Goal: Task Accomplishment & Management: Use online tool/utility

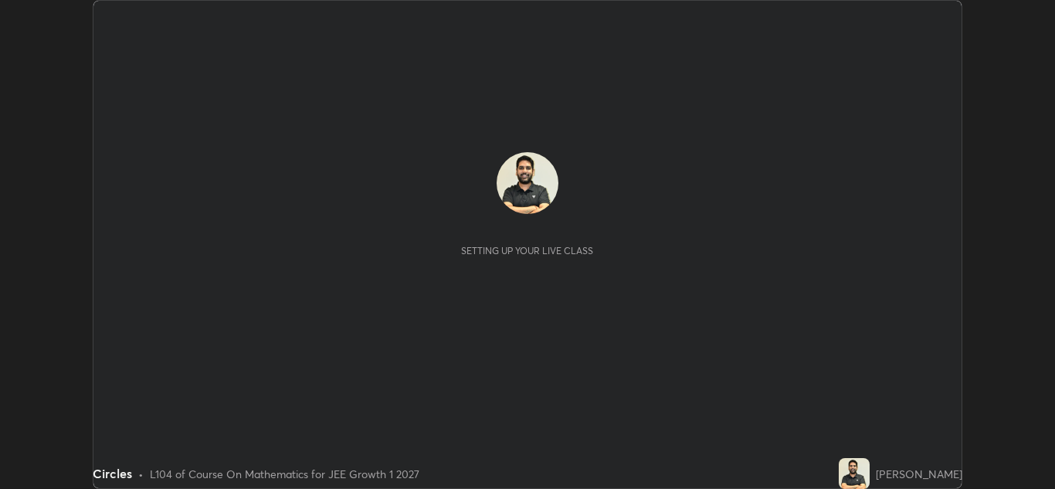
scroll to position [489, 1055]
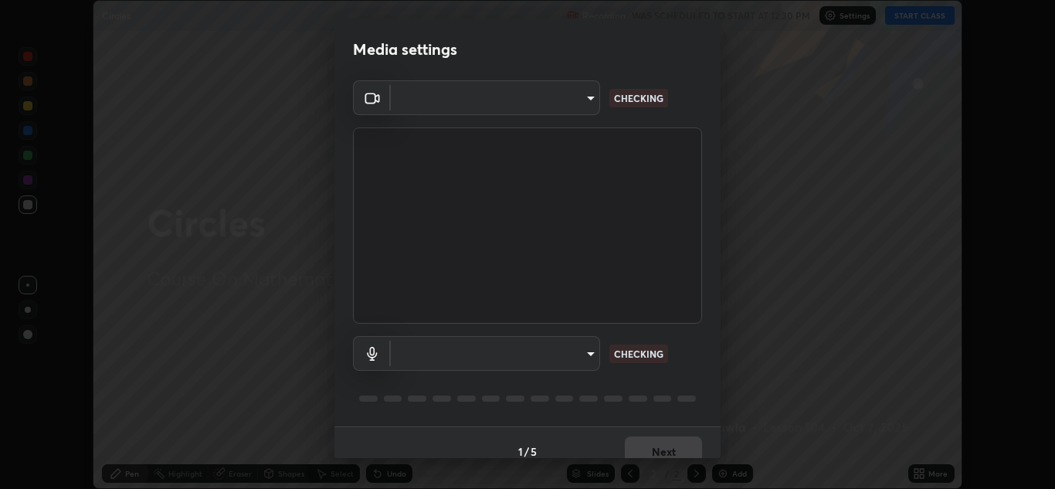
type input "a5fd4db2a2ff04be9e75800ceec395402009cfa99126b0c31c67d7c87717ec82"
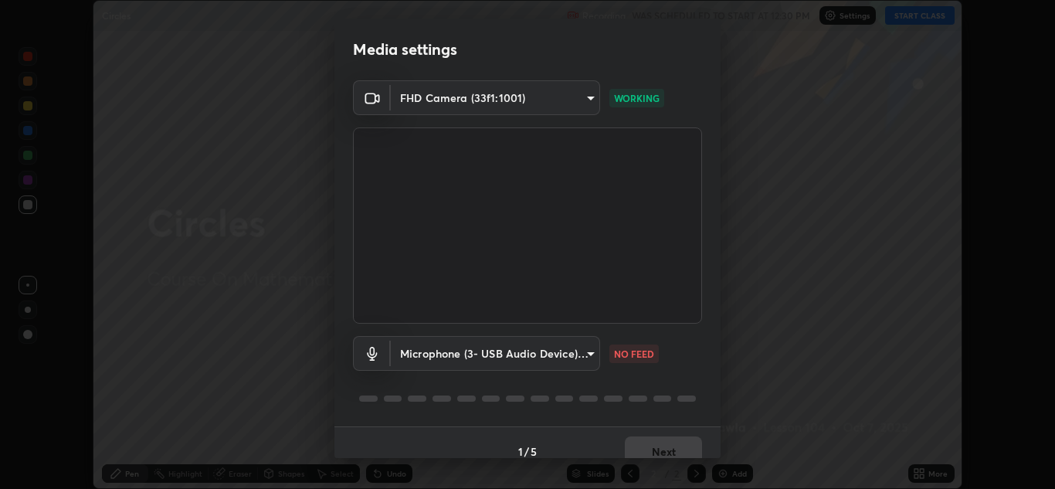
click at [448, 357] on body "Erase all Circles Recording WAS SCHEDULED TO START AT 12:30 PM Settings START C…" at bounding box center [527, 244] width 1055 height 489
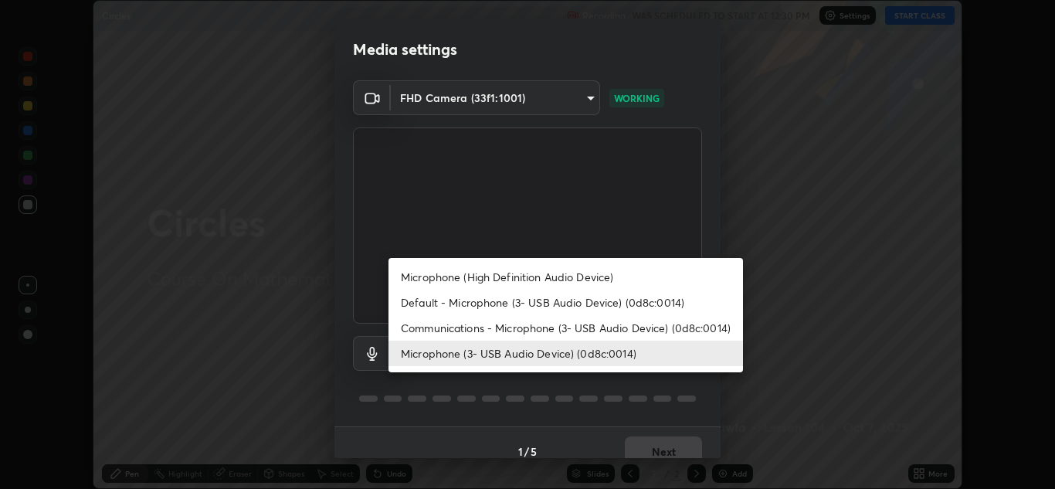
click at [443, 271] on li "Microphone (High Definition Audio Device)" at bounding box center [565, 276] width 354 height 25
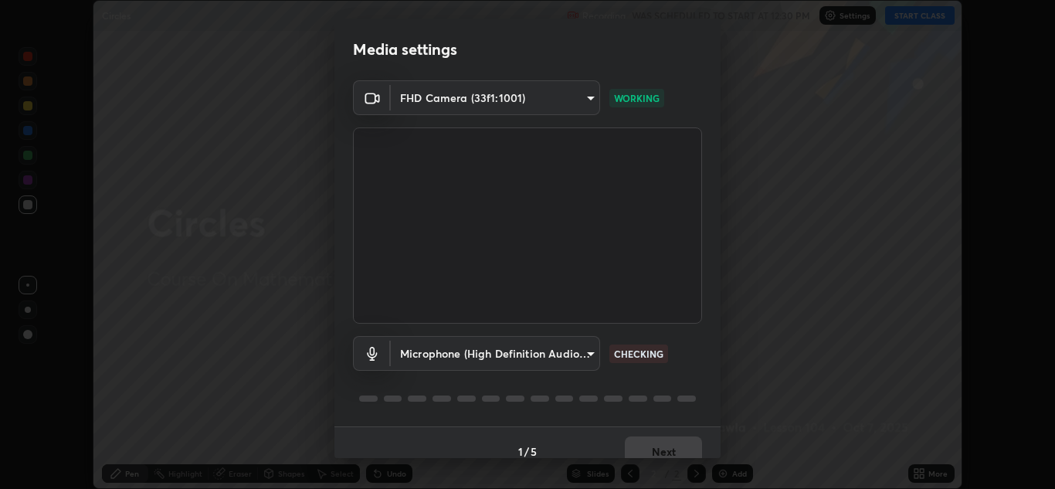
scroll to position [18, 0]
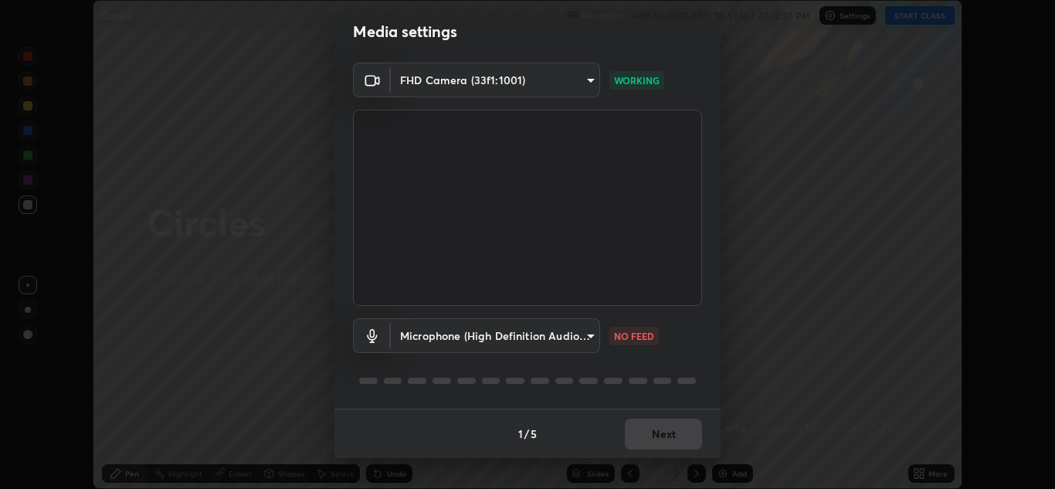
click at [429, 337] on body "Erase all Circles Recording WAS SCHEDULED TO START AT 12:30 PM Settings START C…" at bounding box center [527, 244] width 1055 height 489
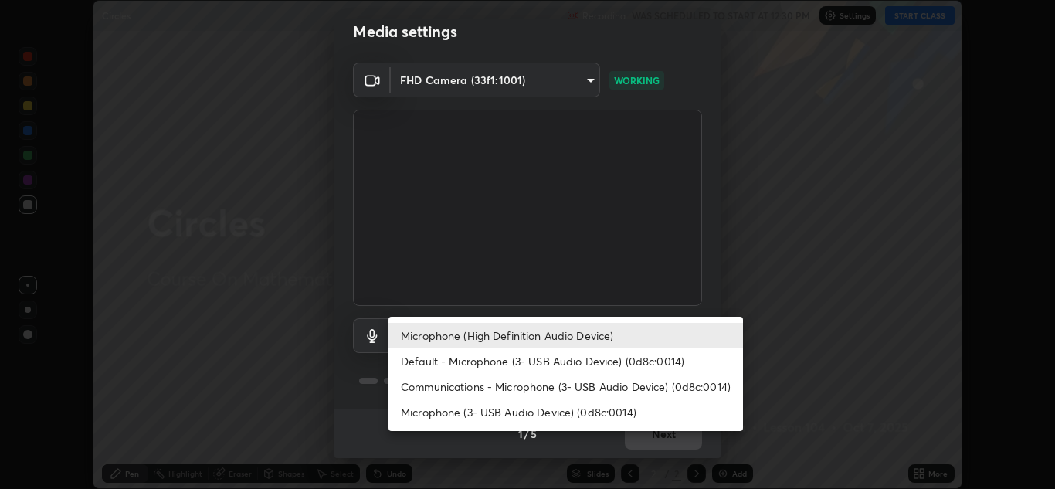
click at [425, 359] on li "Default - Microphone (3- USB Audio Device) (0d8c:0014)" at bounding box center [565, 360] width 354 height 25
type input "default"
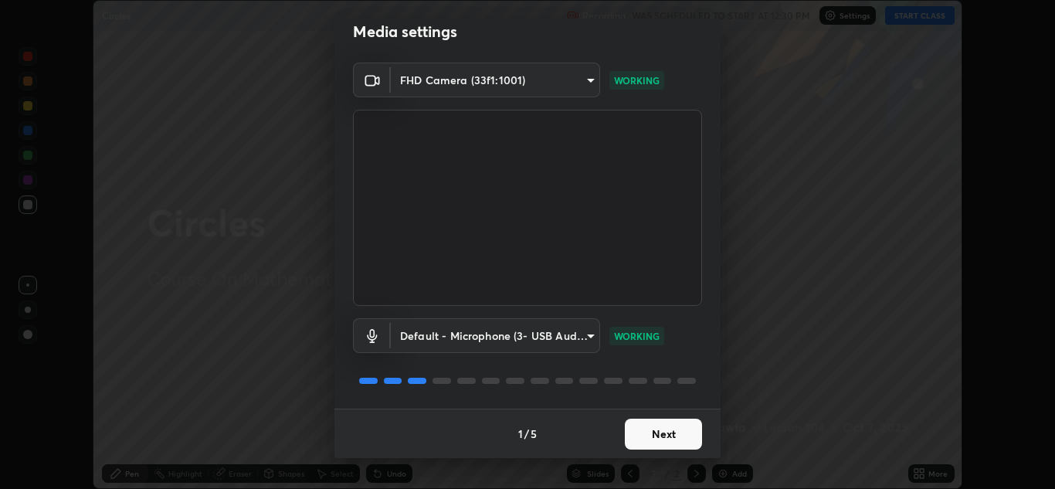
click at [680, 433] on button "Next" at bounding box center [663, 434] width 77 height 31
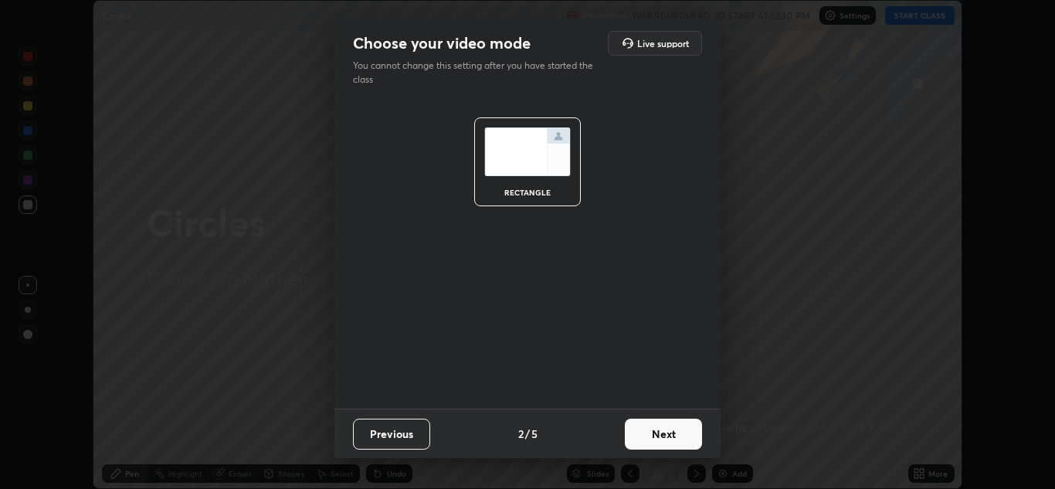
click at [673, 436] on button "Next" at bounding box center [663, 434] width 77 height 31
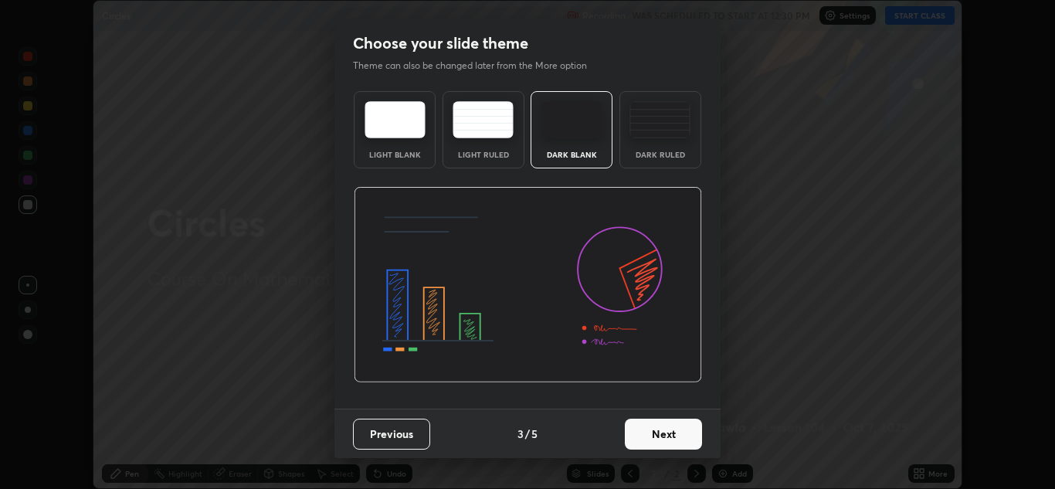
click at [665, 433] on button "Next" at bounding box center [663, 434] width 77 height 31
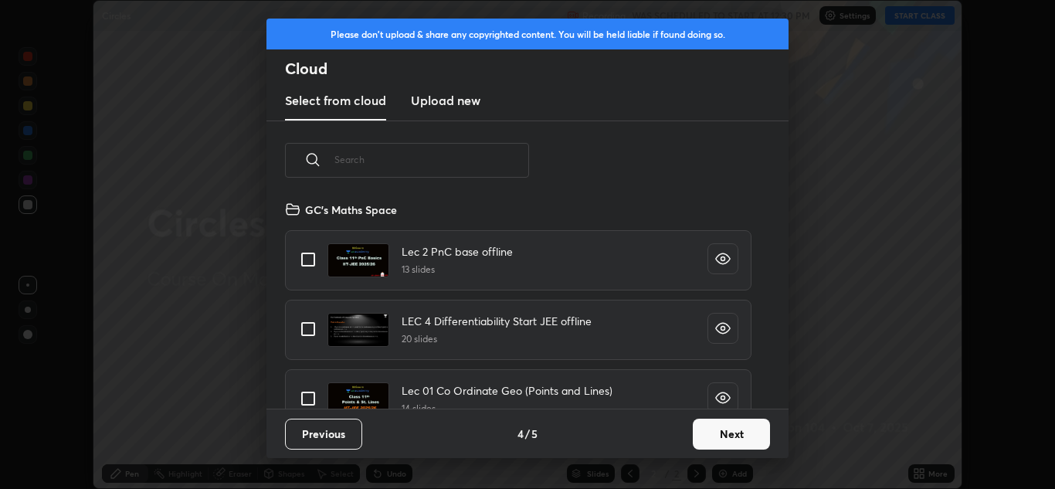
scroll to position [209, 496]
click at [726, 437] on button "Next" at bounding box center [731, 434] width 77 height 31
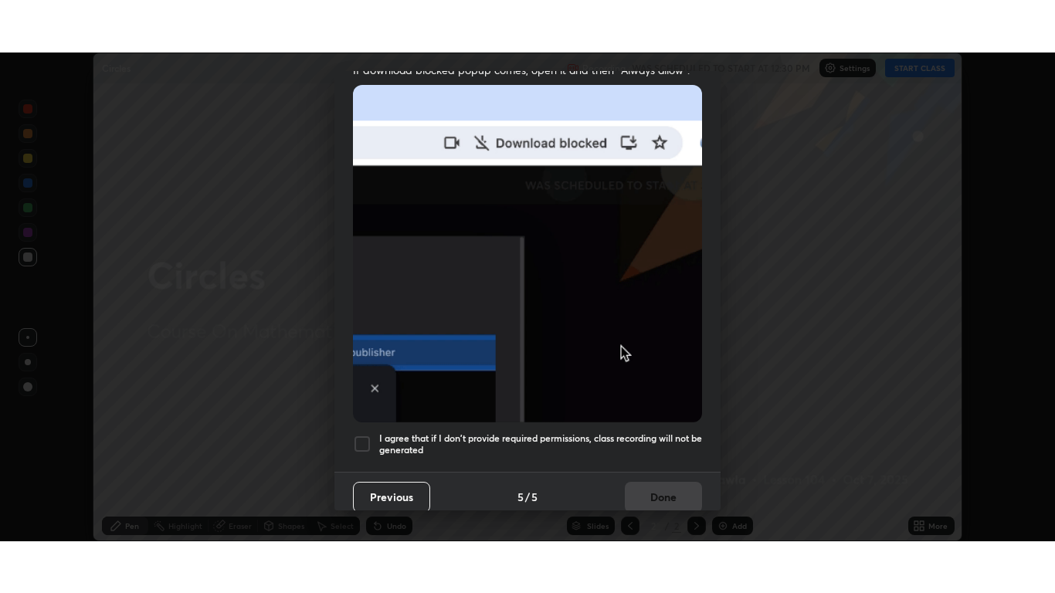
scroll to position [334, 0]
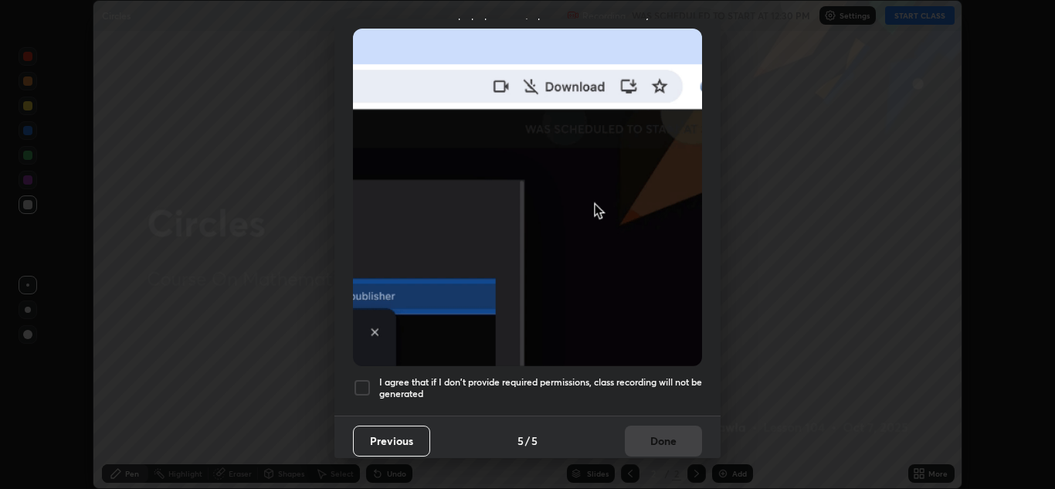
click at [359, 388] on div at bounding box center [362, 387] width 19 height 19
click at [650, 426] on button "Done" at bounding box center [663, 441] width 77 height 31
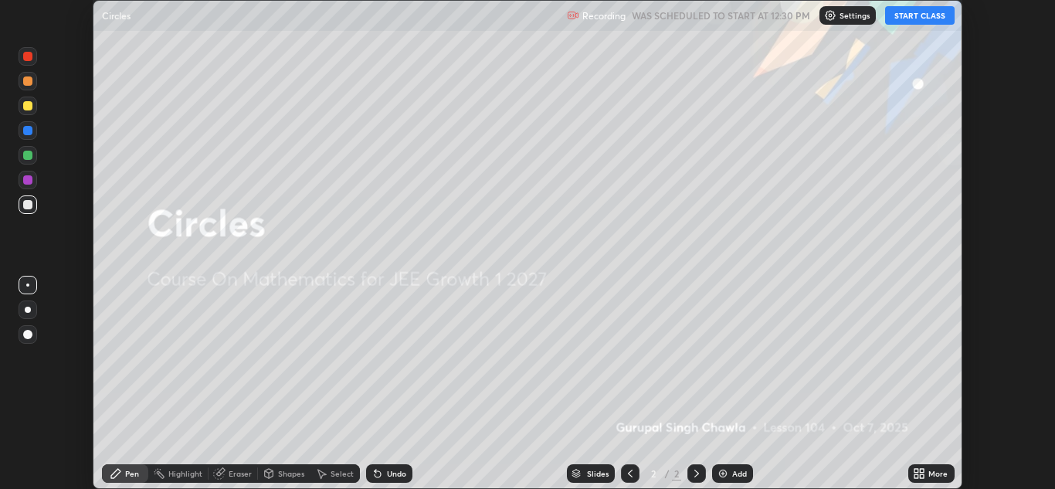
click at [929, 15] on button "START CLASS" at bounding box center [920, 15] width 70 height 19
click at [932, 473] on div "More" at bounding box center [937, 474] width 19 height 8
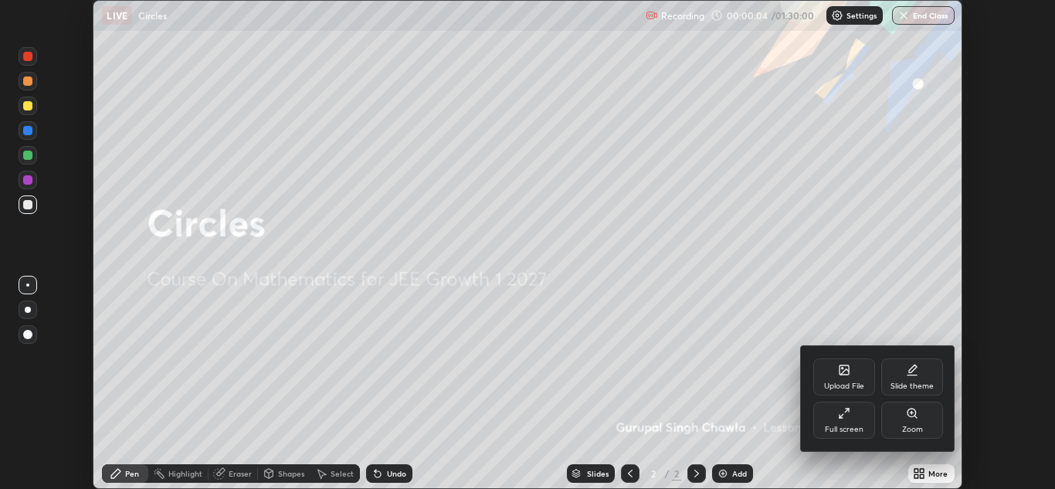
click at [855, 420] on div "Full screen" at bounding box center [844, 420] width 62 height 37
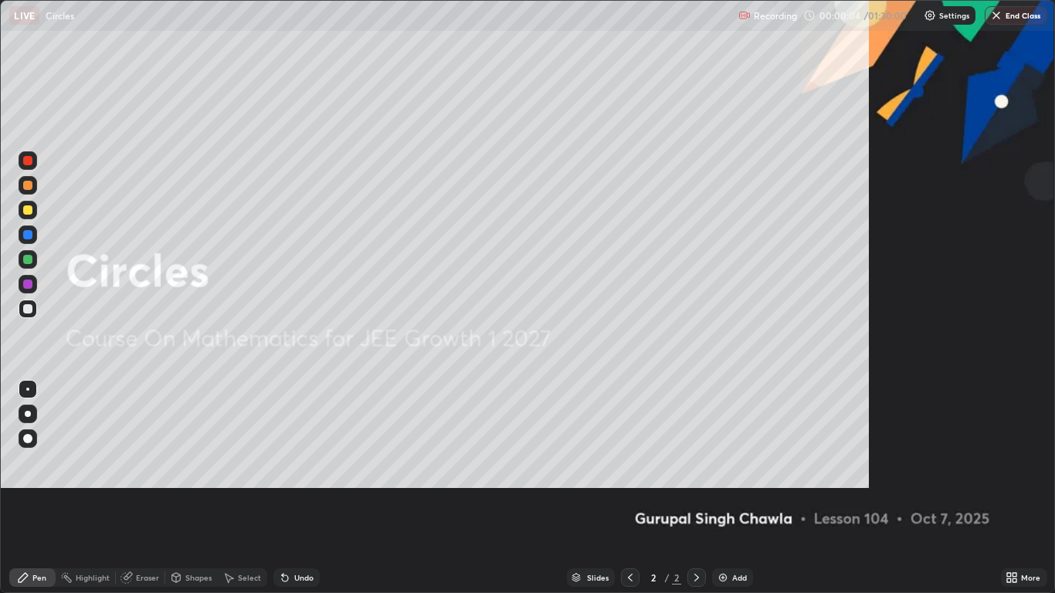
scroll to position [593, 1055]
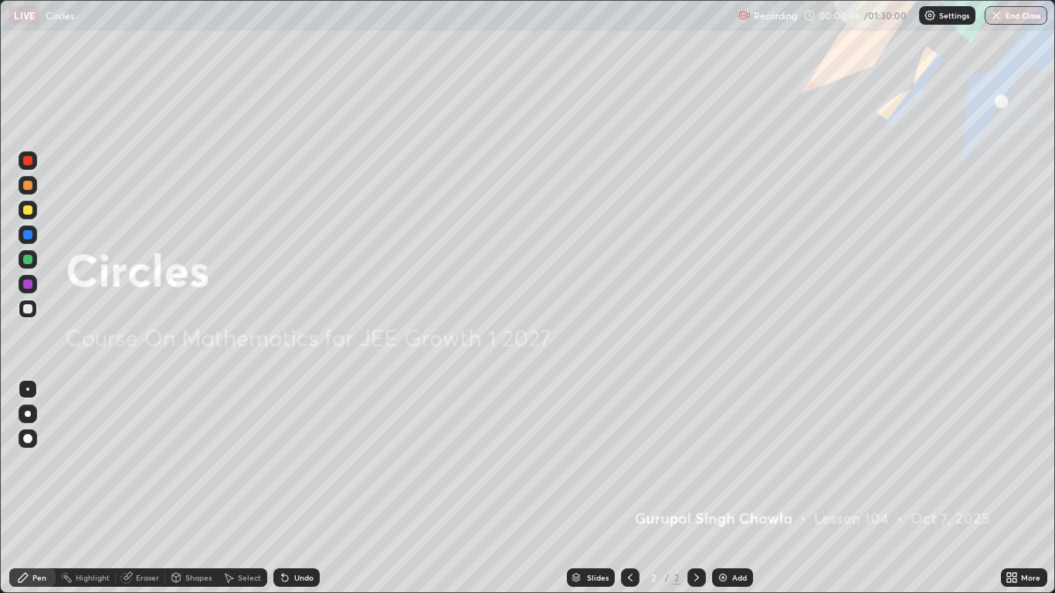
click at [1009, 488] on icon at bounding box center [1009, 575] width 4 height 4
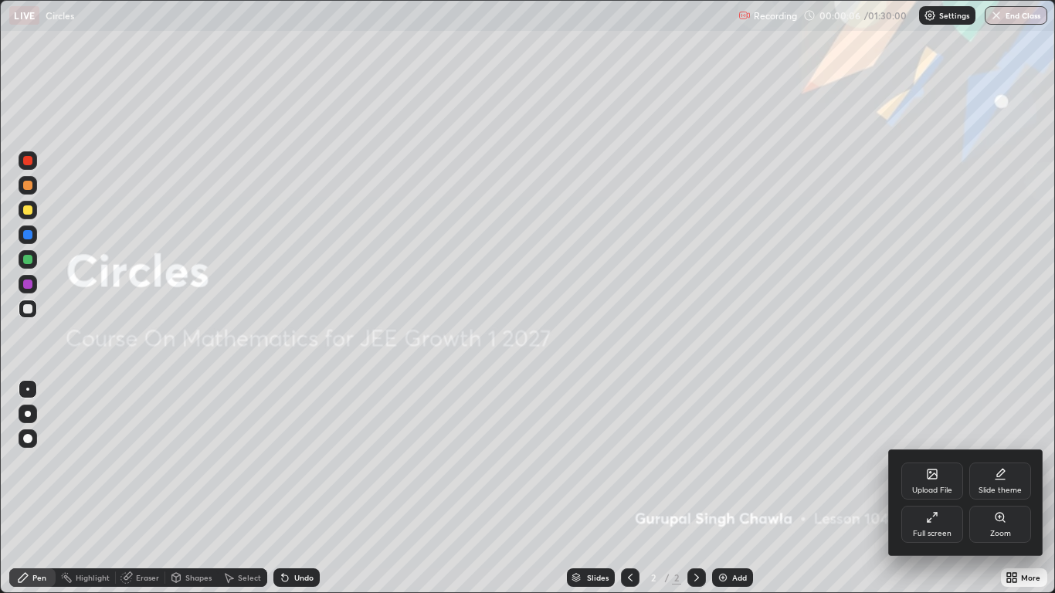
click at [930, 488] on div "Upload File" at bounding box center [932, 491] width 40 height 8
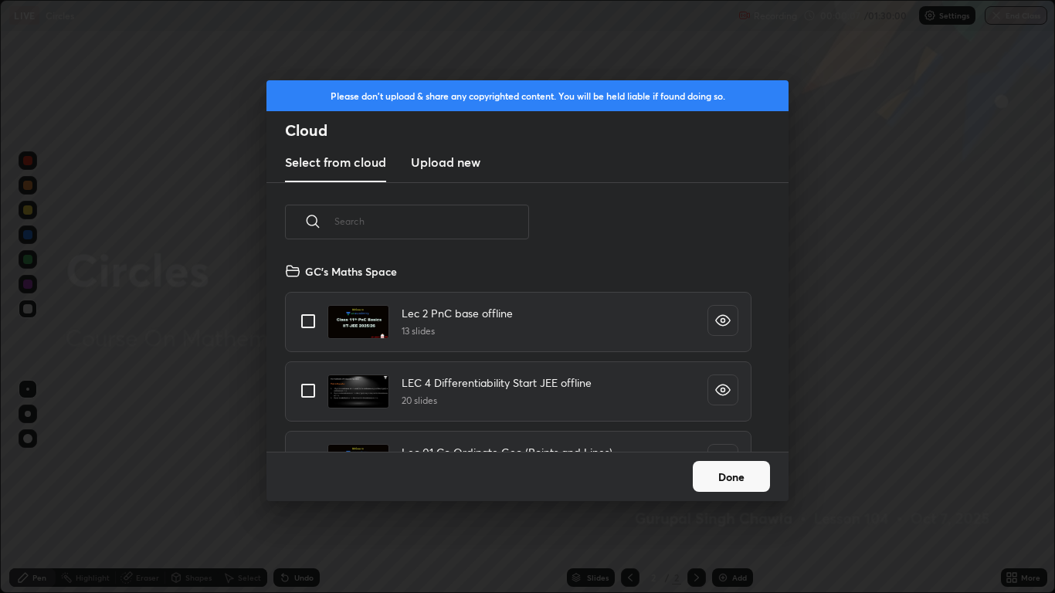
scroll to position [190, 496]
click at [443, 238] on input "text" at bounding box center [431, 221] width 195 height 66
click at [351, 221] on input "text" at bounding box center [431, 221] width 195 height 66
type input "circl"
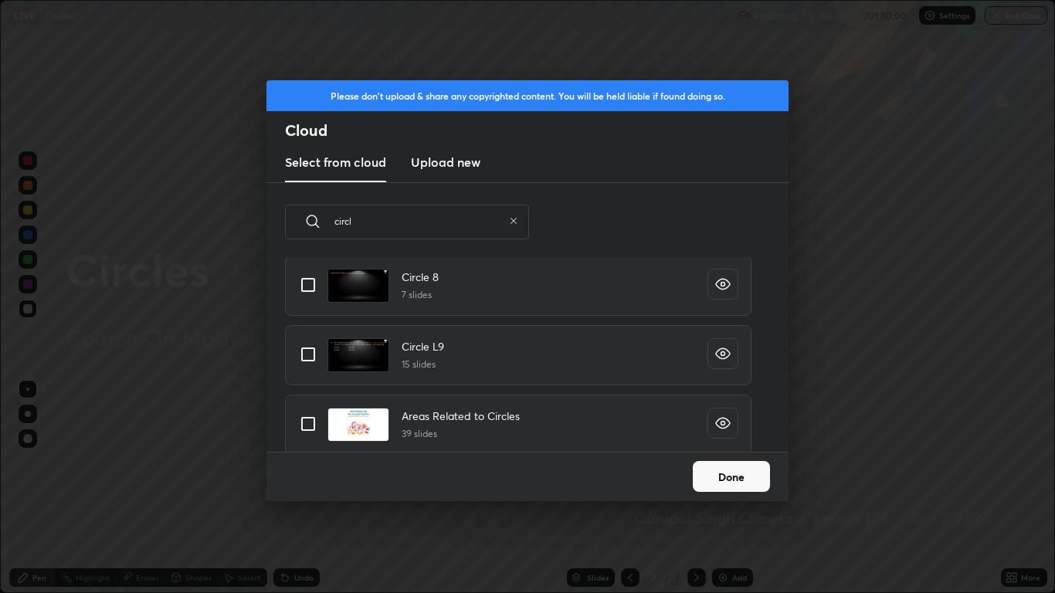
scroll to position [663, 0]
click at [721, 354] on icon "grid" at bounding box center [723, 352] width 4 height 4
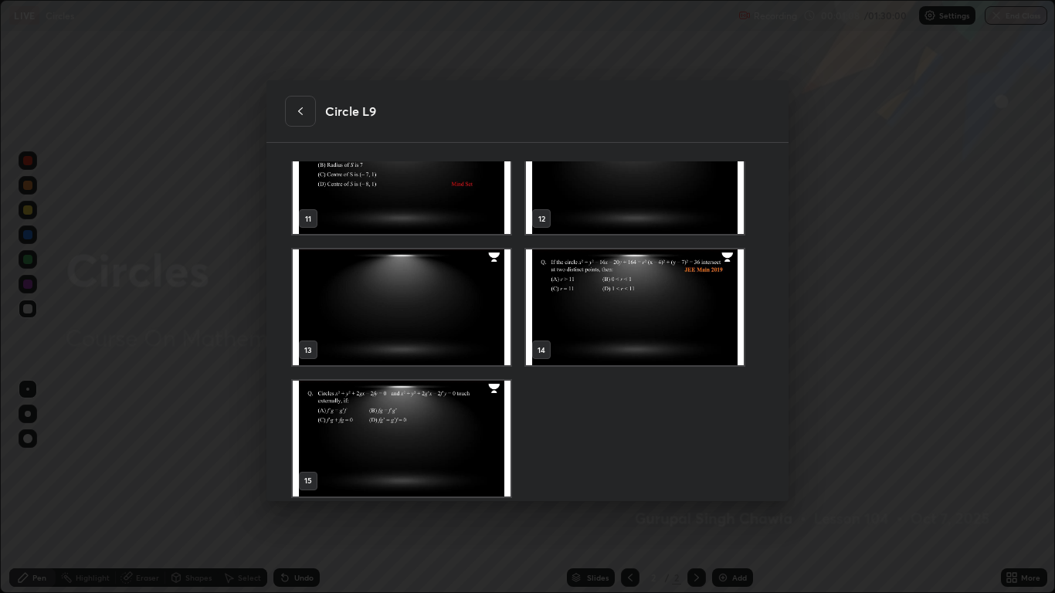
scroll to position [710, 0]
click at [303, 122] on div at bounding box center [300, 111] width 31 height 31
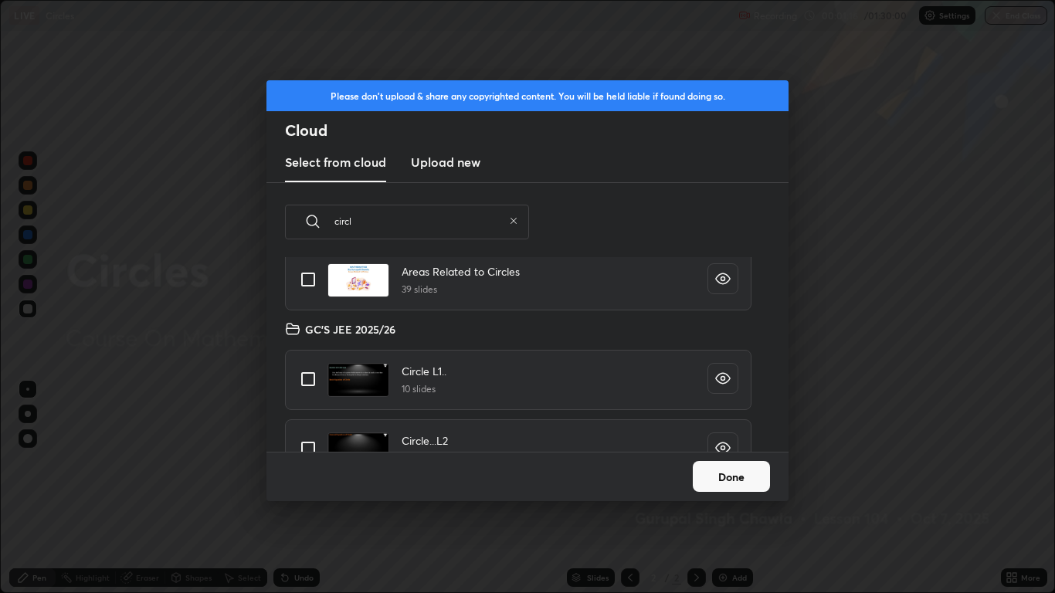
scroll to position [848, 0]
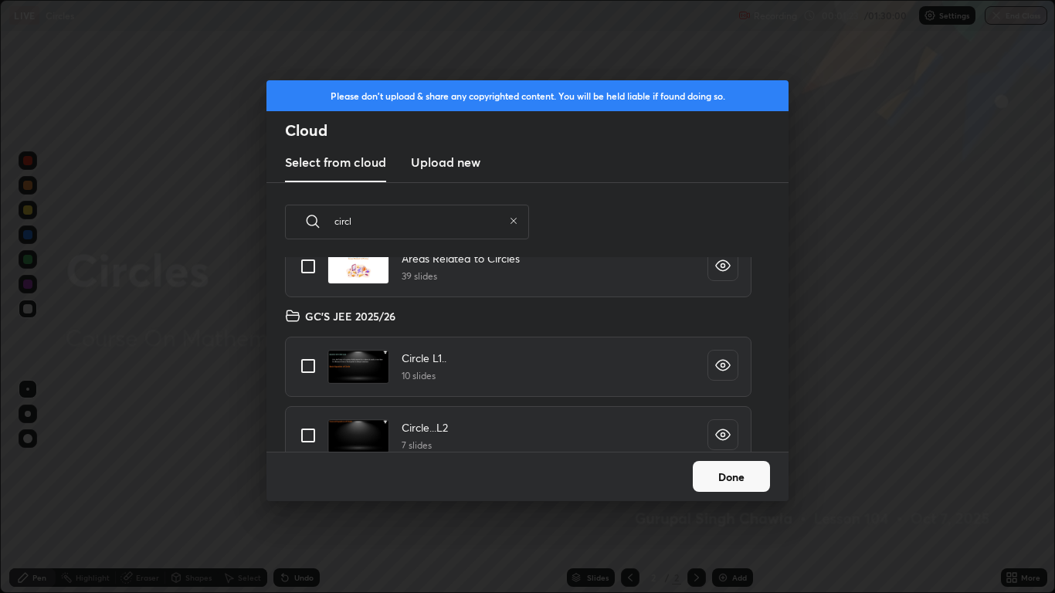
click at [732, 466] on button "Done" at bounding box center [731, 476] width 77 height 31
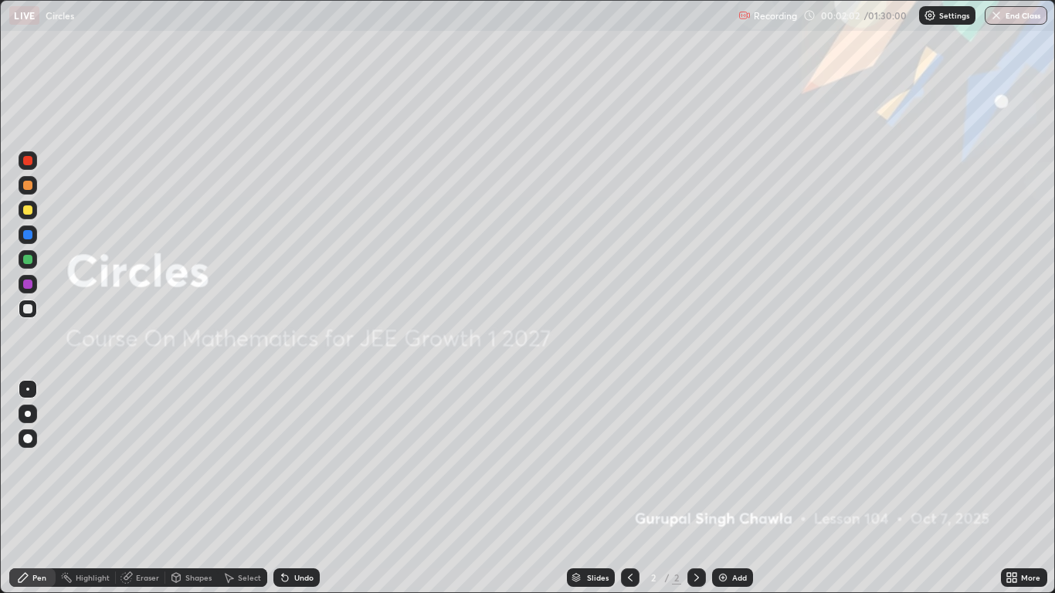
click at [743, 488] on div "Add" at bounding box center [739, 578] width 15 height 8
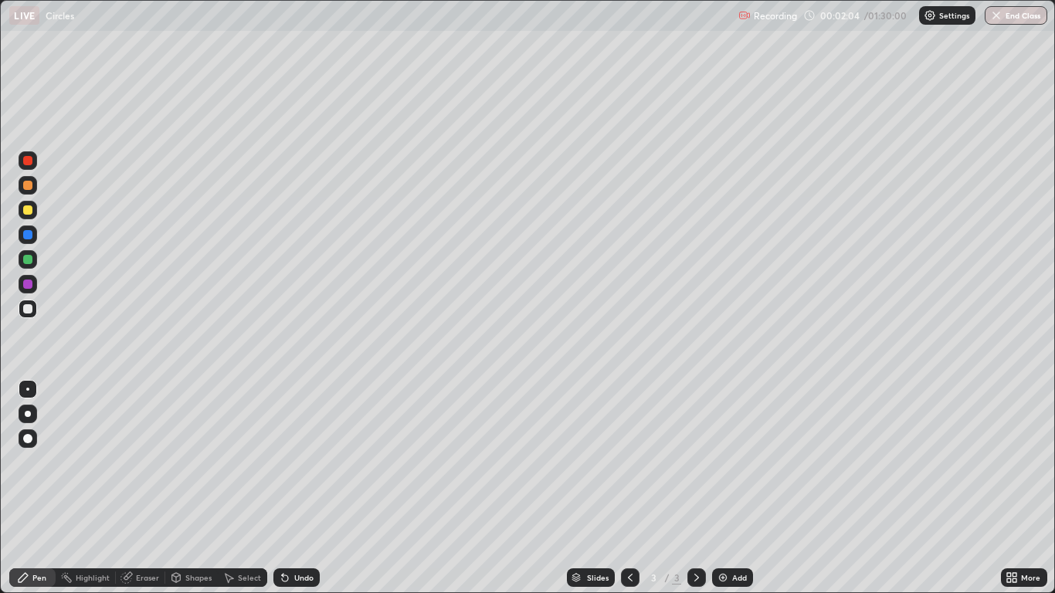
click at [46, 488] on div "Pen" at bounding box center [39, 578] width 14 height 8
click at [29, 263] on div at bounding box center [27, 259] width 9 height 9
click at [295, 488] on div "Undo" at bounding box center [303, 578] width 19 height 8
click at [28, 414] on div at bounding box center [28, 414] width 6 height 6
click at [26, 284] on div at bounding box center [27, 284] width 9 height 9
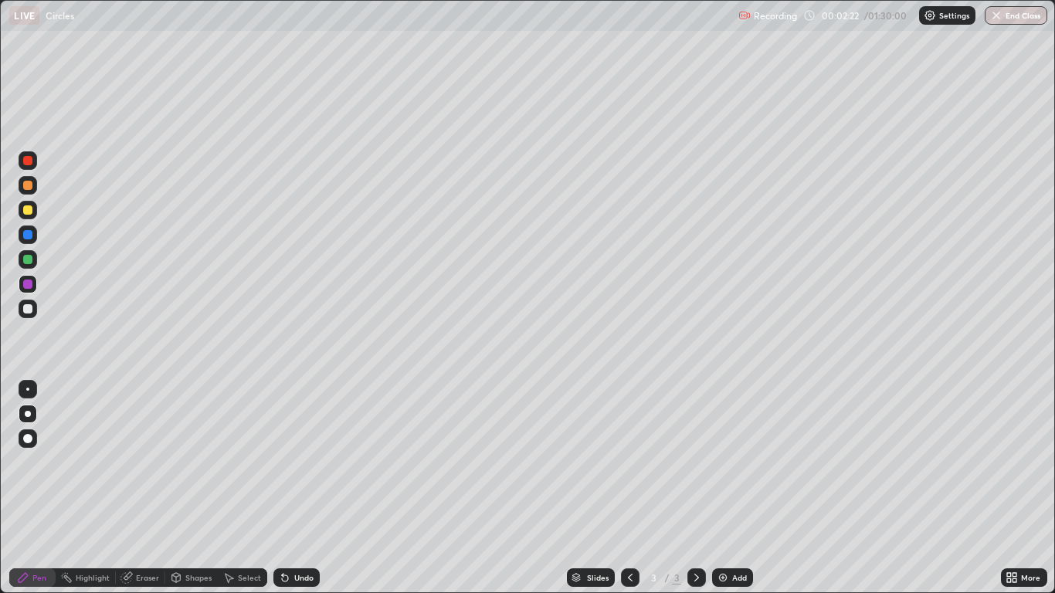
click at [190, 488] on div "Shapes" at bounding box center [198, 578] width 26 height 8
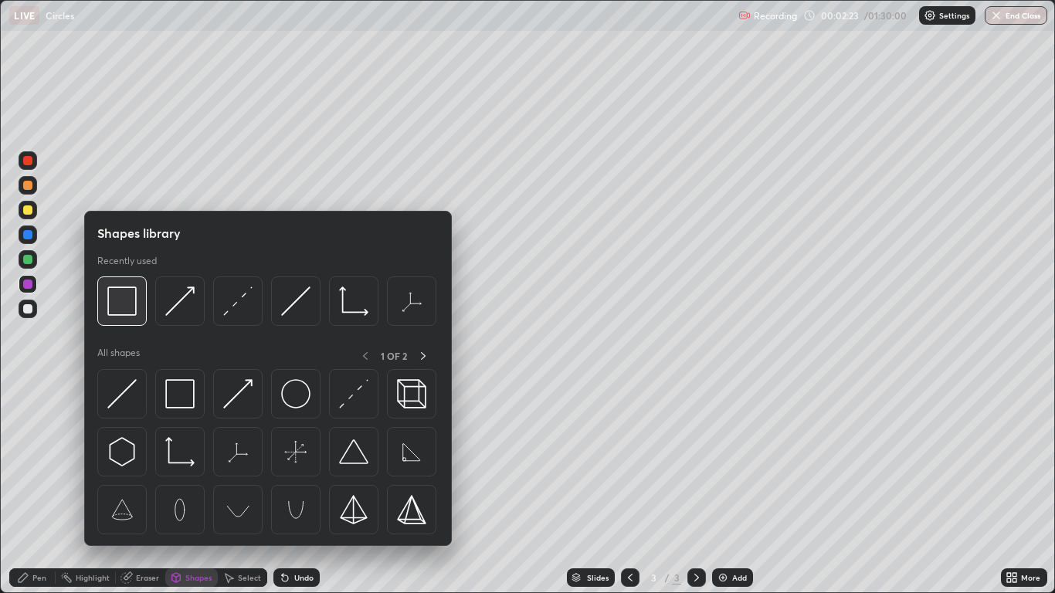
click at [127, 304] on img at bounding box center [121, 301] width 29 height 29
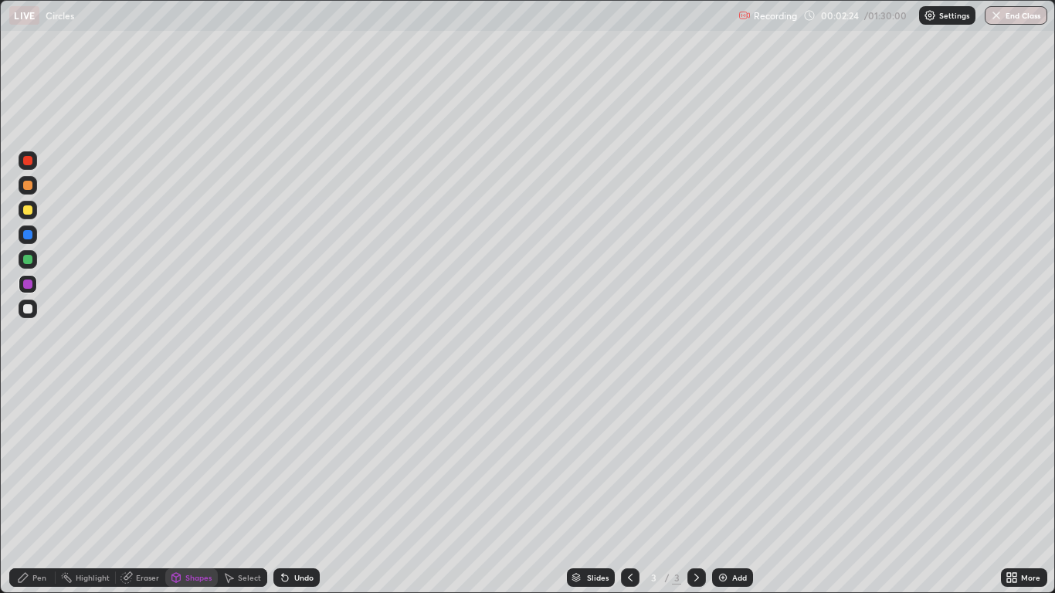
click at [29, 259] on div at bounding box center [27, 259] width 9 height 9
click at [29, 212] on div at bounding box center [27, 209] width 9 height 9
click at [44, 488] on div "Pen" at bounding box center [39, 578] width 14 height 8
click at [197, 488] on div "Shapes" at bounding box center [198, 578] width 26 height 8
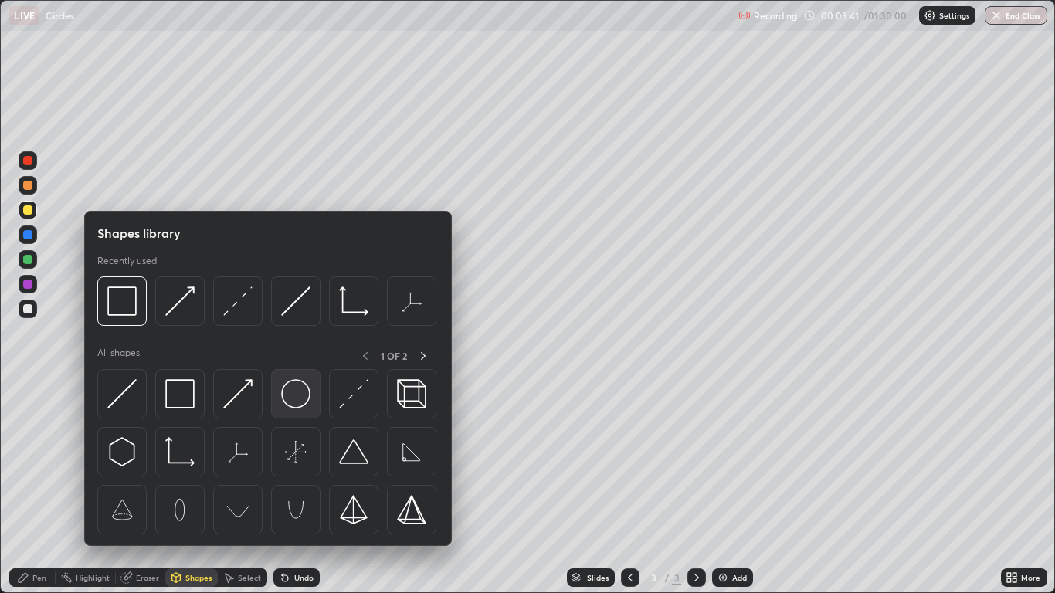
click at [296, 395] on img at bounding box center [295, 393] width 29 height 29
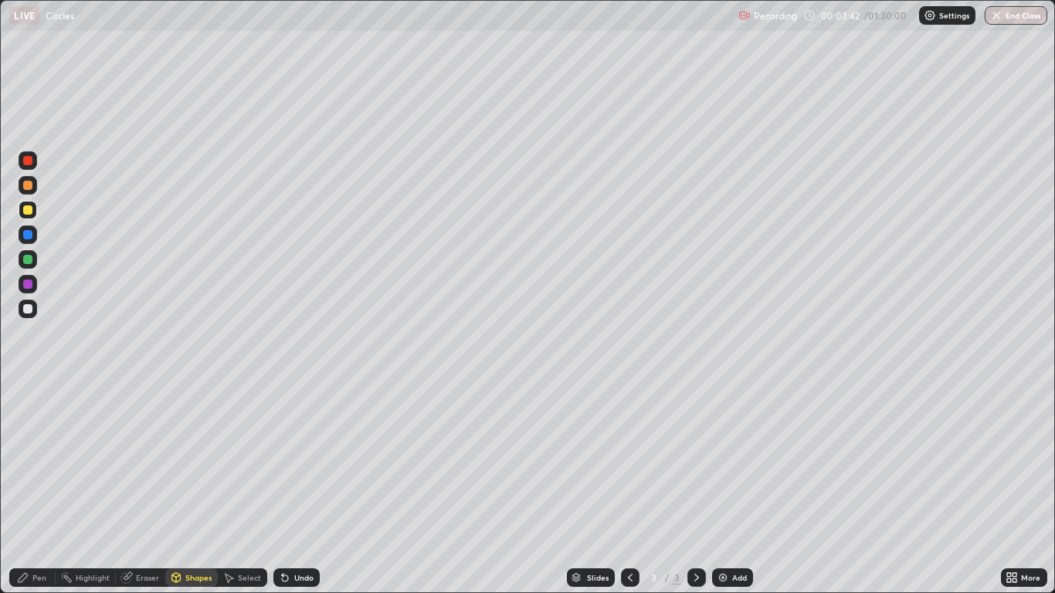
click at [29, 284] on div at bounding box center [27, 284] width 9 height 9
click at [248, 488] on div "Select" at bounding box center [249, 578] width 23 height 8
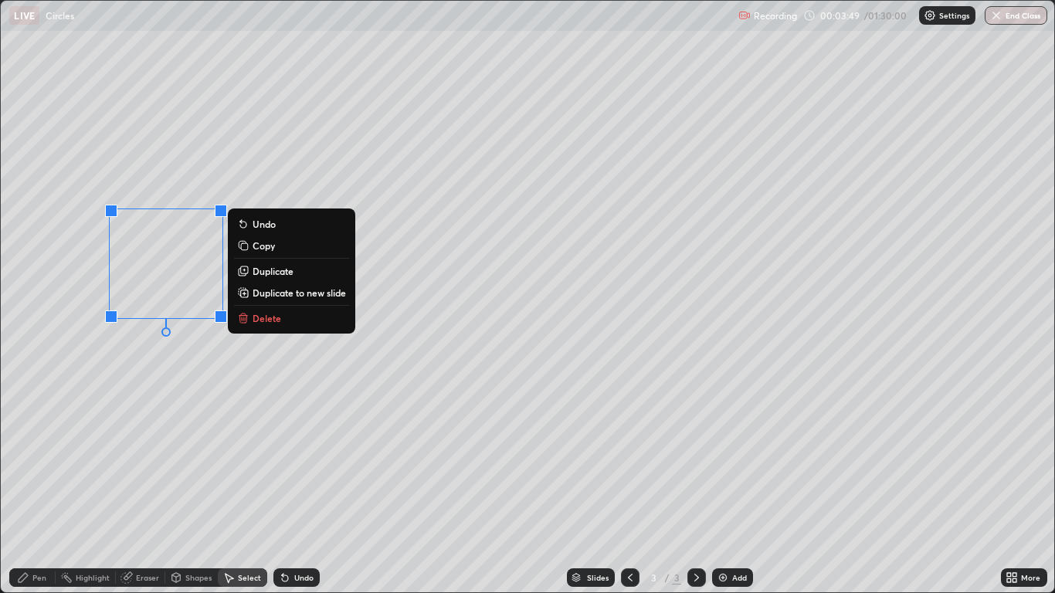
click at [272, 275] on p "Duplicate" at bounding box center [273, 271] width 41 height 12
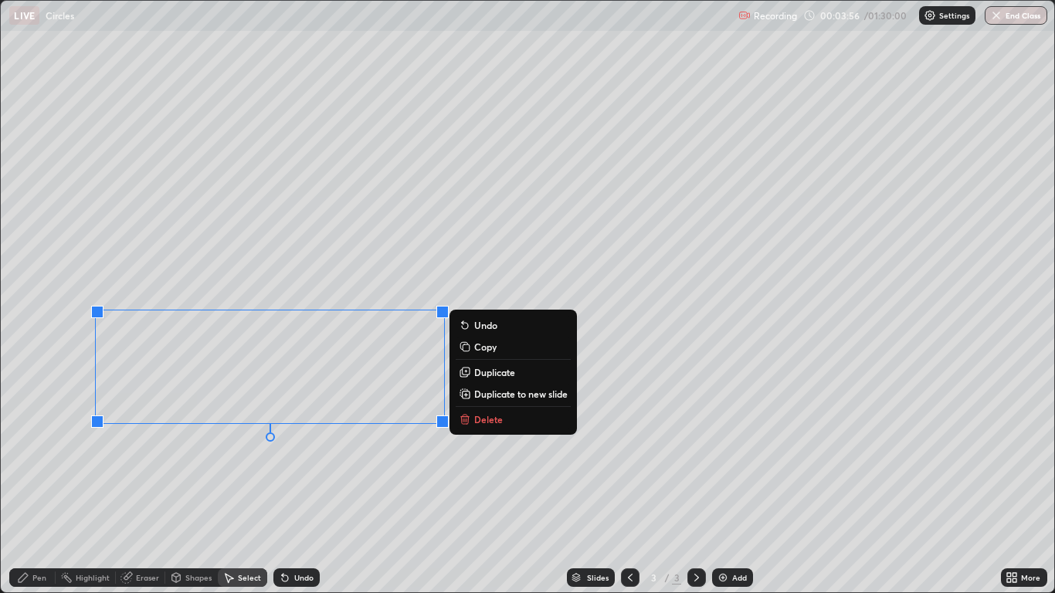
click at [35, 488] on div "Pen" at bounding box center [39, 578] width 14 height 8
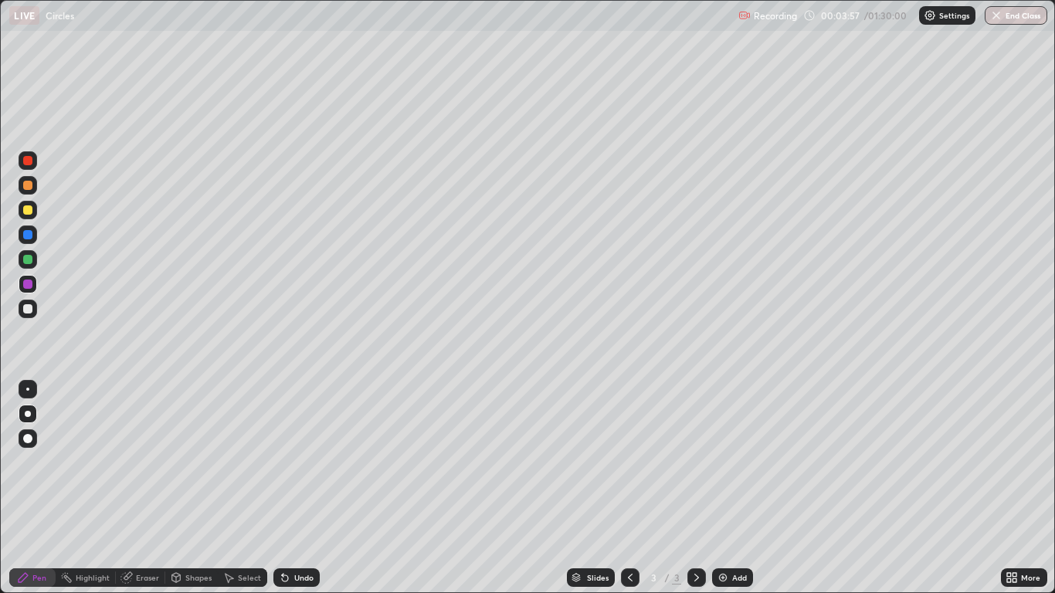
click at [29, 312] on div at bounding box center [27, 308] width 9 height 9
click at [181, 488] on icon at bounding box center [176, 577] width 12 height 12
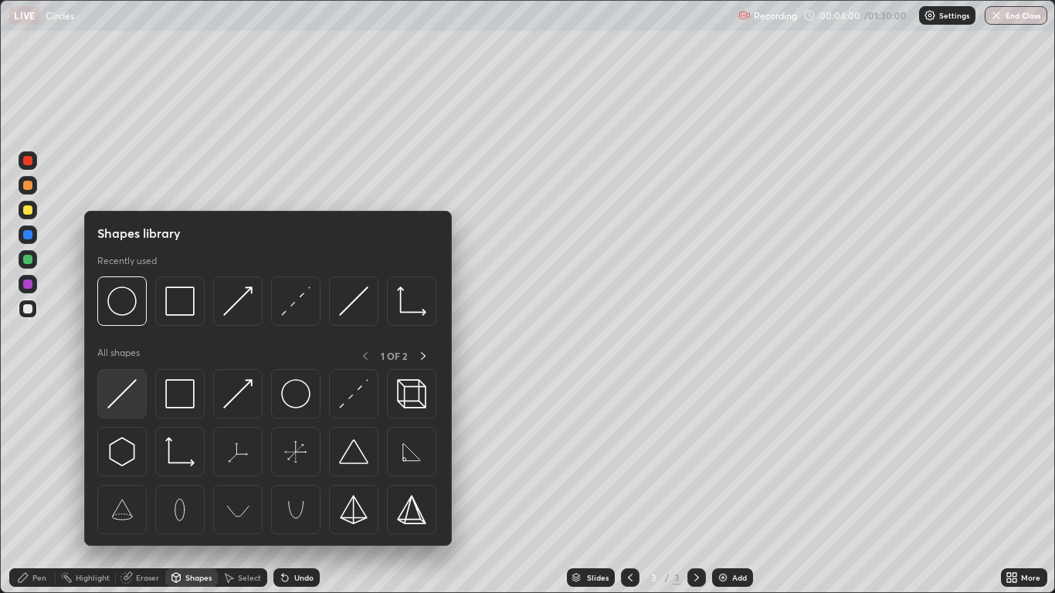
click at [131, 399] on img at bounding box center [121, 393] width 29 height 29
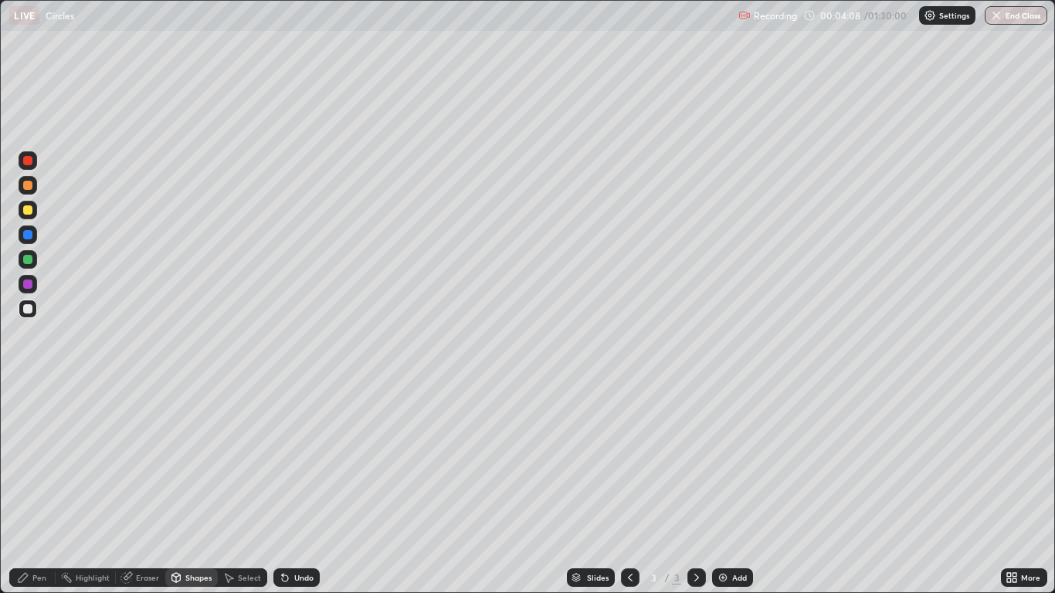
click at [198, 488] on div "Shapes" at bounding box center [191, 577] width 53 height 19
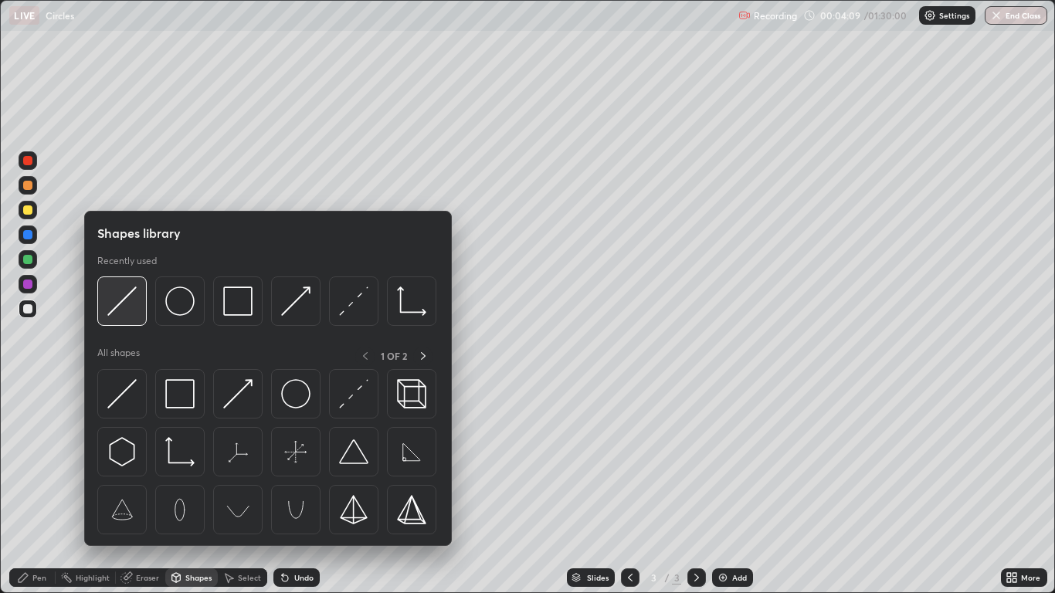
click at [129, 301] on img at bounding box center [121, 301] width 29 height 29
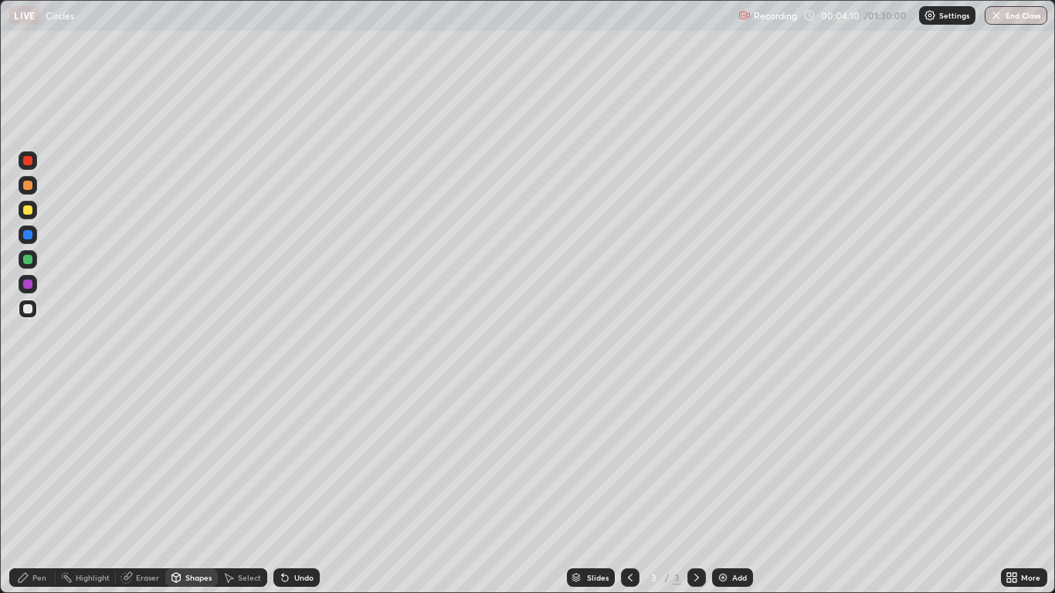
click at [29, 210] on div at bounding box center [27, 209] width 9 height 9
click at [30, 160] on div at bounding box center [27, 160] width 9 height 9
click at [188, 488] on div "Shapes" at bounding box center [198, 578] width 26 height 8
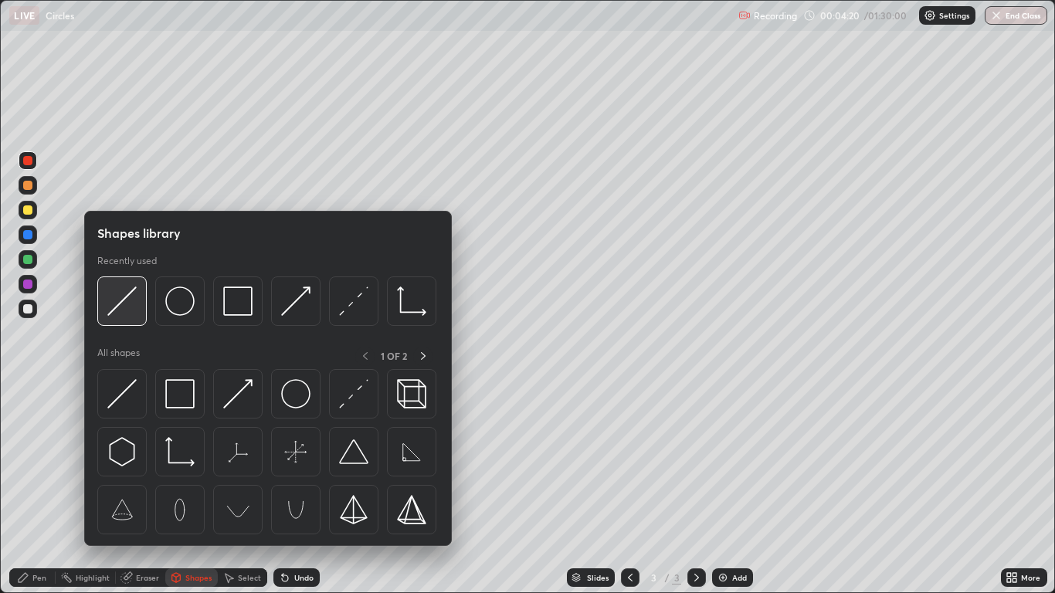
click at [131, 304] on img at bounding box center [121, 301] width 29 height 29
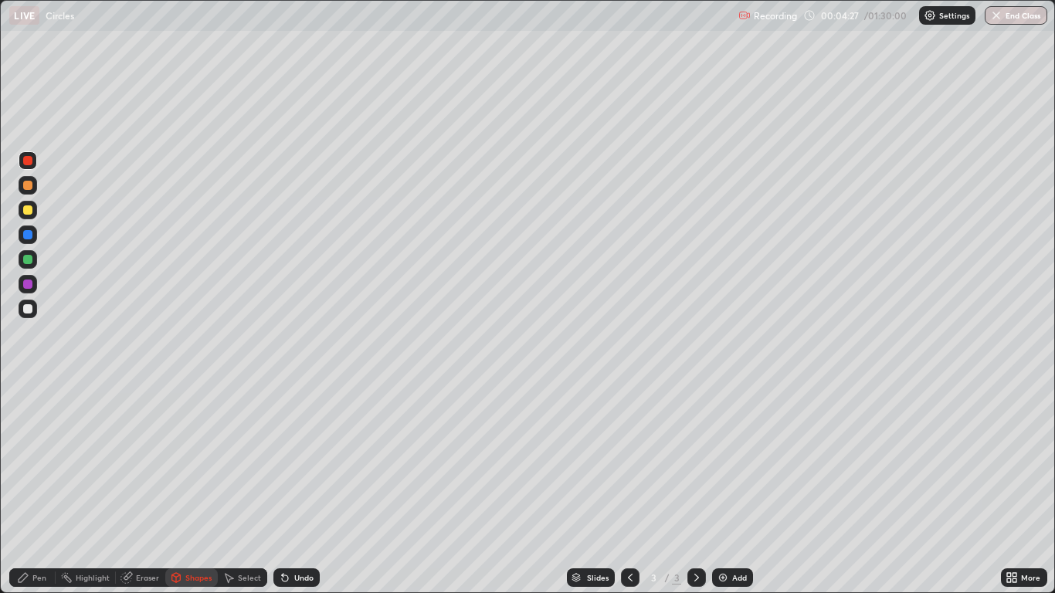
click at [34, 488] on div "Pen" at bounding box center [39, 578] width 14 height 8
click at [31, 309] on div at bounding box center [27, 308] width 9 height 9
click at [31, 259] on div at bounding box center [27, 259] width 9 height 9
click at [26, 211] on div at bounding box center [27, 209] width 9 height 9
click at [28, 257] on div at bounding box center [27, 259] width 9 height 9
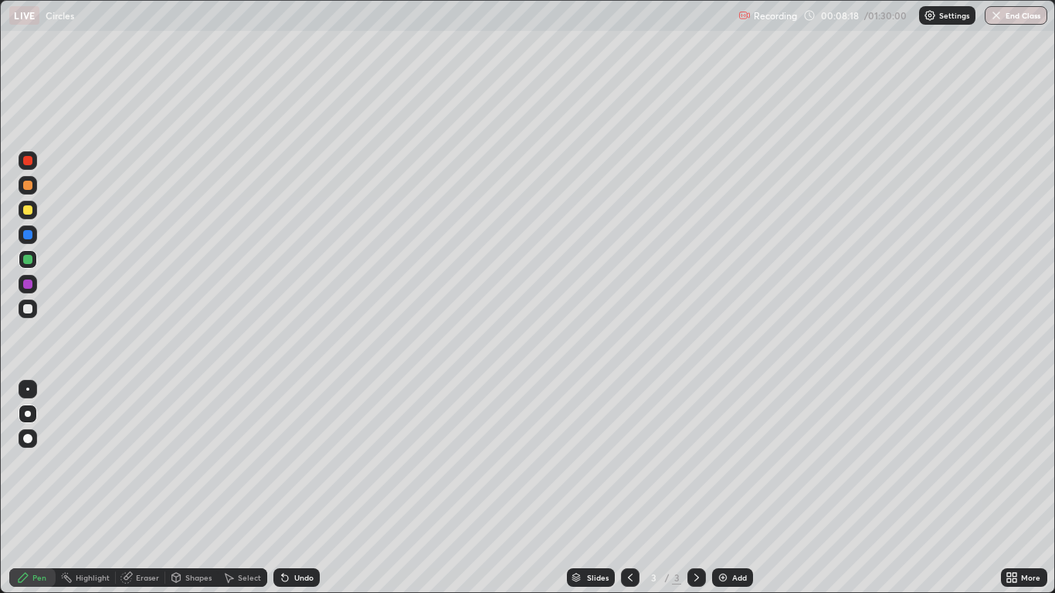
click at [27, 211] on div at bounding box center [27, 209] width 9 height 9
click at [299, 488] on div "Undo" at bounding box center [303, 578] width 19 height 8
click at [296, 488] on div "Undo" at bounding box center [296, 577] width 46 height 19
click at [29, 160] on div at bounding box center [27, 160] width 9 height 9
click at [296, 488] on div "Undo" at bounding box center [303, 578] width 19 height 8
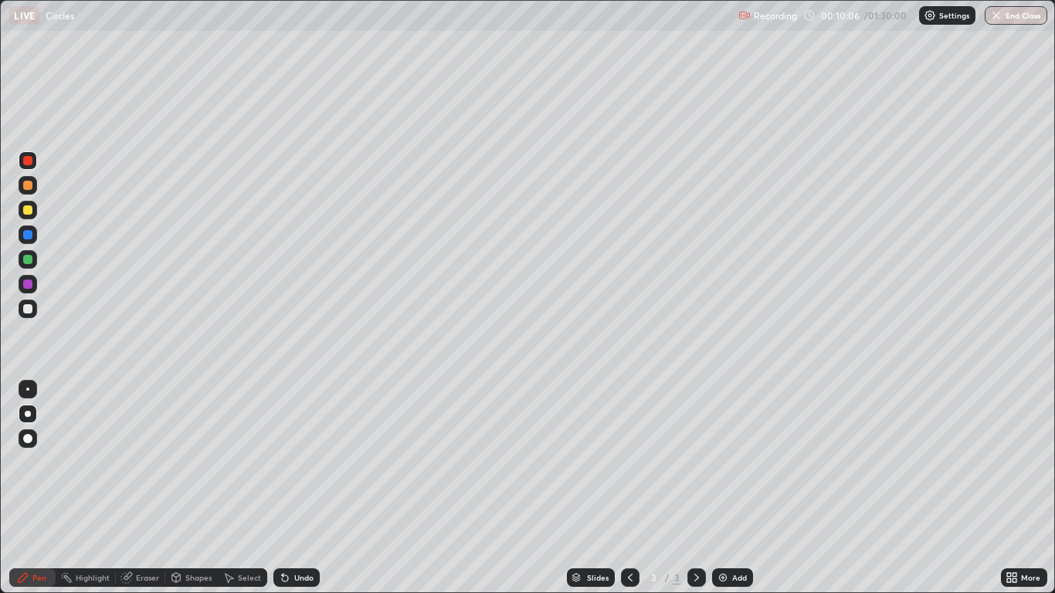
click at [300, 488] on div "Undo" at bounding box center [303, 578] width 19 height 8
click at [315, 488] on div "Undo" at bounding box center [296, 577] width 46 height 19
click at [192, 488] on div "Shapes" at bounding box center [198, 578] width 26 height 8
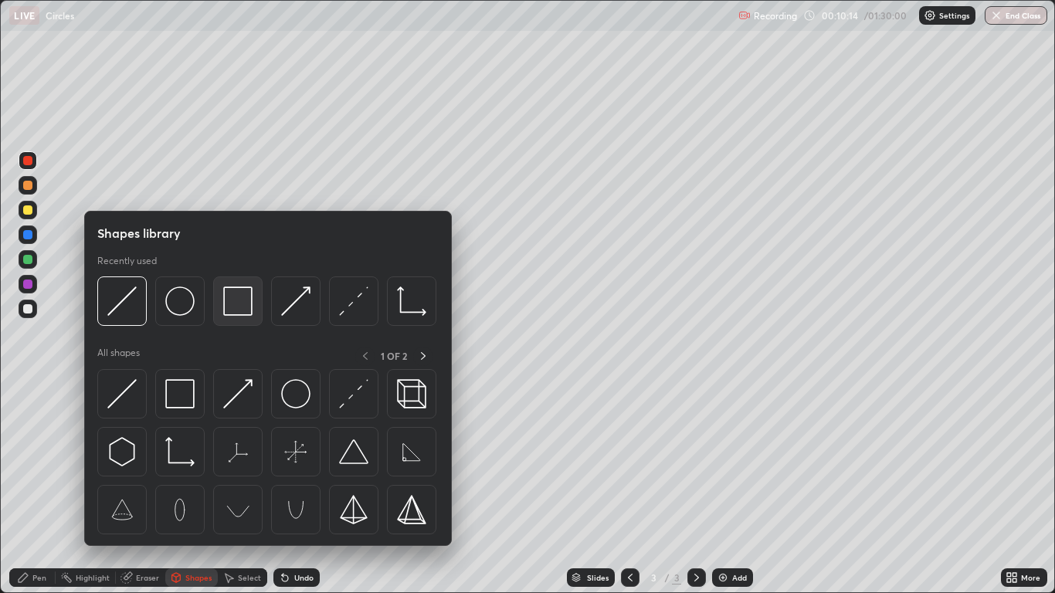
click at [232, 309] on img at bounding box center [237, 301] width 29 height 29
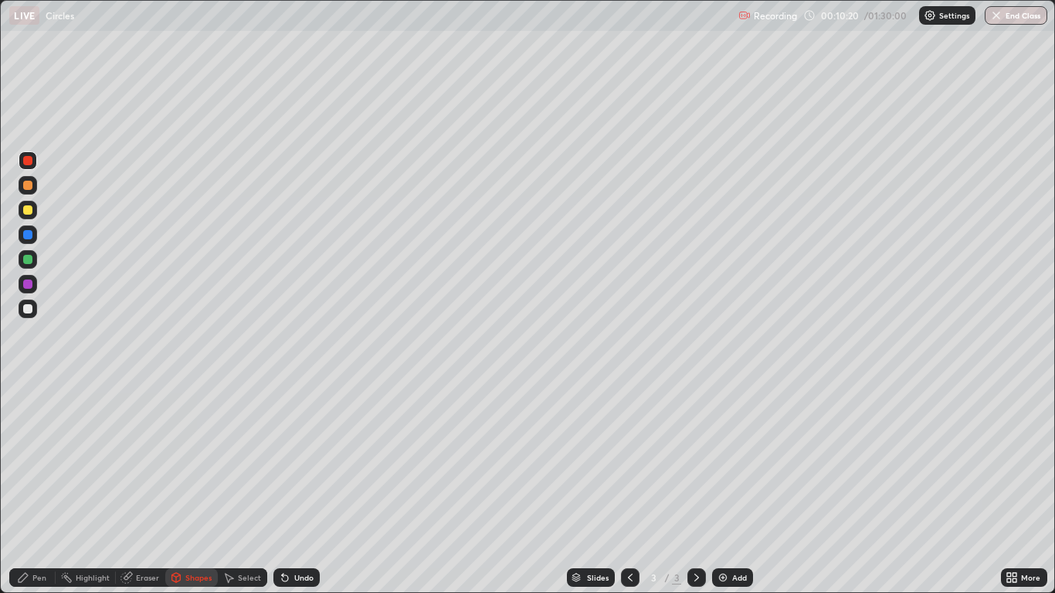
click at [28, 488] on icon at bounding box center [23, 577] width 12 height 12
click at [29, 309] on div at bounding box center [27, 308] width 9 height 9
click at [31, 261] on div at bounding box center [27, 259] width 9 height 9
click at [29, 284] on div at bounding box center [27, 284] width 9 height 9
click at [283, 488] on icon at bounding box center [285, 578] width 6 height 6
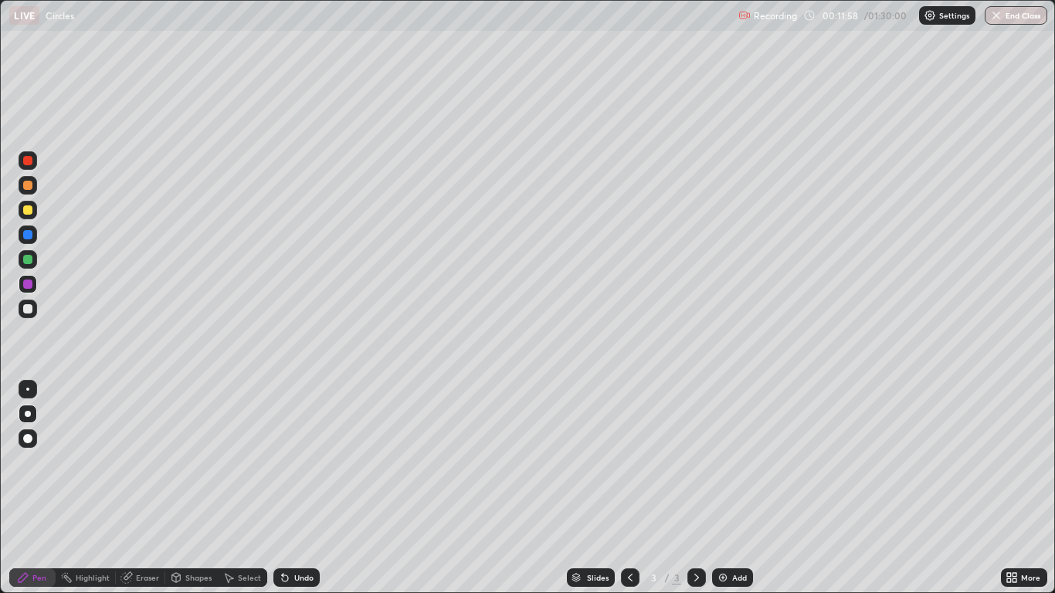
click at [284, 488] on icon at bounding box center [285, 578] width 6 height 6
click at [300, 488] on div "Undo" at bounding box center [303, 578] width 19 height 8
click at [28, 310] on div at bounding box center [27, 308] width 9 height 9
click at [837, 488] on div "Slides 3 / 3 Add" at bounding box center [660, 577] width 680 height 31
click at [893, 488] on div "Slides 3 / 3 Add" at bounding box center [660, 577] width 680 height 31
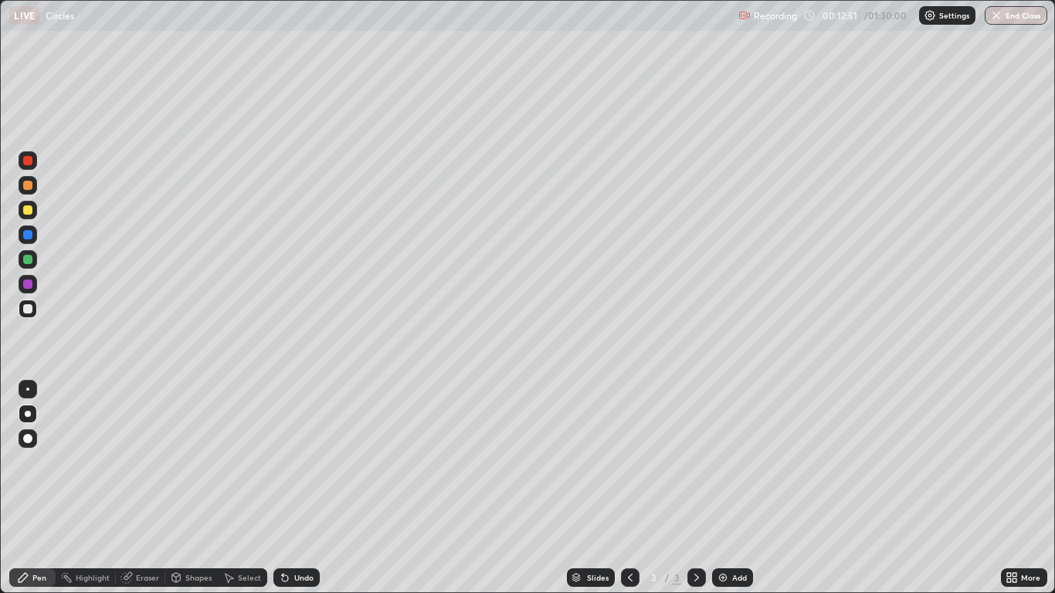
click at [892, 488] on div "Slides 3 / 3 Add" at bounding box center [660, 577] width 680 height 31
click at [910, 488] on div "Slides 3 / 3 Add" at bounding box center [660, 577] width 680 height 31
click at [915, 488] on div "Slides 3 / 3 Add" at bounding box center [660, 577] width 680 height 31
click at [727, 488] on img at bounding box center [723, 577] width 12 height 12
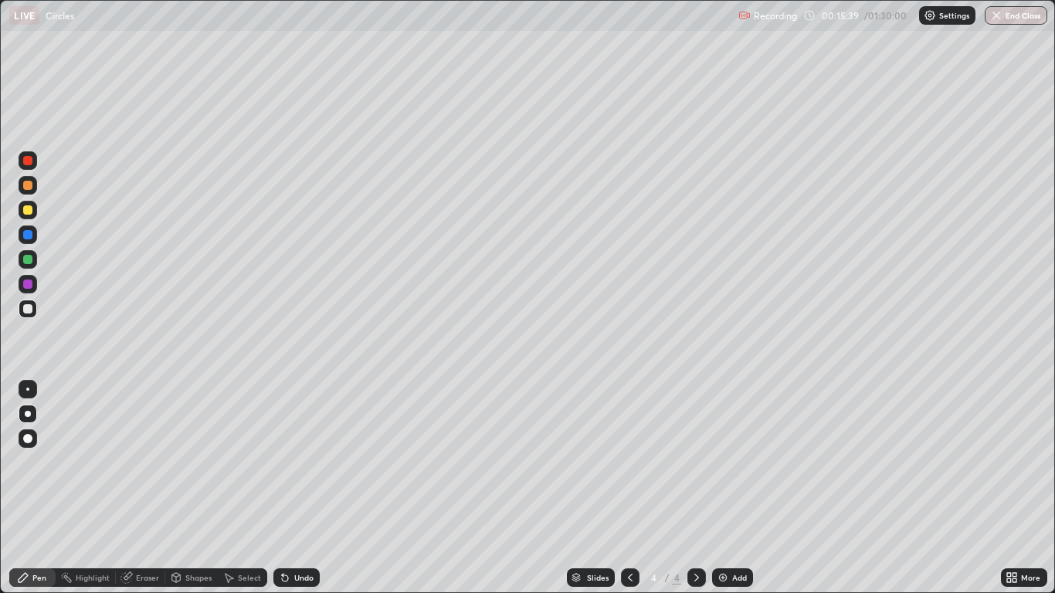
click at [29, 192] on div at bounding box center [28, 185] width 19 height 19
click at [25, 212] on div at bounding box center [27, 209] width 9 height 9
click at [36, 310] on div at bounding box center [28, 309] width 19 height 19
click at [33, 283] on div at bounding box center [28, 284] width 19 height 19
click at [30, 259] on div at bounding box center [27, 259] width 9 height 9
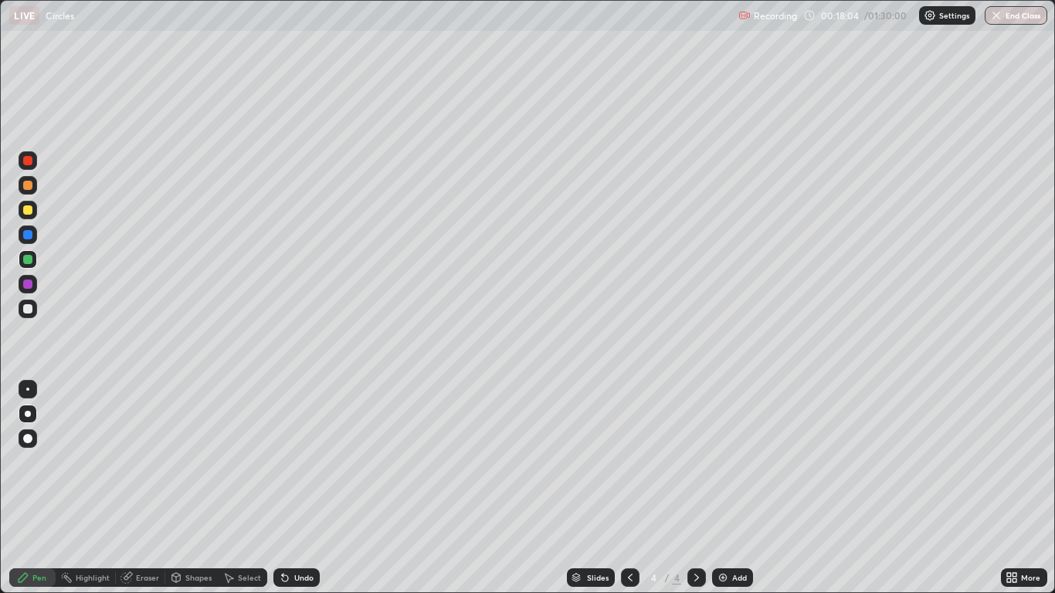
click at [293, 488] on div "Undo" at bounding box center [296, 577] width 46 height 19
click at [26, 302] on div at bounding box center [28, 309] width 19 height 19
click at [30, 259] on div at bounding box center [27, 259] width 9 height 9
click at [627, 488] on icon at bounding box center [630, 577] width 12 height 12
click at [699, 488] on div at bounding box center [696, 577] width 19 height 19
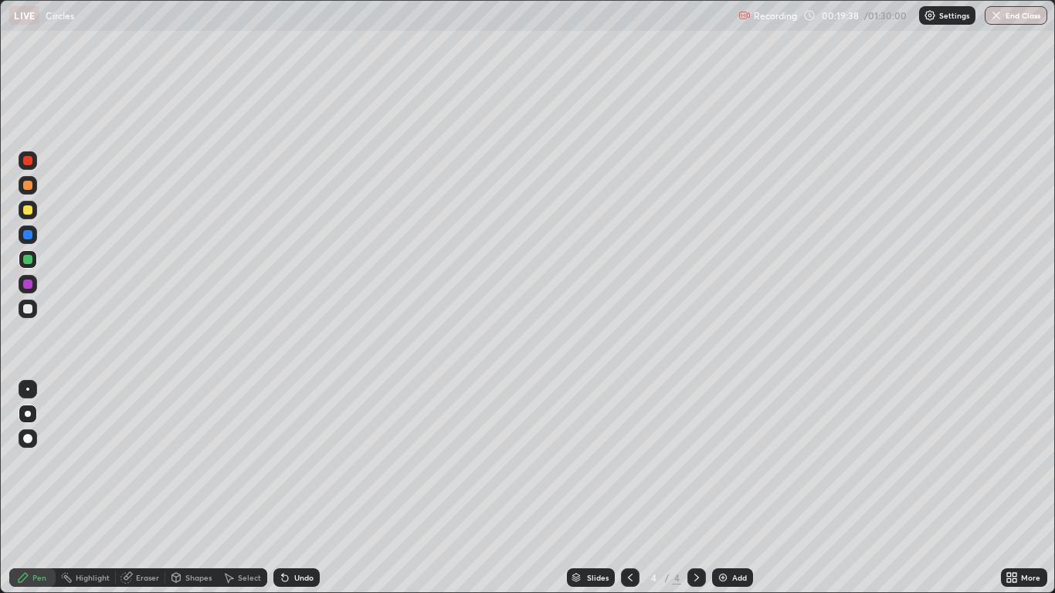
click at [630, 488] on div at bounding box center [630, 577] width 19 height 19
click at [696, 488] on icon at bounding box center [696, 577] width 12 height 12
click at [30, 282] on div at bounding box center [27, 284] width 9 height 9
click at [629, 488] on icon at bounding box center [630, 577] width 12 height 12
click at [697, 488] on icon at bounding box center [696, 577] width 12 height 12
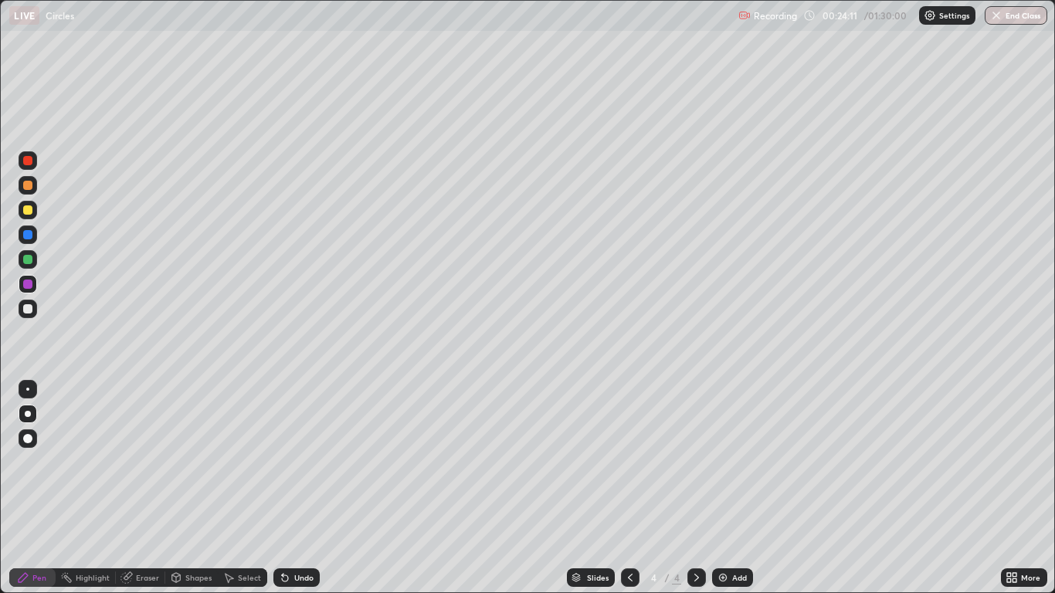
click at [726, 488] on img at bounding box center [723, 577] width 12 height 12
click at [28, 310] on div at bounding box center [27, 308] width 9 height 9
click at [195, 488] on div "Shapes" at bounding box center [198, 578] width 26 height 8
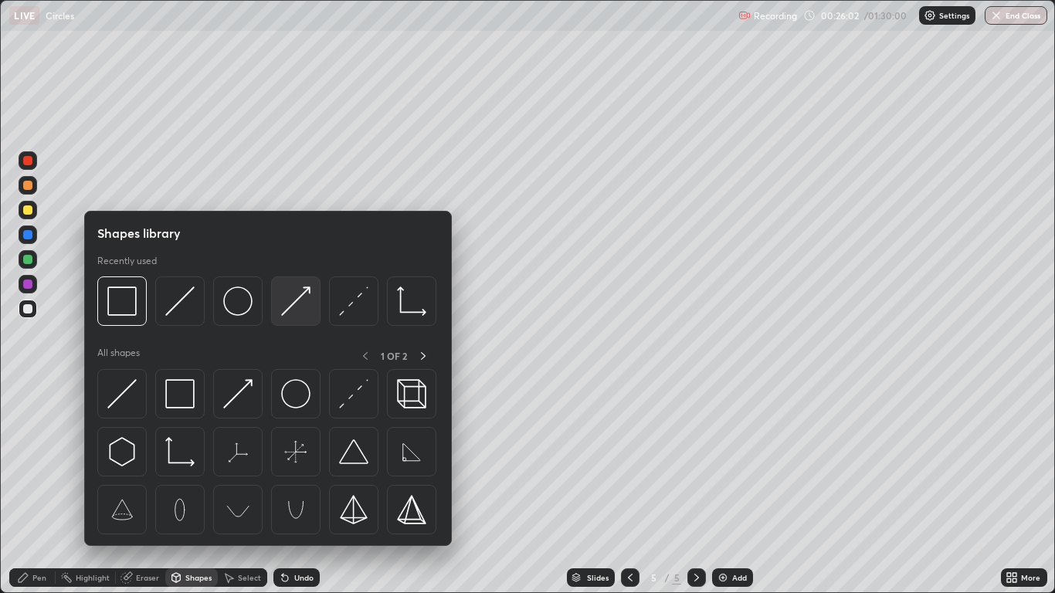
click at [308, 305] on img at bounding box center [295, 301] width 29 height 29
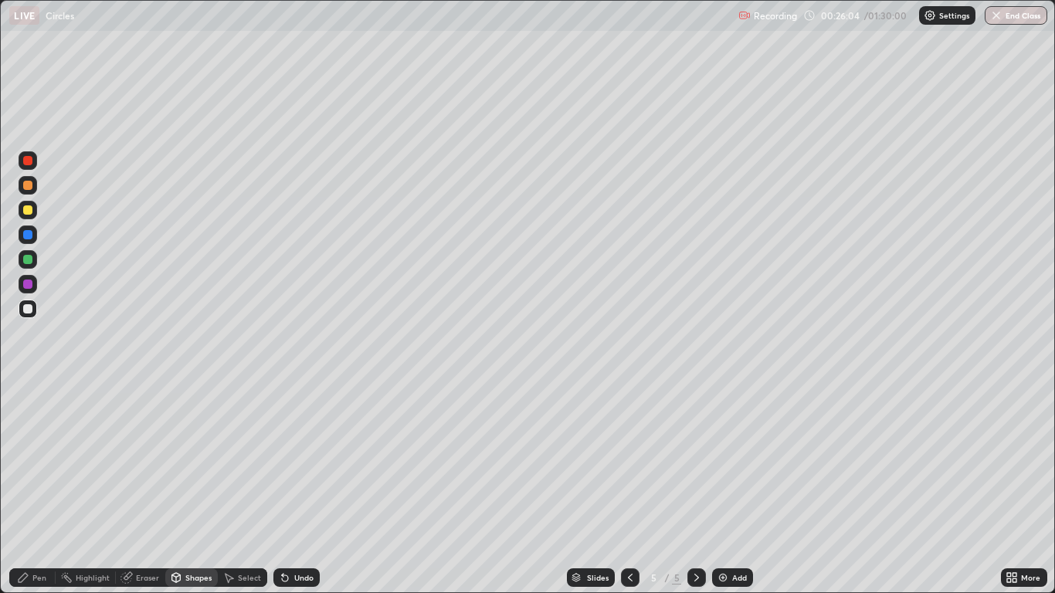
click at [28, 161] on div at bounding box center [27, 160] width 9 height 9
click at [36, 488] on div "Pen" at bounding box center [39, 578] width 14 height 8
click at [32, 312] on div at bounding box center [27, 308] width 9 height 9
click at [29, 259] on div at bounding box center [27, 259] width 9 height 9
click at [27, 207] on div at bounding box center [27, 209] width 9 height 9
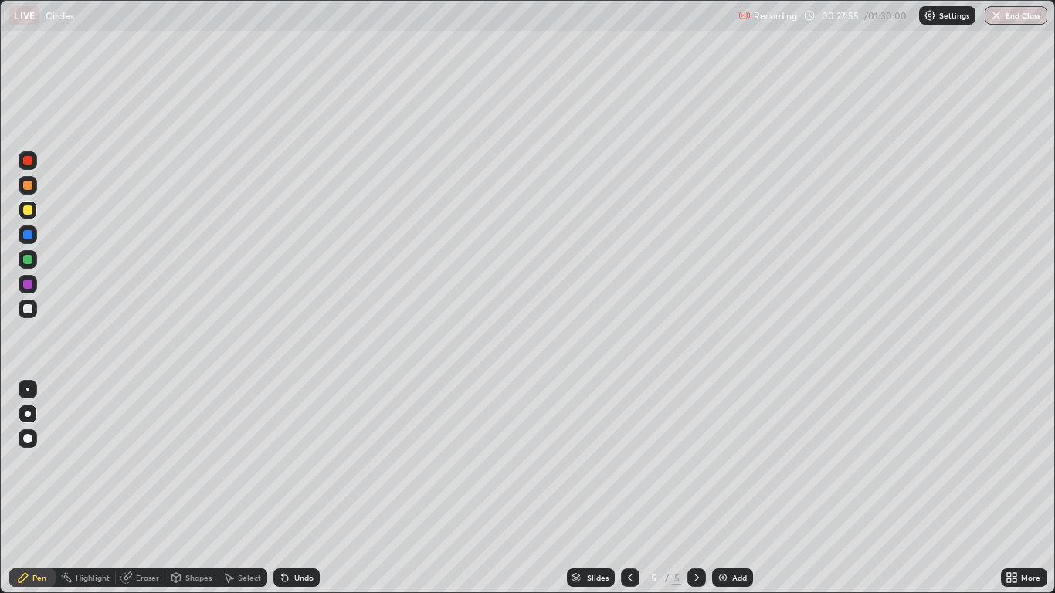
click at [195, 488] on div "Shapes" at bounding box center [198, 578] width 26 height 8
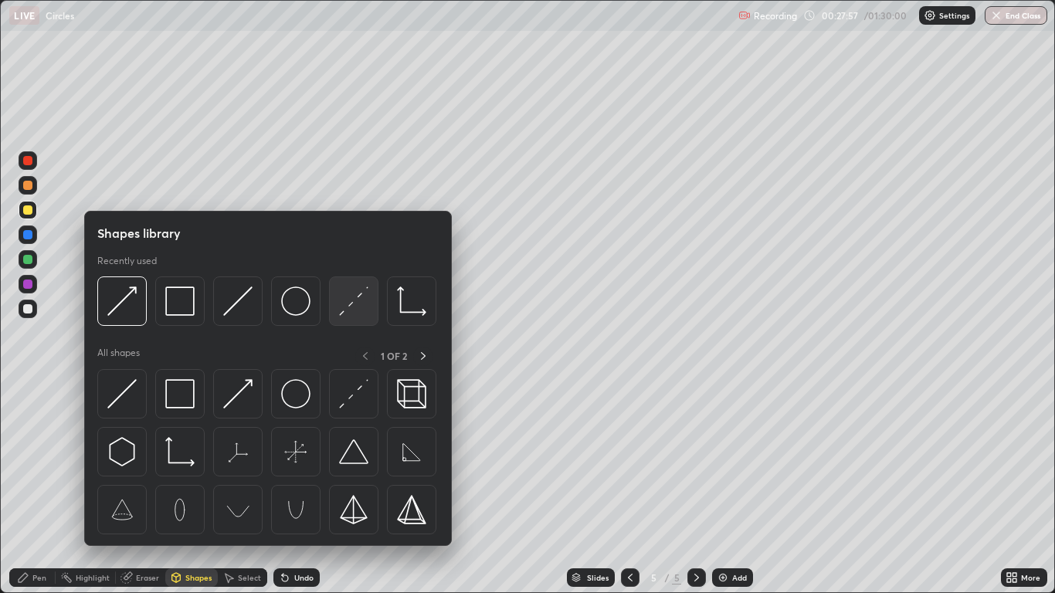
click at [351, 309] on img at bounding box center [353, 301] width 29 height 29
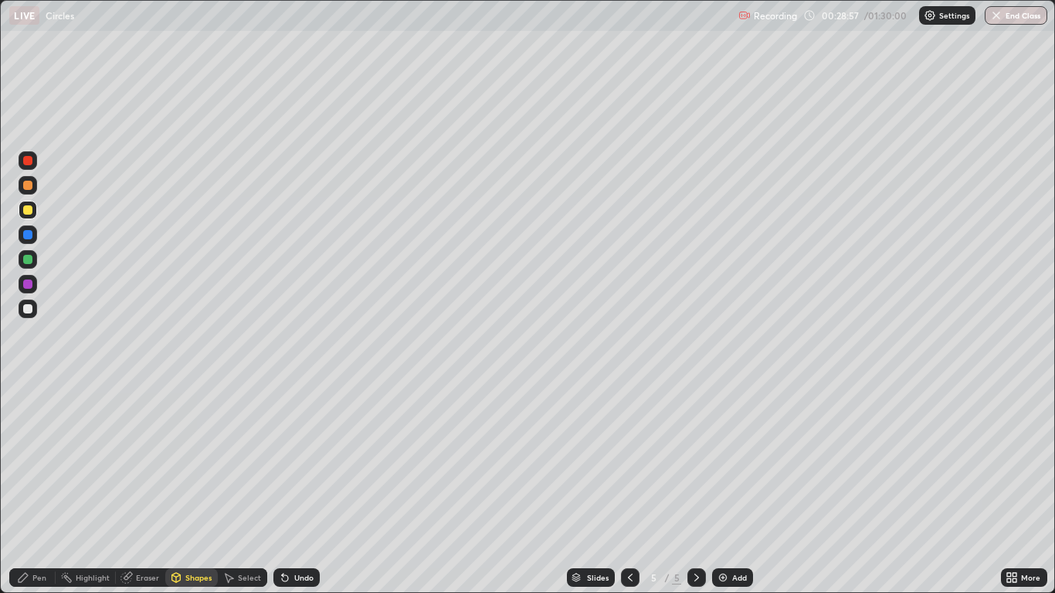
click at [294, 488] on div "Undo" at bounding box center [303, 578] width 19 height 8
click at [32, 236] on div at bounding box center [28, 234] width 19 height 19
click at [293, 488] on div "Undo" at bounding box center [296, 577] width 46 height 19
click at [27, 263] on div at bounding box center [27, 259] width 9 height 9
click at [32, 488] on div "Pen" at bounding box center [32, 577] width 46 height 19
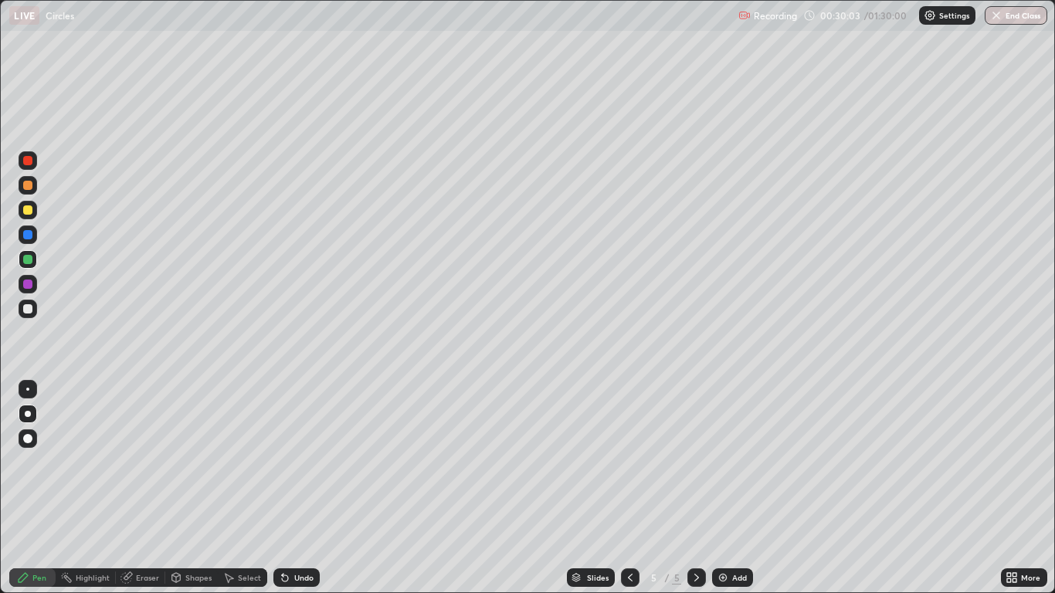
click at [30, 211] on div at bounding box center [27, 209] width 9 height 9
click at [32, 159] on div at bounding box center [27, 160] width 9 height 9
click at [26, 285] on div at bounding box center [27, 284] width 9 height 9
click at [297, 488] on div "Undo" at bounding box center [303, 578] width 19 height 8
click at [294, 488] on div "Undo" at bounding box center [303, 578] width 19 height 8
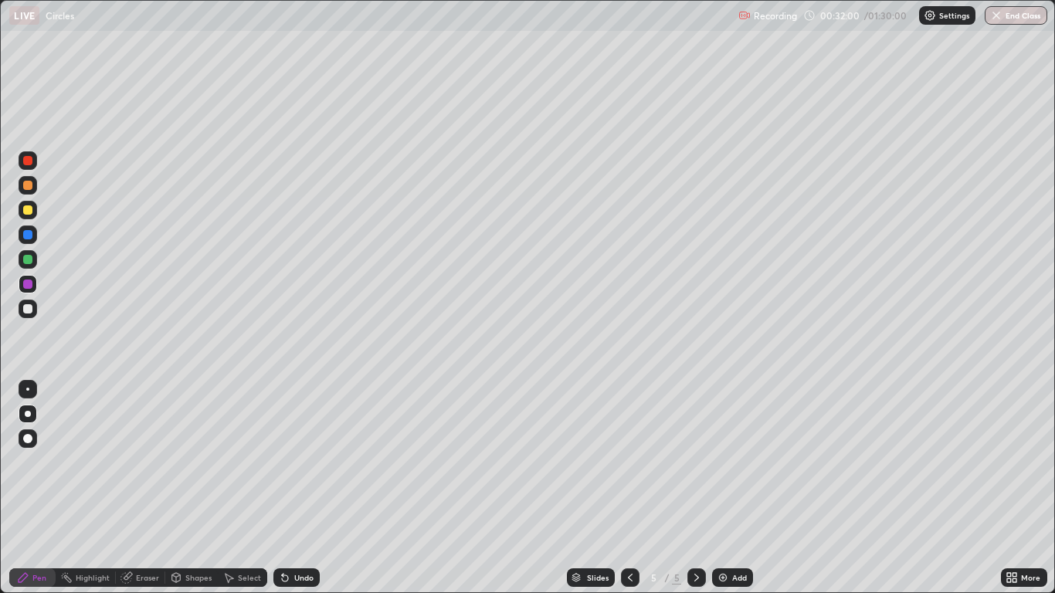
click at [294, 488] on div "Undo" at bounding box center [303, 578] width 19 height 8
click at [29, 313] on div at bounding box center [27, 308] width 9 height 9
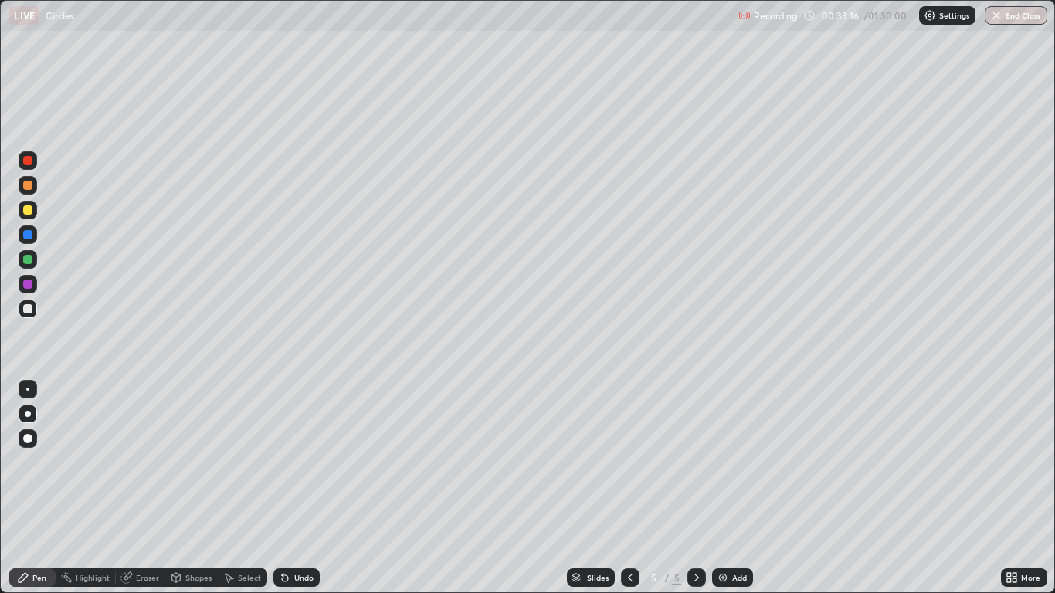
click at [29, 307] on div at bounding box center [27, 308] width 9 height 9
click at [29, 235] on div at bounding box center [27, 234] width 9 height 9
click at [27, 309] on div at bounding box center [27, 308] width 9 height 9
click at [289, 488] on icon at bounding box center [285, 577] width 12 height 12
click at [288, 488] on icon at bounding box center [285, 577] width 12 height 12
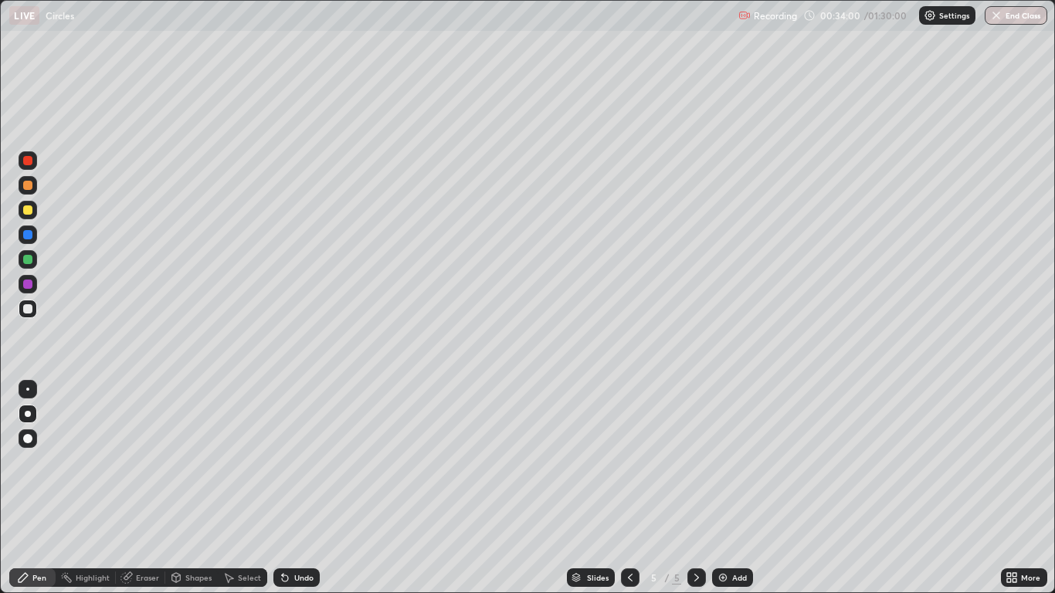
click at [288, 488] on icon at bounding box center [285, 577] width 12 height 12
click at [295, 488] on div "Undo" at bounding box center [303, 578] width 19 height 8
click at [287, 488] on div "Undo" at bounding box center [296, 577] width 46 height 19
click at [28, 213] on div at bounding box center [27, 209] width 9 height 9
click at [30, 285] on div at bounding box center [27, 284] width 9 height 9
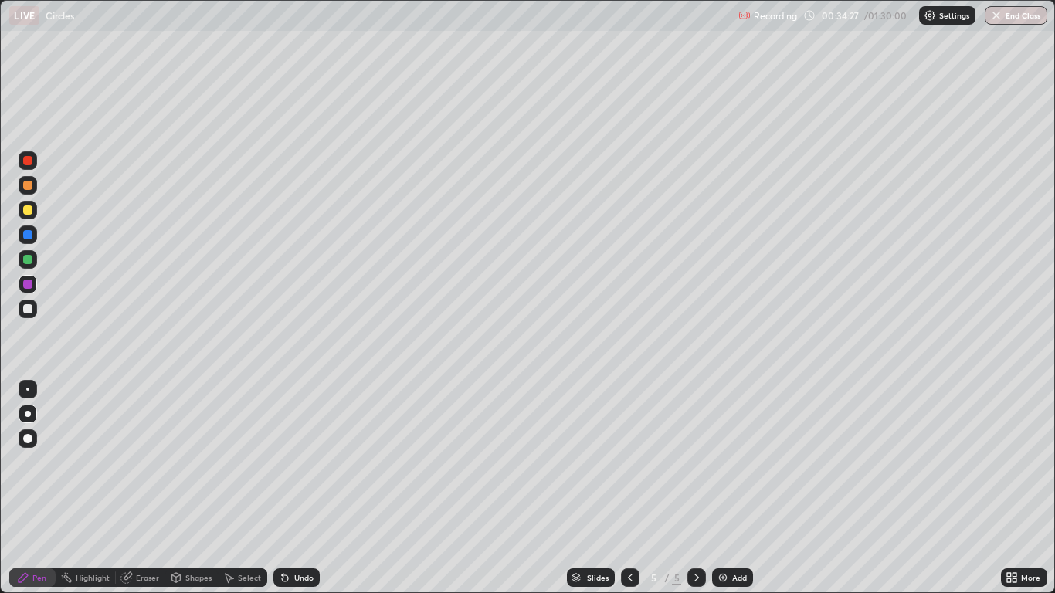
click at [29, 159] on div at bounding box center [27, 160] width 9 height 9
click at [294, 488] on div "Undo" at bounding box center [303, 578] width 19 height 8
click at [31, 261] on div at bounding box center [27, 259] width 9 height 9
click at [186, 488] on div "Shapes" at bounding box center [198, 578] width 26 height 8
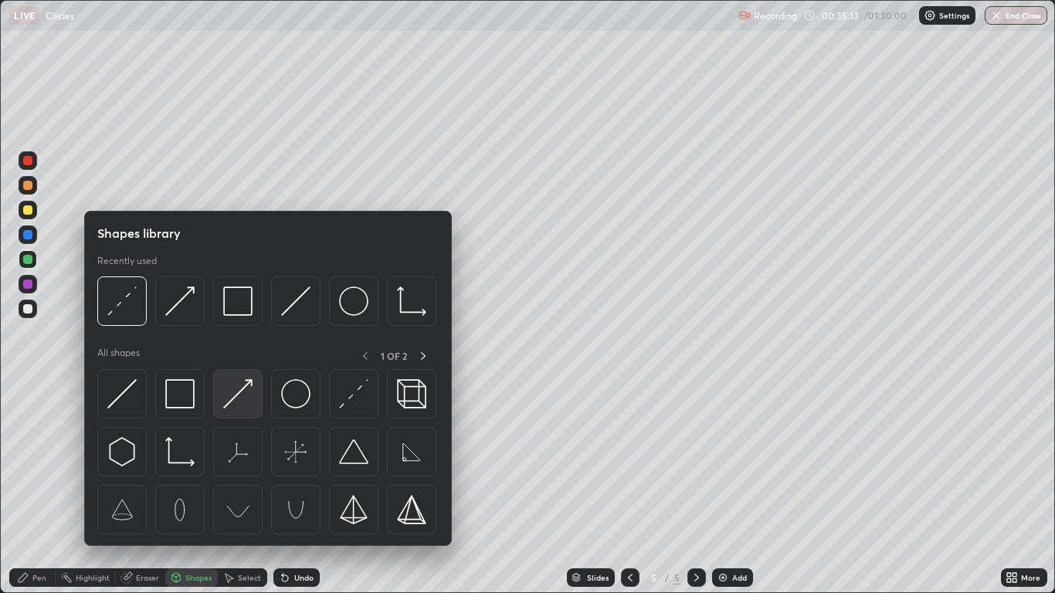
click at [243, 402] on img at bounding box center [237, 393] width 29 height 29
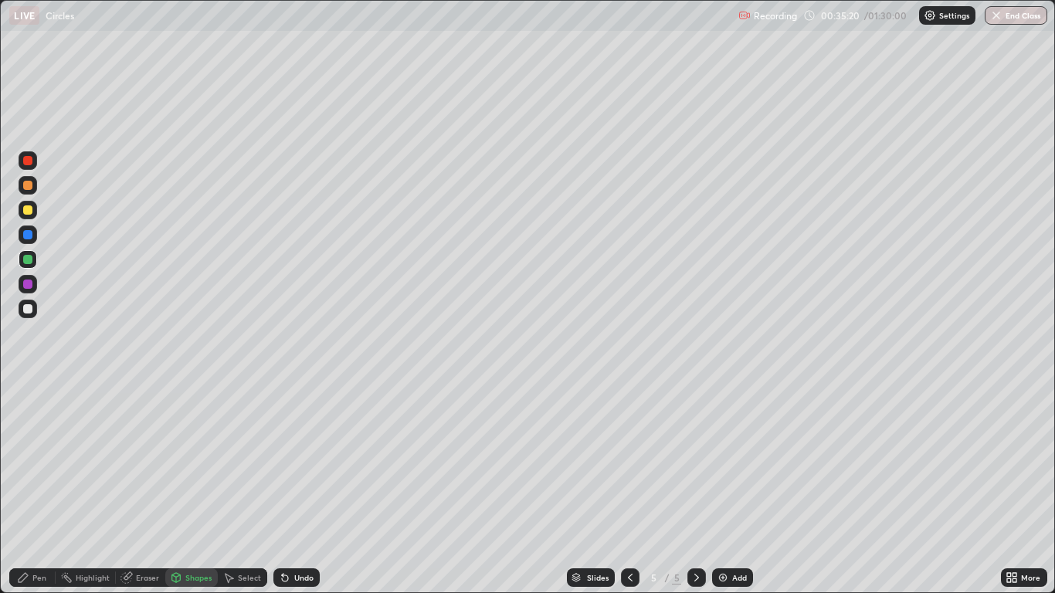
click at [36, 488] on div "Pen" at bounding box center [39, 578] width 14 height 8
click at [188, 488] on div "Shapes" at bounding box center [198, 578] width 26 height 8
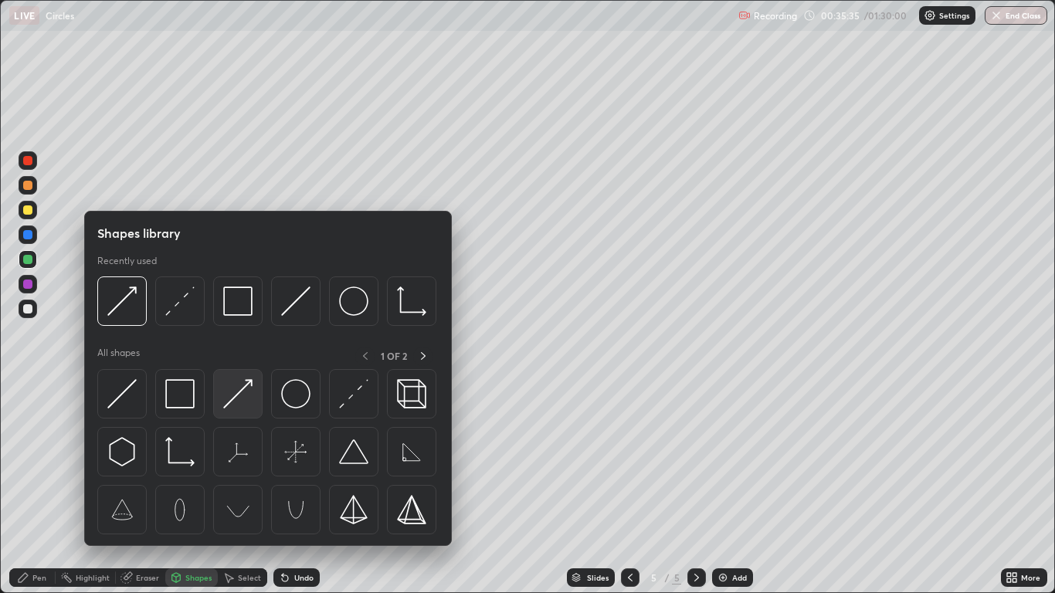
click at [246, 398] on img at bounding box center [237, 393] width 29 height 29
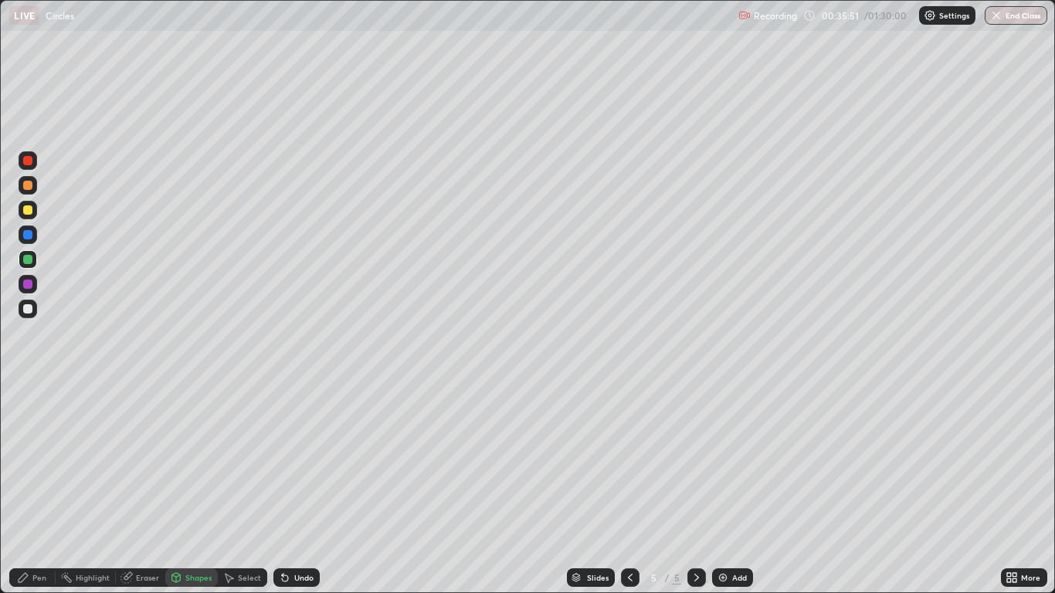
click at [29, 281] on div at bounding box center [27, 284] width 9 height 9
click at [290, 488] on div "Undo" at bounding box center [296, 577] width 46 height 19
click at [291, 488] on div "Undo" at bounding box center [296, 577] width 46 height 19
click at [188, 488] on div "Shapes" at bounding box center [198, 578] width 26 height 8
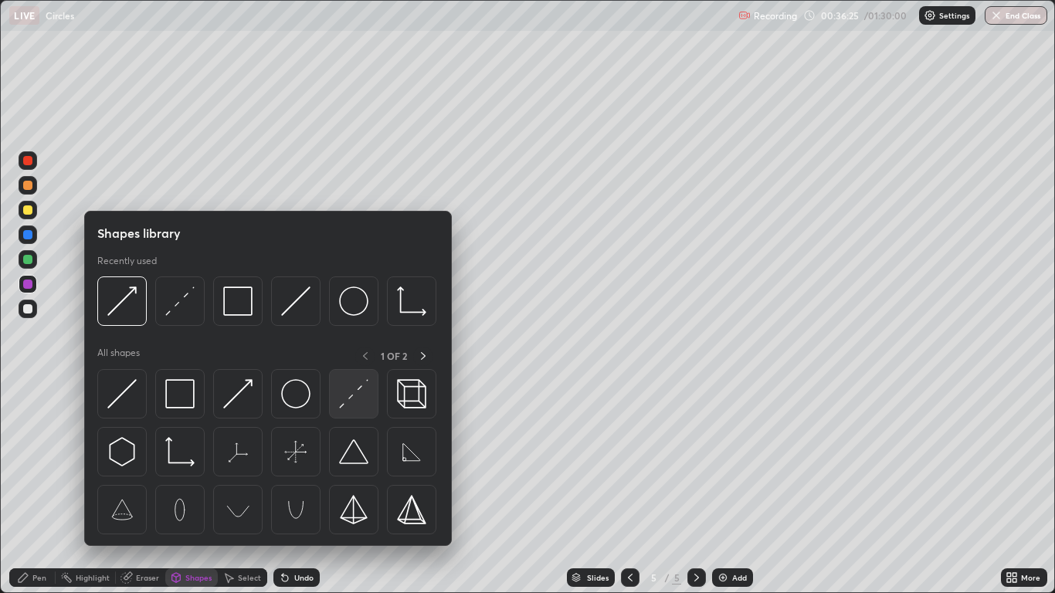
click at [347, 404] on img at bounding box center [353, 393] width 29 height 29
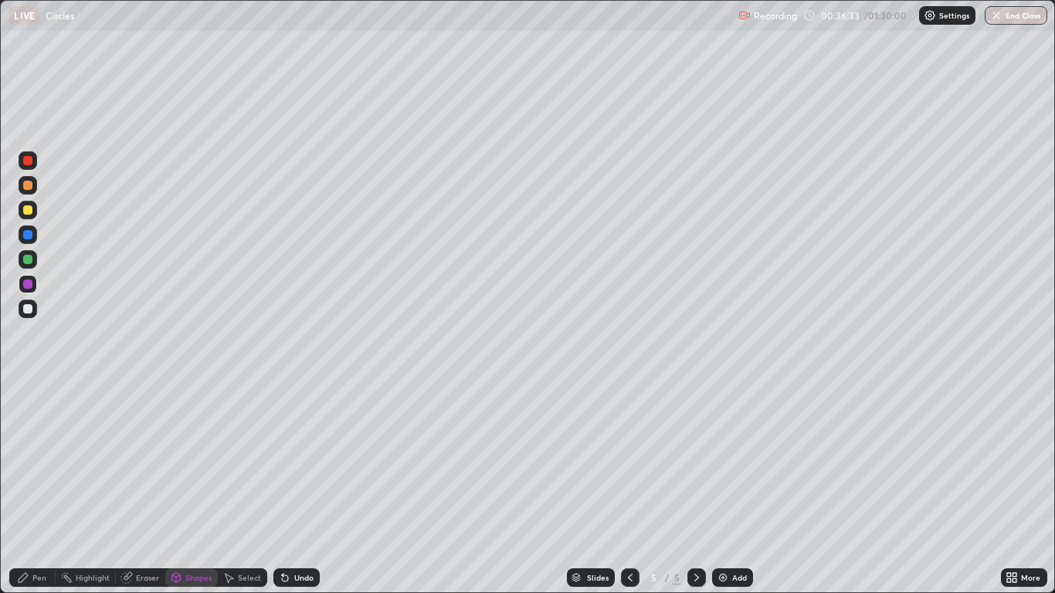
click at [40, 488] on div "Pen" at bounding box center [39, 578] width 14 height 8
click at [241, 488] on div "Select" at bounding box center [249, 578] width 23 height 8
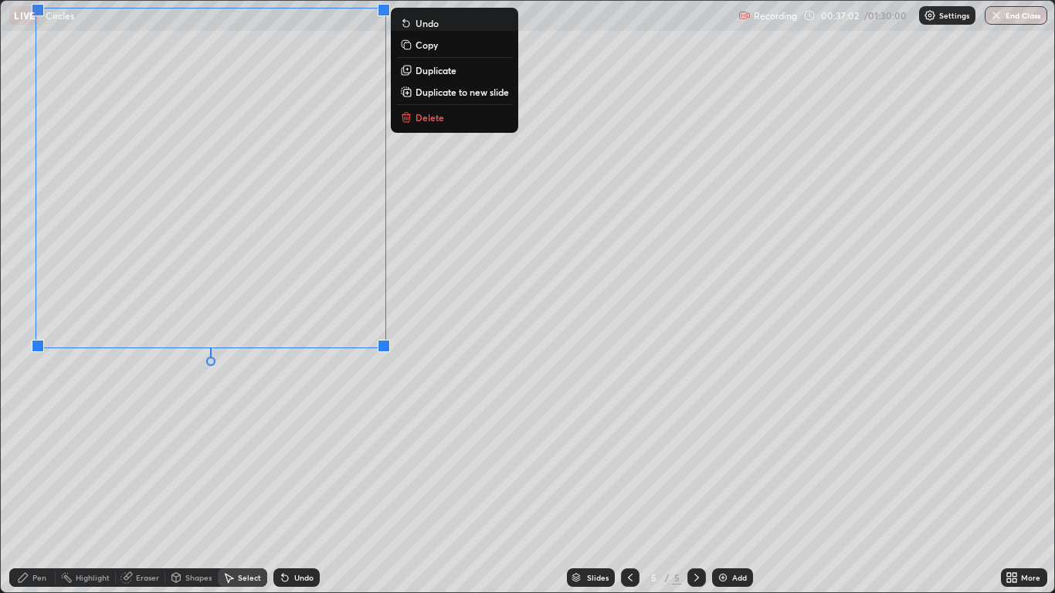
click at [22, 488] on icon at bounding box center [23, 577] width 12 height 12
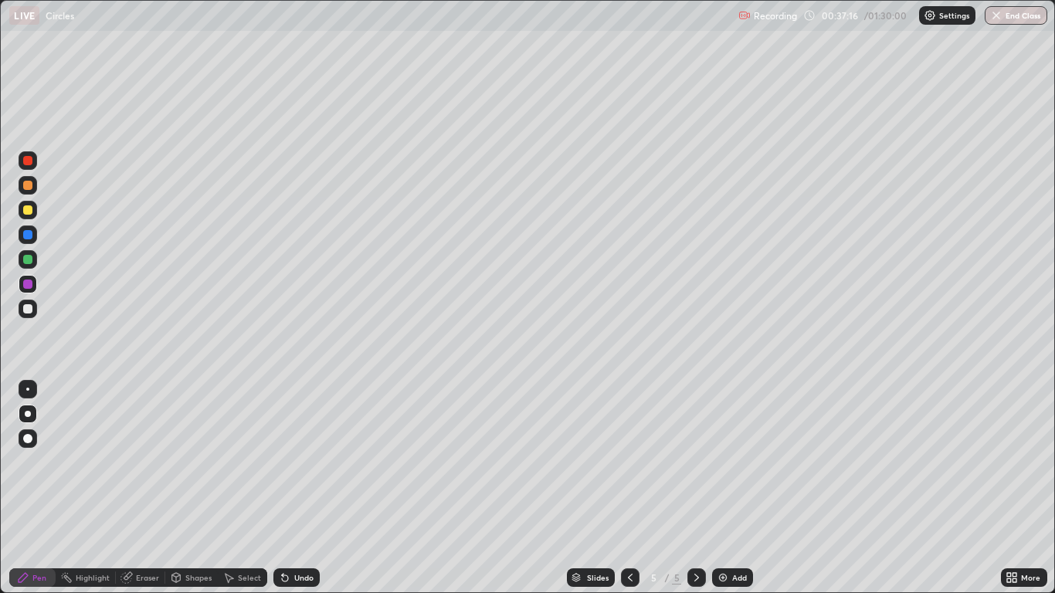
click at [141, 488] on div "Eraser" at bounding box center [147, 578] width 23 height 8
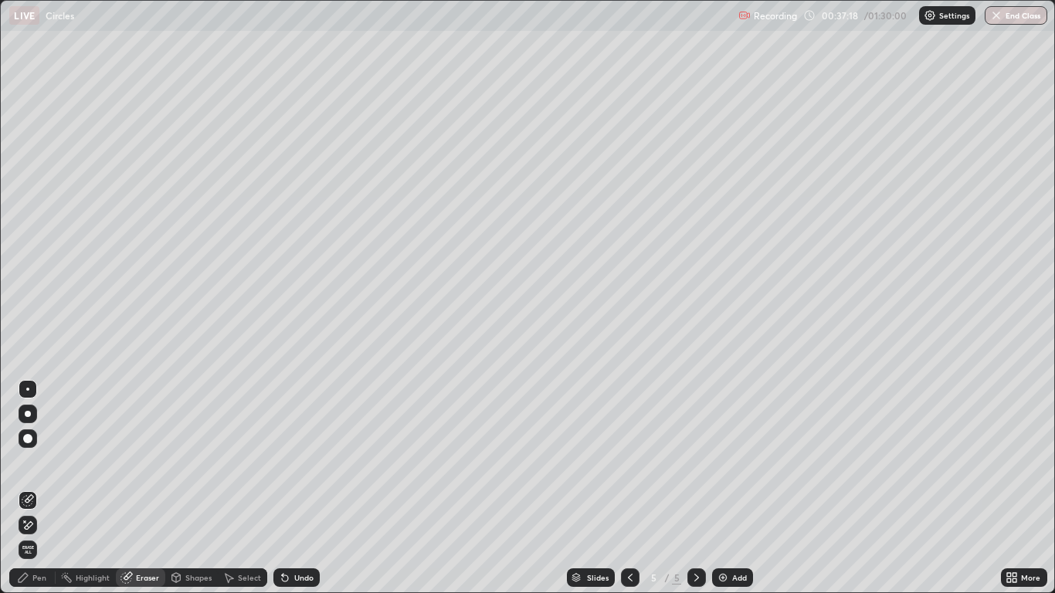
click at [32, 488] on icon at bounding box center [28, 525] width 12 height 13
click at [48, 488] on div "Pen" at bounding box center [32, 577] width 46 height 19
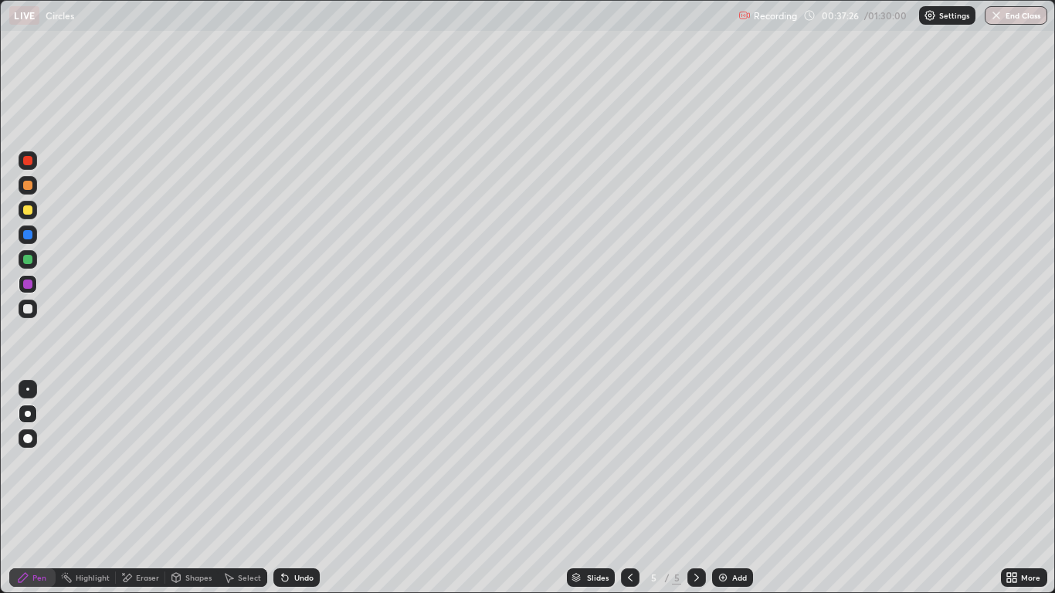
click at [31, 261] on div at bounding box center [27, 259] width 9 height 9
click at [27, 163] on div at bounding box center [27, 160] width 9 height 9
click at [246, 488] on div "Select" at bounding box center [249, 578] width 23 height 8
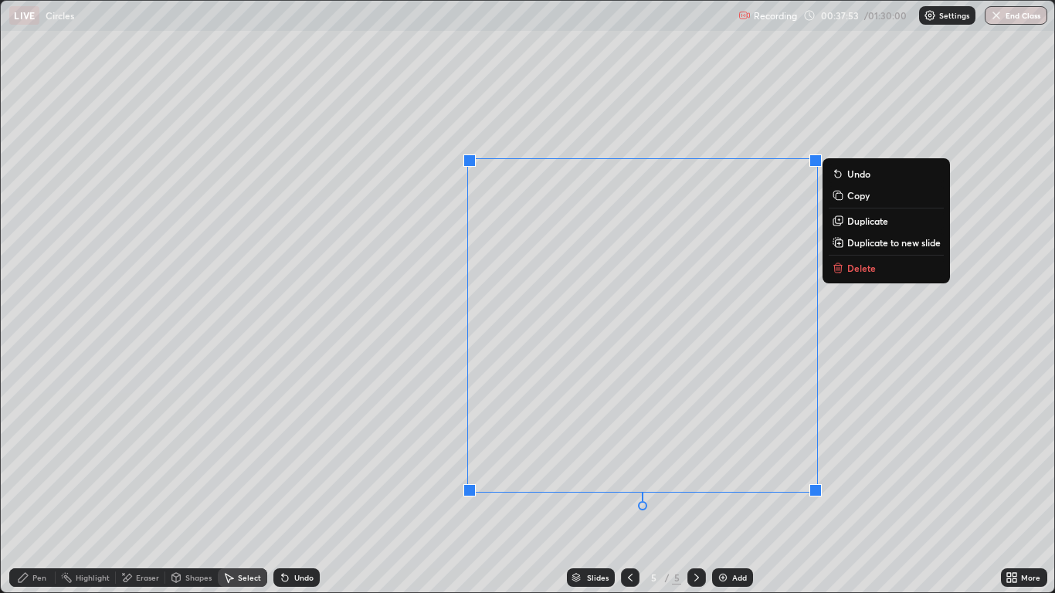
click at [25, 488] on icon at bounding box center [23, 577] width 9 height 9
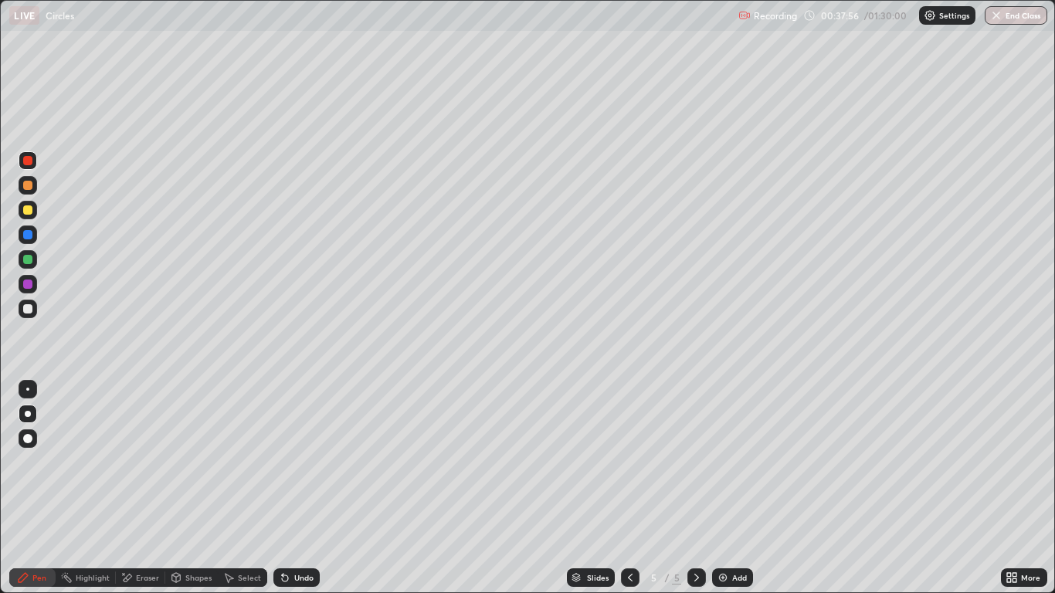
click at [238, 488] on div "Select" at bounding box center [249, 578] width 23 height 8
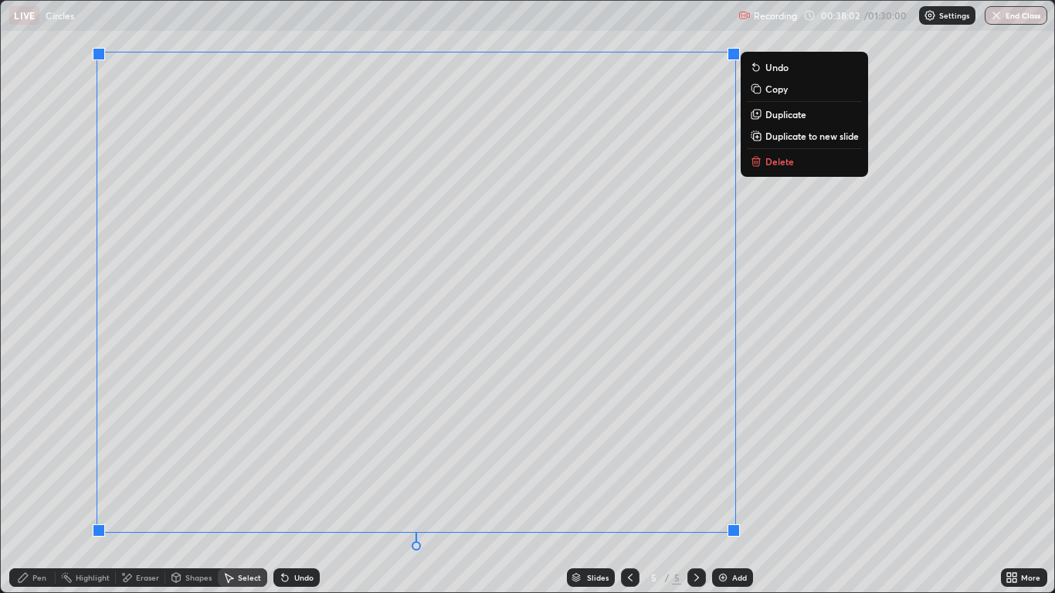
click at [36, 488] on div "Pen" at bounding box center [39, 578] width 14 height 8
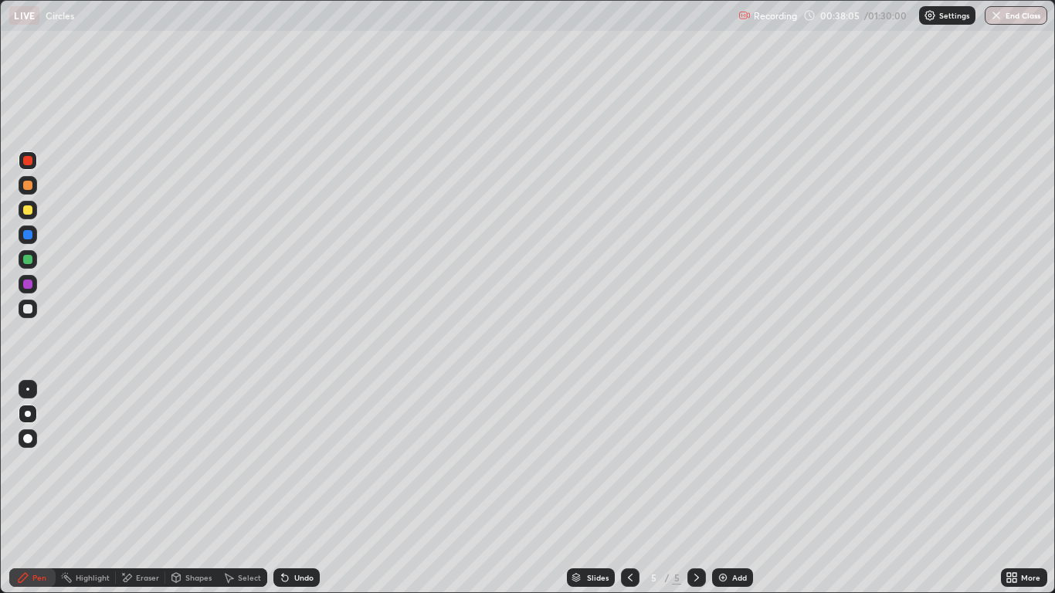
click at [29, 310] on div at bounding box center [27, 308] width 9 height 9
click at [734, 488] on div "Add" at bounding box center [739, 578] width 15 height 8
click at [26, 214] on div at bounding box center [27, 209] width 9 height 9
click at [146, 488] on div "Eraser" at bounding box center [147, 578] width 23 height 8
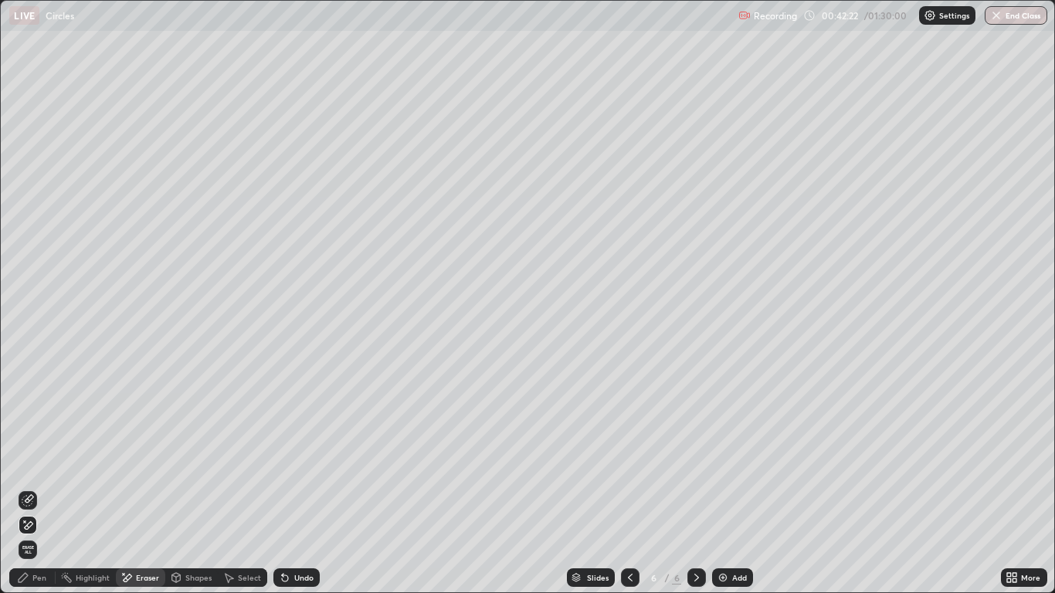
click at [26, 488] on icon at bounding box center [23, 577] width 9 height 9
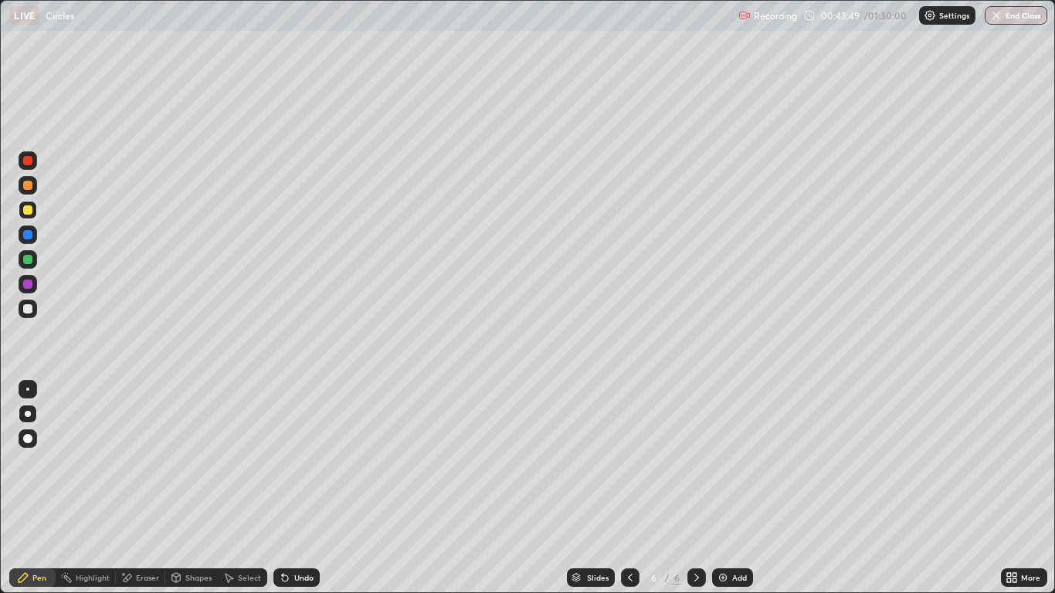
click at [24, 310] on div at bounding box center [27, 308] width 9 height 9
click at [294, 488] on div "Undo" at bounding box center [303, 578] width 19 height 8
click at [29, 284] on div at bounding box center [27, 284] width 9 height 9
click at [31, 211] on div at bounding box center [27, 209] width 9 height 9
click at [296, 488] on div "Undo" at bounding box center [303, 578] width 19 height 8
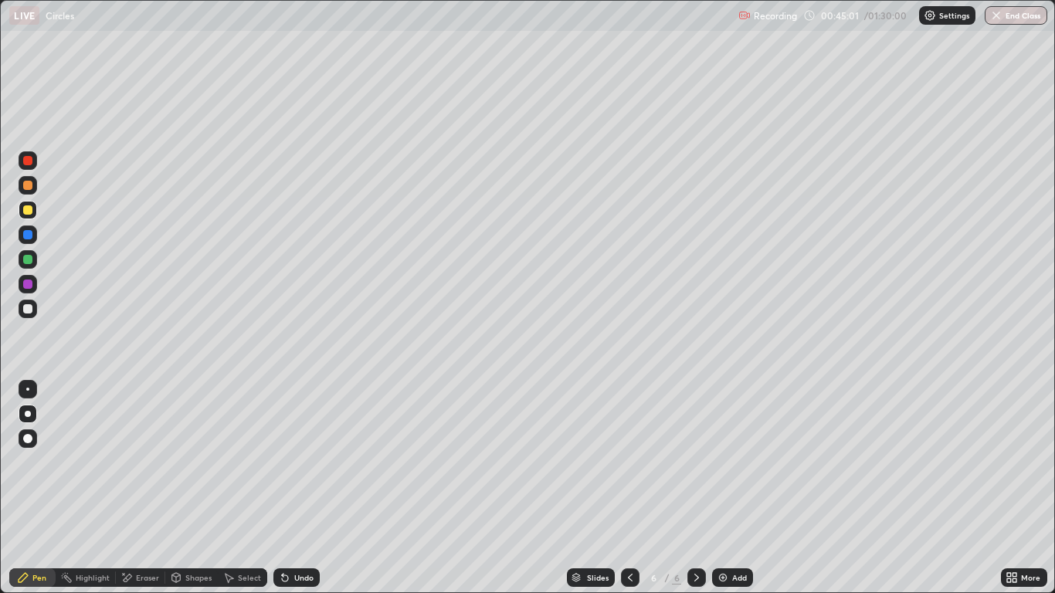
click at [29, 263] on div at bounding box center [27, 259] width 9 height 9
click at [292, 488] on div "Undo" at bounding box center [296, 577] width 46 height 19
click at [297, 488] on div "Undo" at bounding box center [303, 578] width 19 height 8
click at [294, 488] on div "Undo" at bounding box center [303, 578] width 19 height 8
click at [296, 488] on div "Undo" at bounding box center [303, 578] width 19 height 8
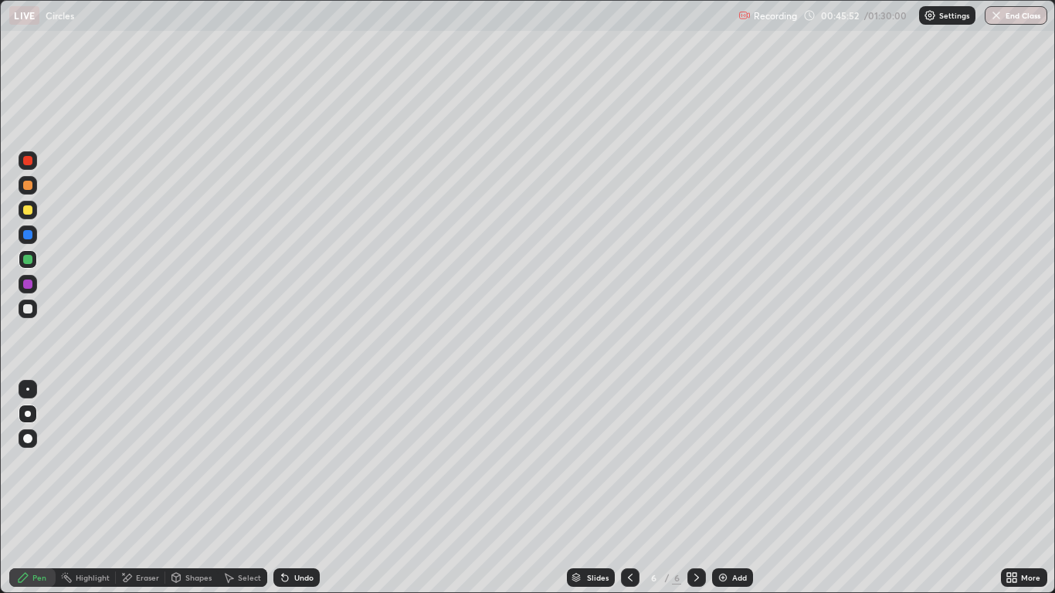
click at [294, 488] on div "Undo" at bounding box center [303, 578] width 19 height 8
click at [295, 488] on div "Undo" at bounding box center [303, 578] width 19 height 8
click at [28, 284] on div at bounding box center [27, 284] width 9 height 9
click at [32, 261] on div at bounding box center [27, 259] width 9 height 9
click at [188, 488] on div "Shapes" at bounding box center [198, 578] width 26 height 8
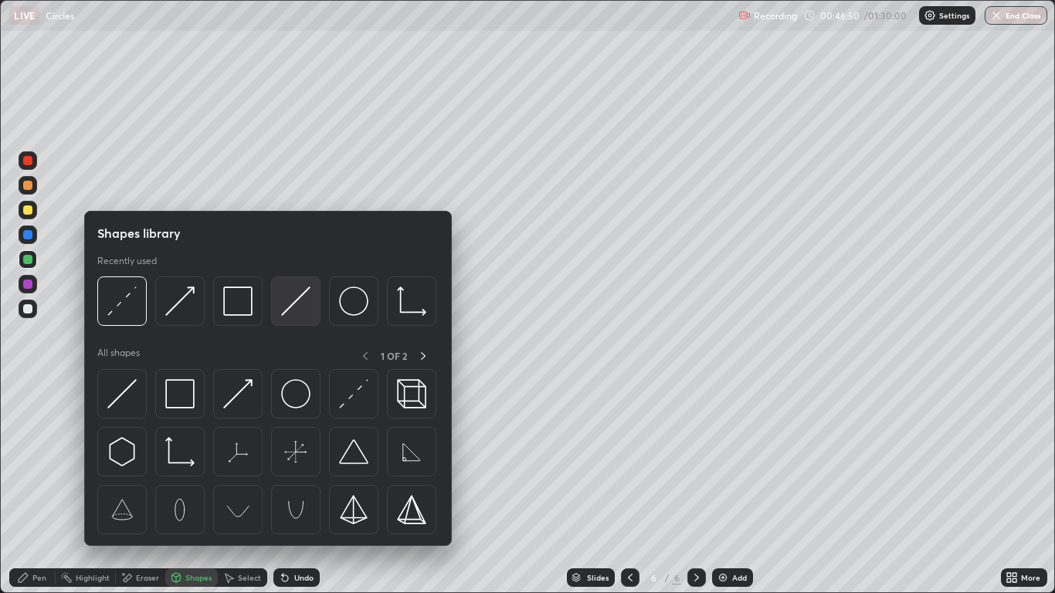
click at [295, 312] on img at bounding box center [295, 301] width 29 height 29
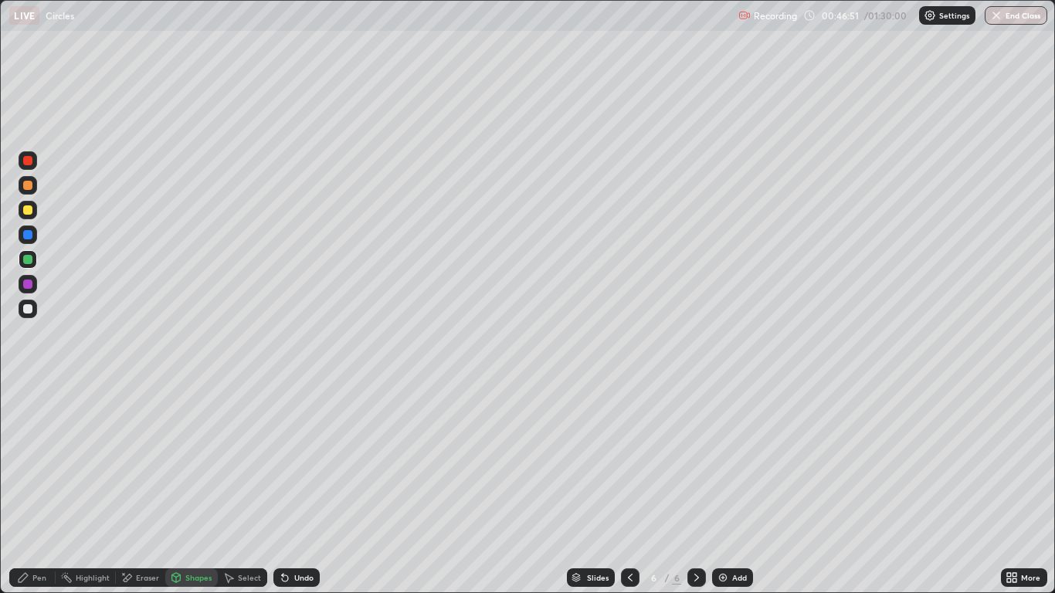
click at [28, 285] on div at bounding box center [27, 284] width 9 height 9
click at [29, 260] on div at bounding box center [27, 259] width 9 height 9
click at [34, 161] on div at bounding box center [28, 160] width 19 height 19
click at [25, 236] on div at bounding box center [27, 234] width 9 height 9
click at [185, 488] on div "Shapes" at bounding box center [198, 578] width 26 height 8
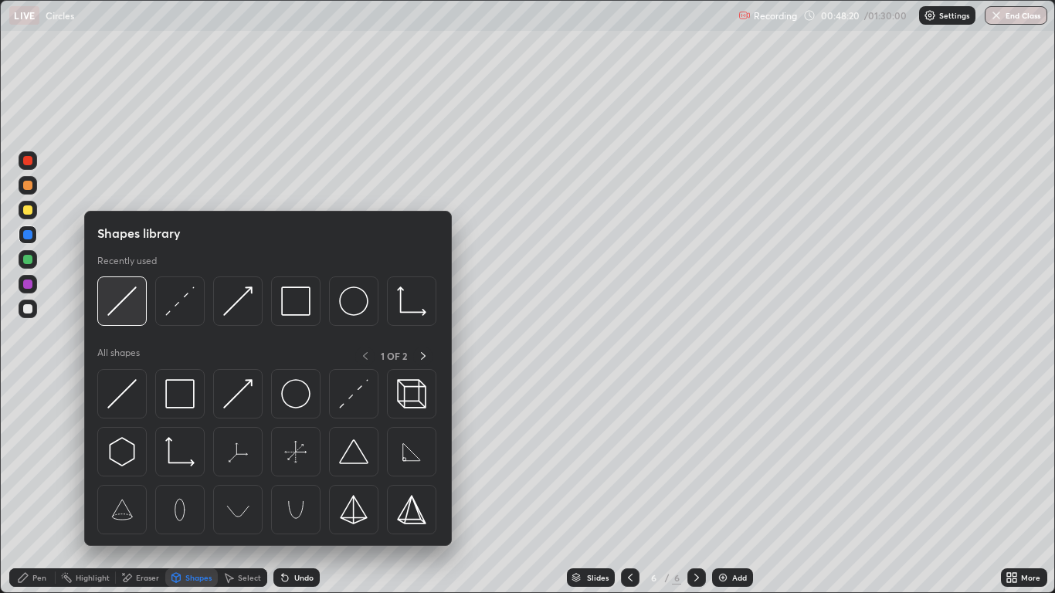
click at [124, 291] on img at bounding box center [121, 301] width 29 height 29
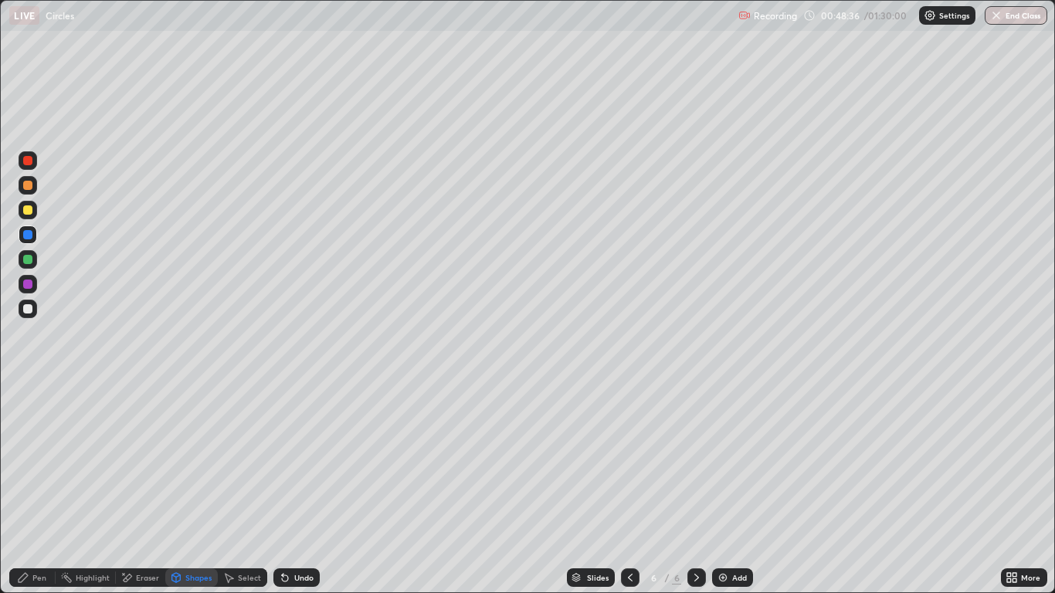
click at [186, 488] on div "Shapes" at bounding box center [191, 577] width 53 height 19
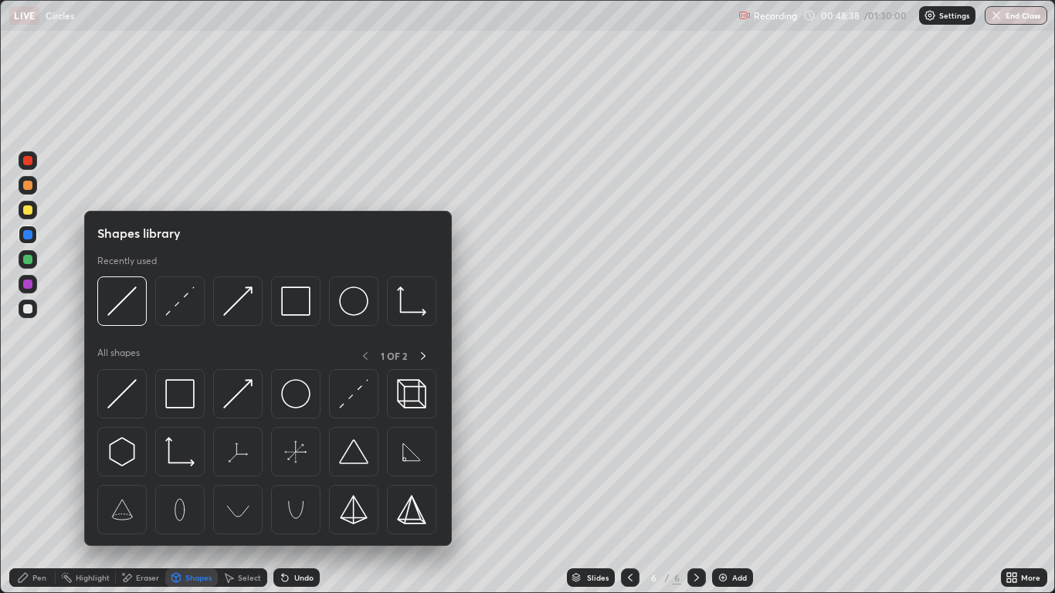
click at [30, 304] on div at bounding box center [27, 308] width 9 height 9
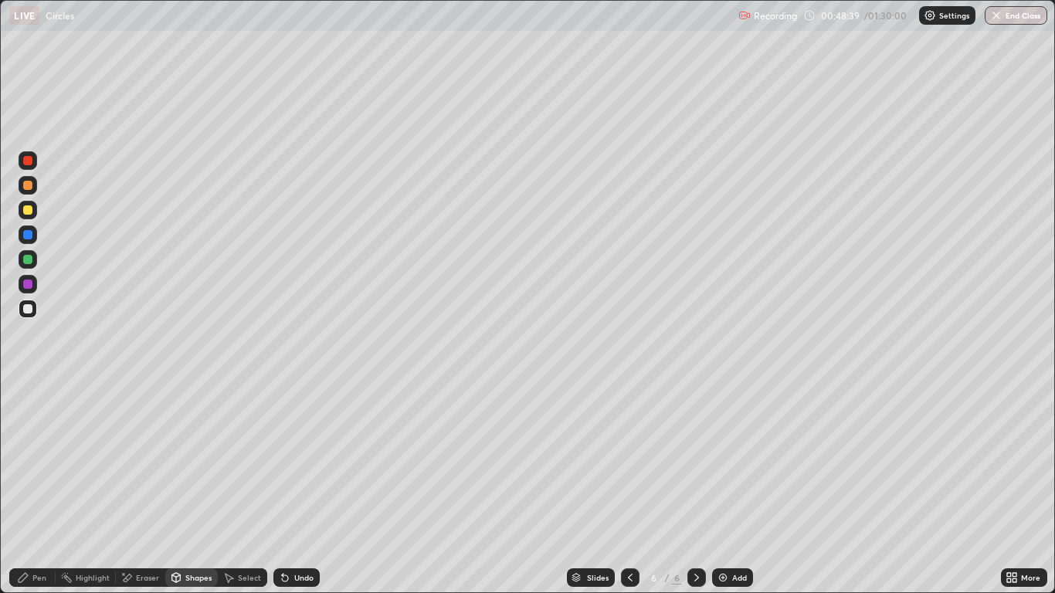
click at [29, 161] on div at bounding box center [27, 160] width 9 height 9
click at [29, 259] on div at bounding box center [27, 259] width 9 height 9
click at [296, 488] on div "Undo" at bounding box center [303, 578] width 19 height 8
click at [300, 488] on div "Undo" at bounding box center [303, 578] width 19 height 8
click at [296, 488] on div "Undo" at bounding box center [303, 578] width 19 height 8
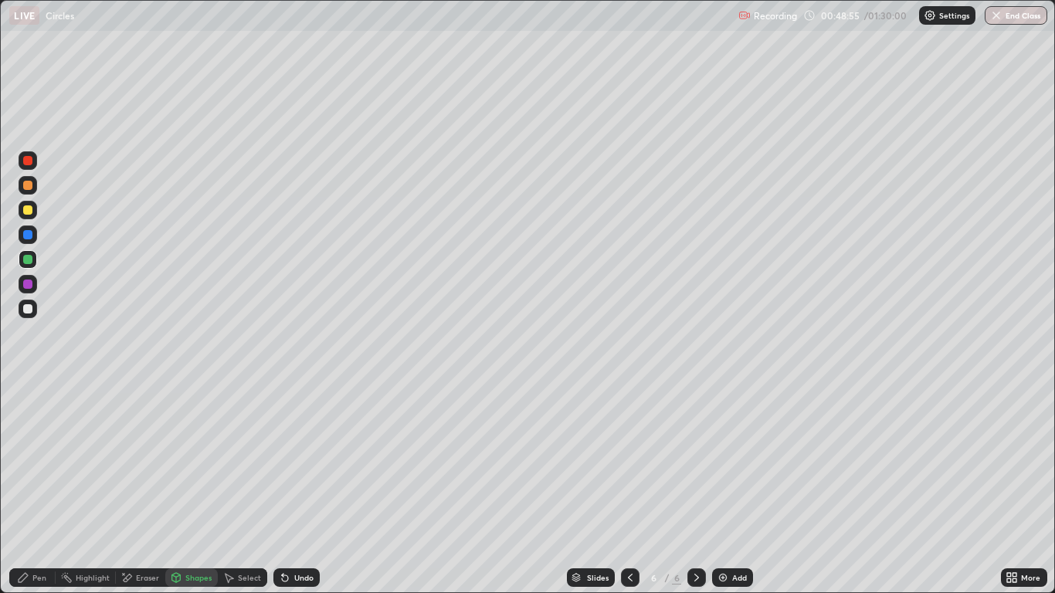
click at [294, 488] on div "Undo" at bounding box center [303, 578] width 19 height 8
click at [296, 488] on div "Undo" at bounding box center [296, 577] width 46 height 19
click at [299, 488] on div "Undo" at bounding box center [296, 577] width 46 height 19
click at [43, 488] on div "Pen" at bounding box center [39, 578] width 14 height 8
click at [724, 488] on img at bounding box center [723, 577] width 12 height 12
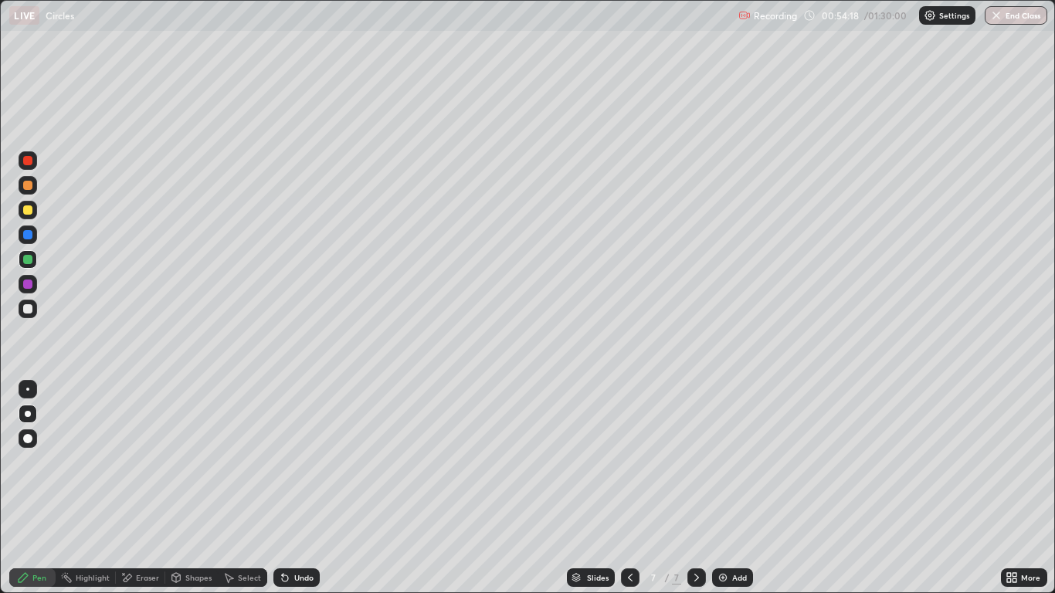
click at [27, 309] on div at bounding box center [27, 308] width 9 height 9
click at [192, 488] on div "Shapes" at bounding box center [198, 578] width 26 height 8
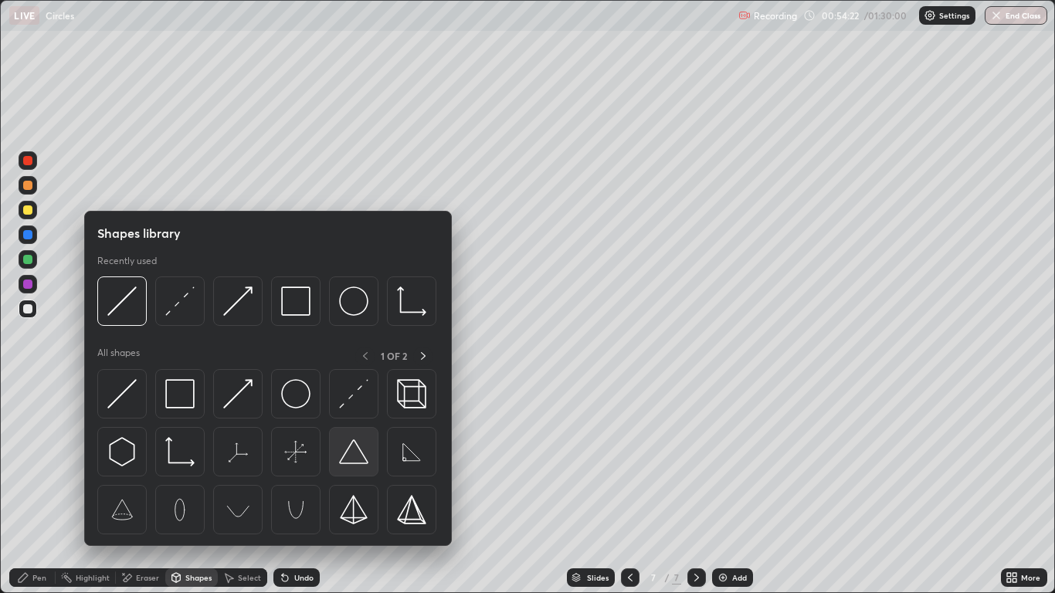
click at [348, 456] on img at bounding box center [353, 451] width 29 height 29
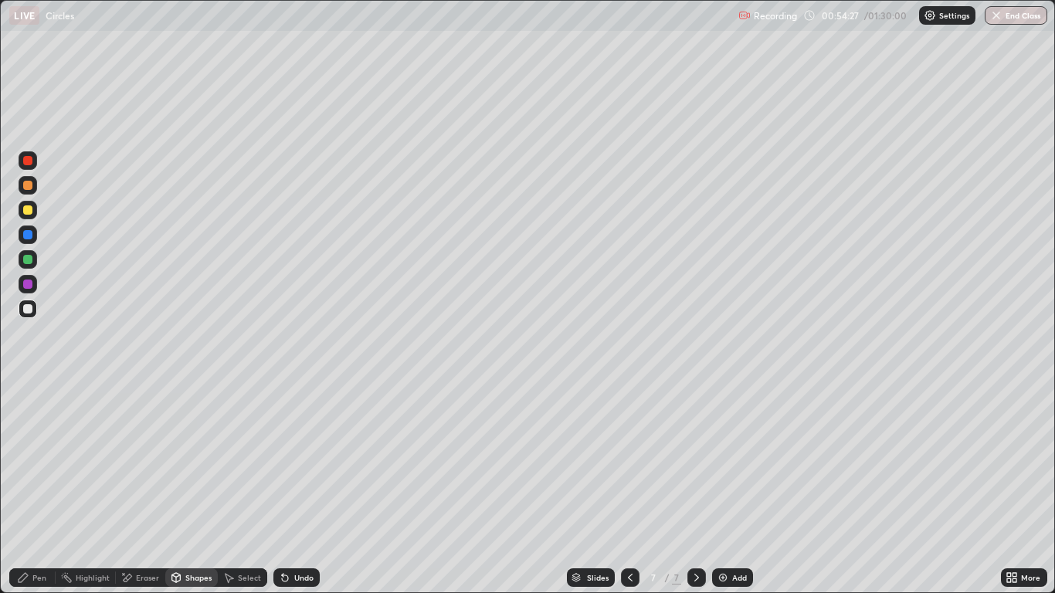
click at [197, 488] on div "Shapes" at bounding box center [198, 578] width 26 height 8
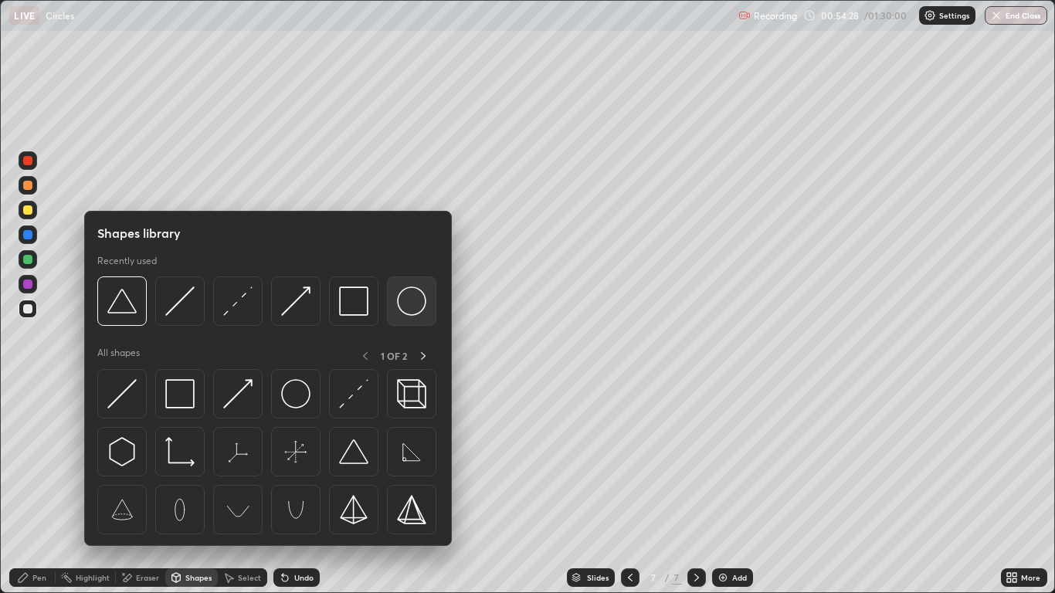
click at [410, 315] on img at bounding box center [411, 301] width 29 height 29
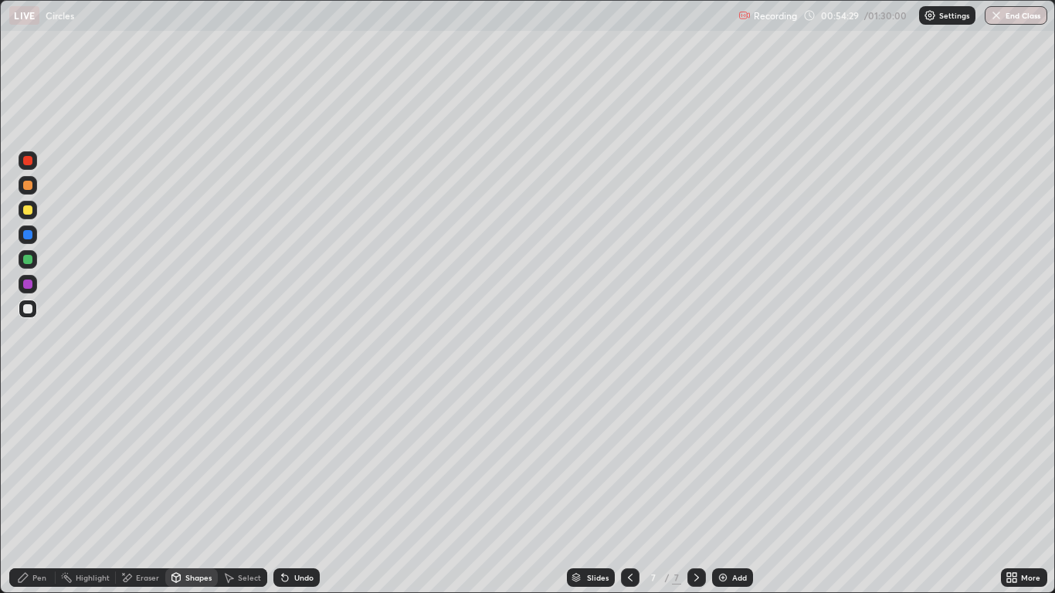
click at [29, 168] on div at bounding box center [28, 160] width 19 height 19
click at [252, 488] on div "Select" at bounding box center [249, 578] width 23 height 8
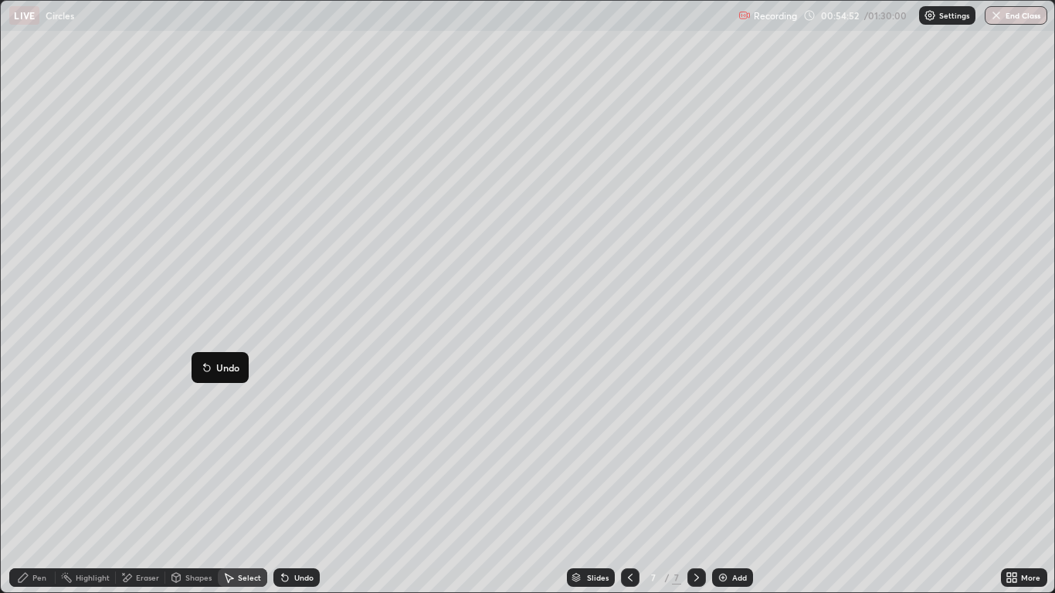
click at [185, 488] on div "Shapes" at bounding box center [198, 578] width 26 height 8
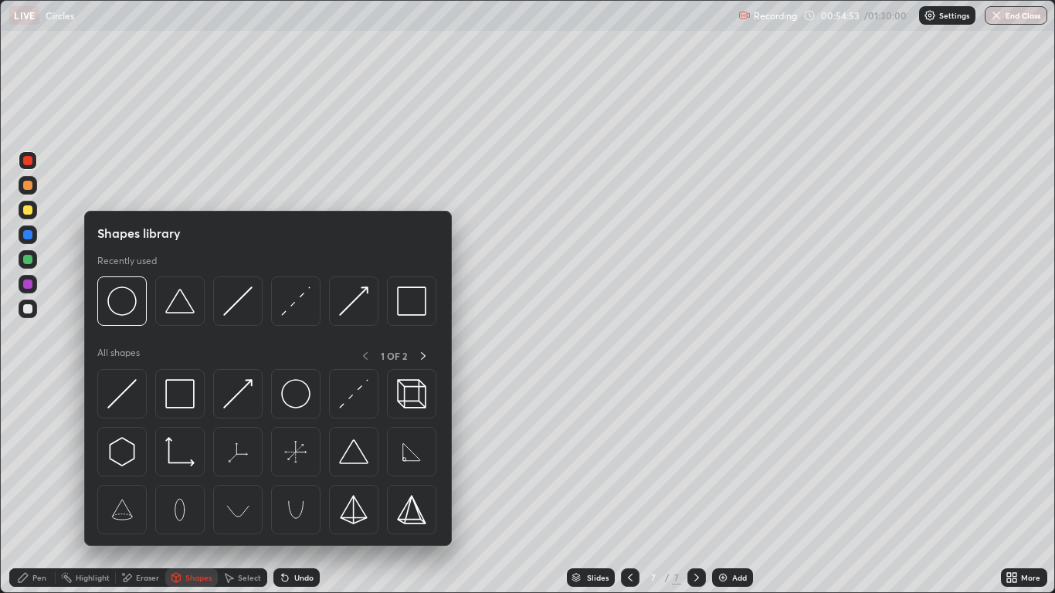
click at [28, 283] on div at bounding box center [27, 284] width 9 height 9
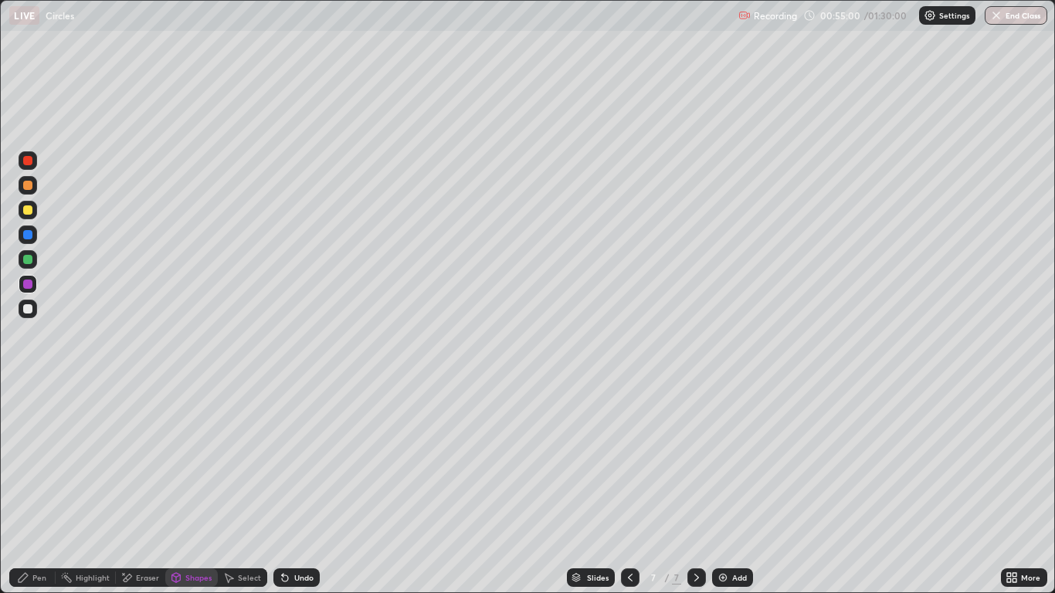
click at [250, 488] on div "Select" at bounding box center [249, 578] width 23 height 8
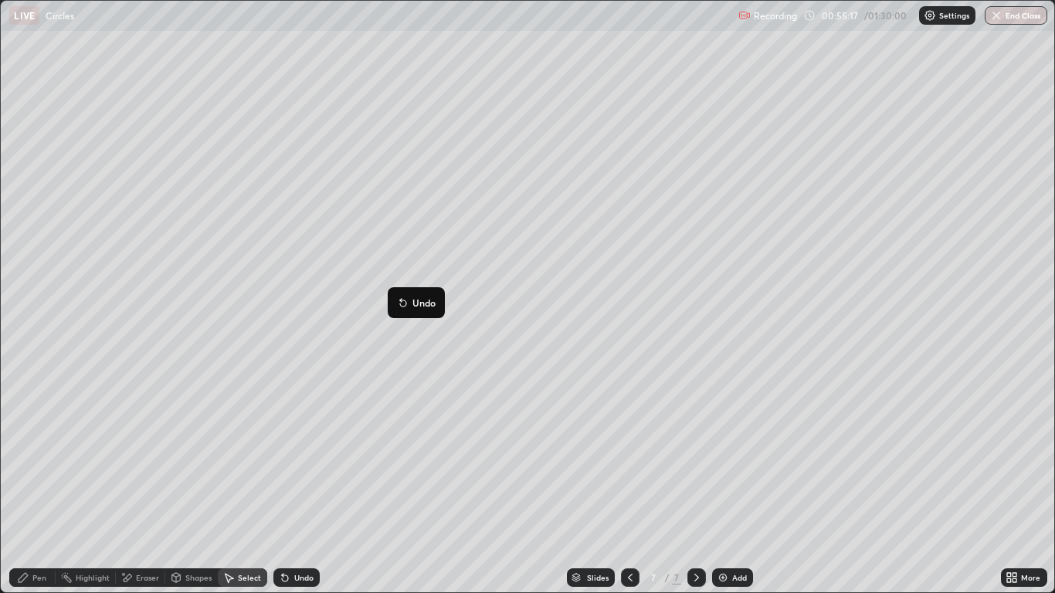
click at [33, 488] on div "Pen" at bounding box center [39, 578] width 14 height 8
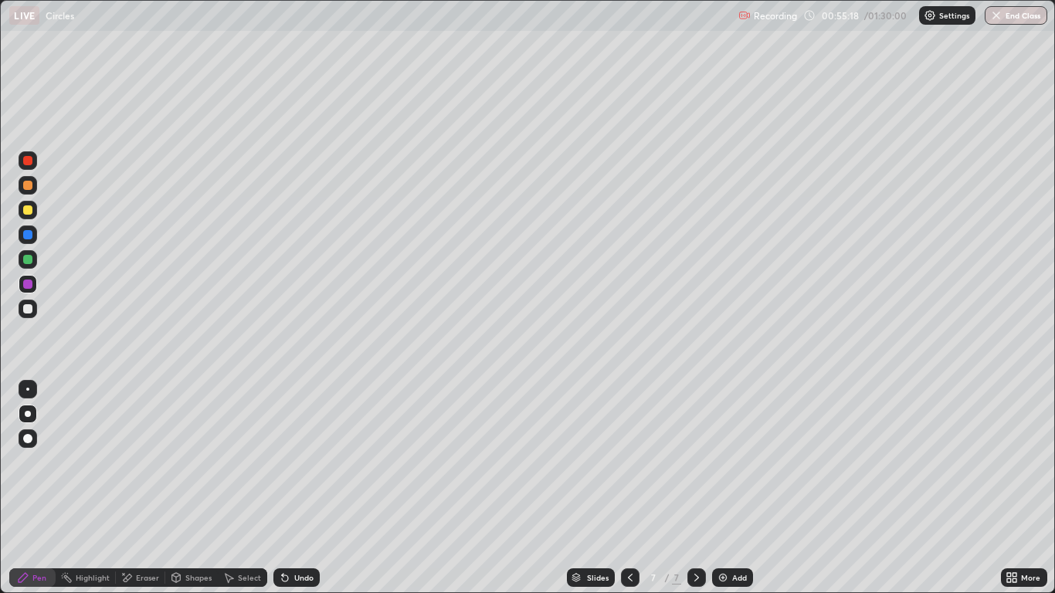
click at [30, 260] on div at bounding box center [27, 259] width 9 height 9
click at [298, 488] on div "Undo" at bounding box center [303, 578] width 19 height 8
click at [202, 488] on div "Shapes" at bounding box center [198, 578] width 26 height 8
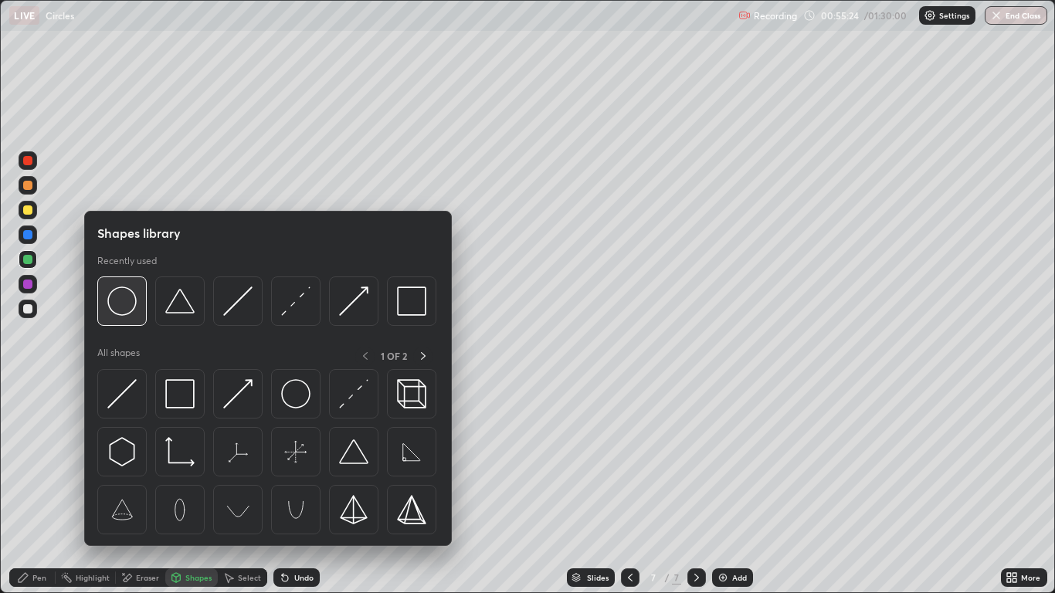
click at [124, 305] on img at bounding box center [121, 301] width 29 height 29
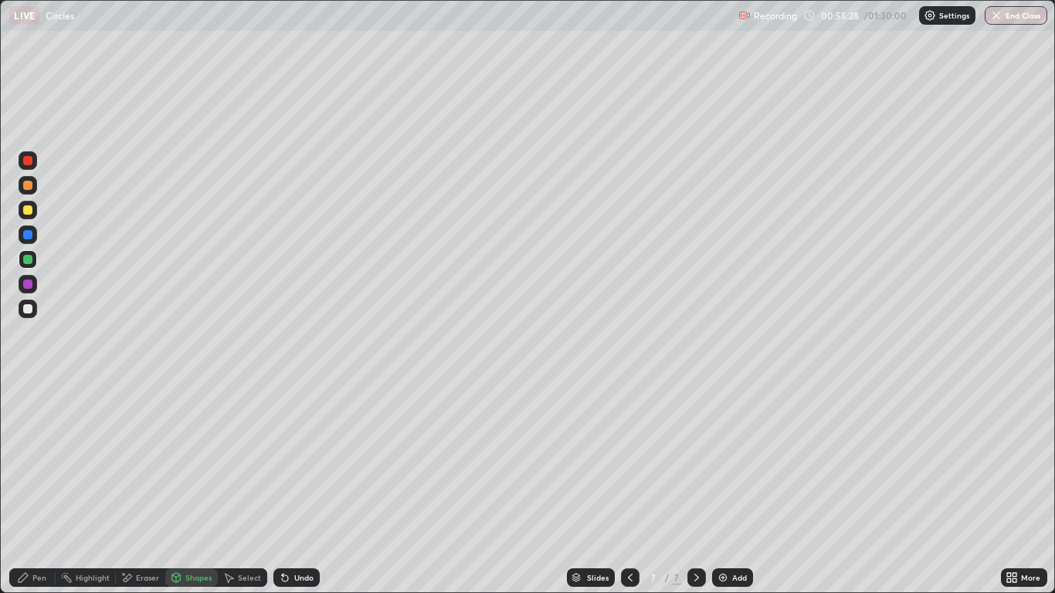
click at [294, 488] on div "Undo" at bounding box center [303, 578] width 19 height 8
click at [246, 488] on div "Select" at bounding box center [249, 578] width 23 height 8
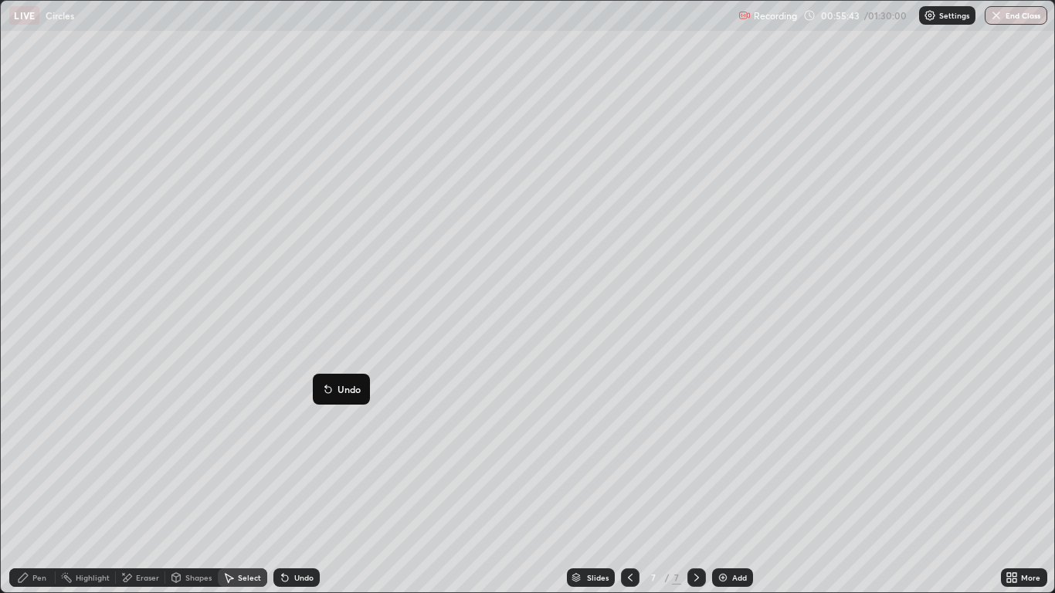
click at [43, 488] on div "Pen" at bounding box center [32, 577] width 46 height 19
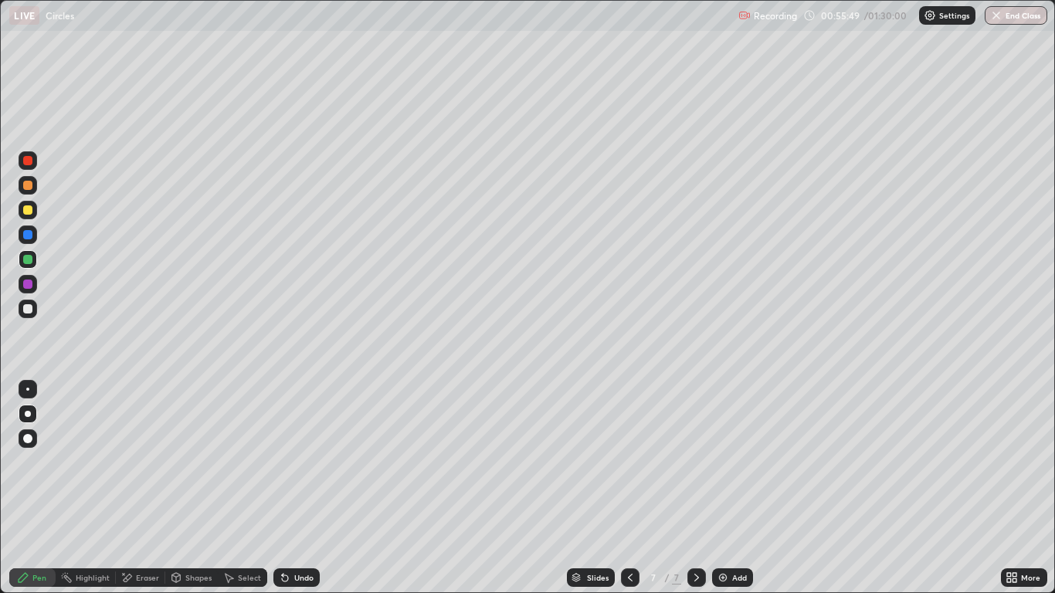
click at [28, 310] on div at bounding box center [27, 308] width 9 height 9
click at [28, 286] on div at bounding box center [27, 284] width 9 height 9
click at [30, 304] on div at bounding box center [27, 308] width 9 height 9
click at [188, 488] on div "Shapes" at bounding box center [198, 578] width 26 height 8
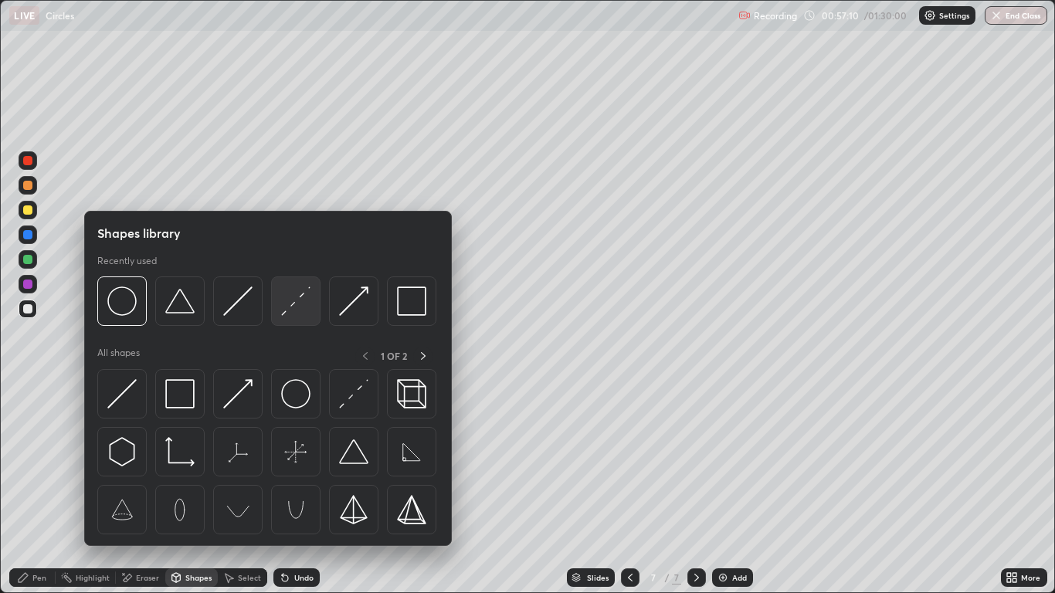
click at [296, 311] on img at bounding box center [295, 301] width 29 height 29
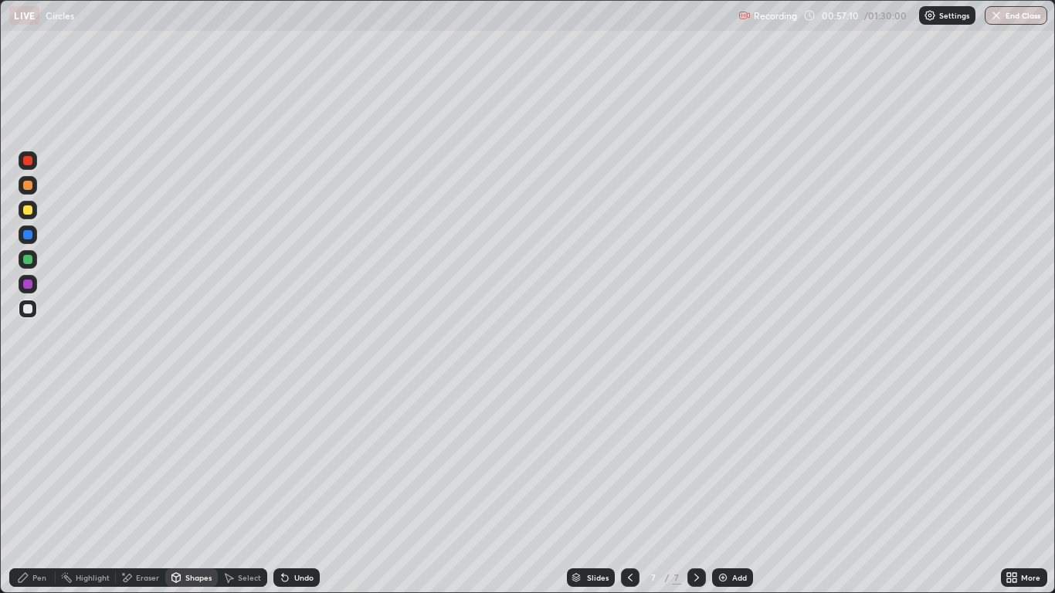
click at [25, 163] on div at bounding box center [27, 160] width 9 height 9
click at [29, 191] on div at bounding box center [28, 185] width 19 height 19
click at [36, 488] on div "Pen" at bounding box center [39, 578] width 14 height 8
click at [27, 211] on div at bounding box center [27, 209] width 9 height 9
click at [29, 212] on div at bounding box center [27, 209] width 9 height 9
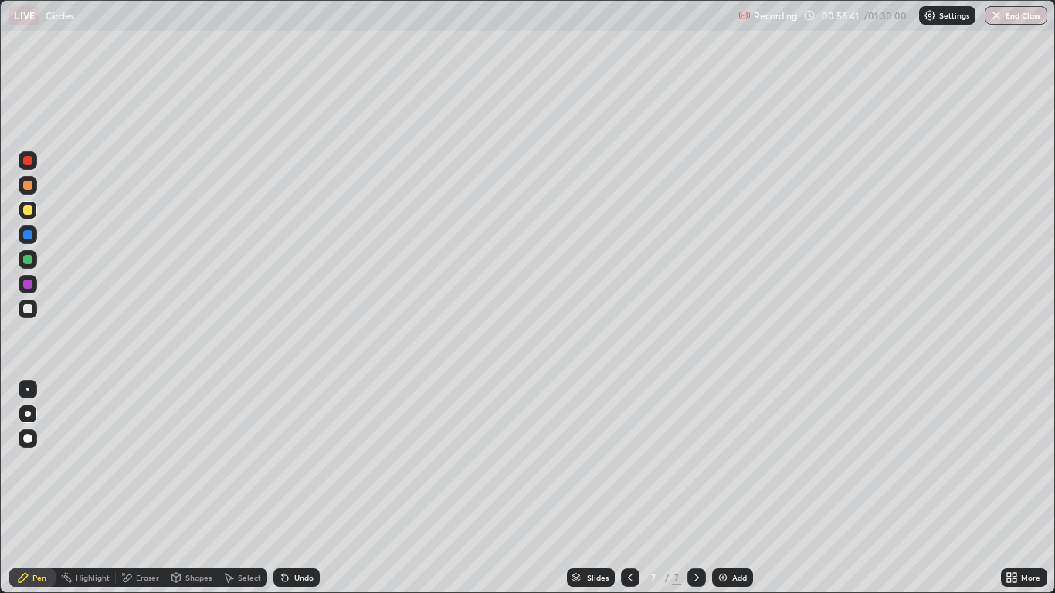
click at [27, 287] on div at bounding box center [27, 284] width 9 height 9
click at [29, 310] on div at bounding box center [27, 308] width 9 height 9
click at [27, 284] on div at bounding box center [27, 284] width 9 height 9
click at [739, 488] on div "Add" at bounding box center [739, 578] width 15 height 8
click at [629, 488] on div at bounding box center [630, 577] width 19 height 19
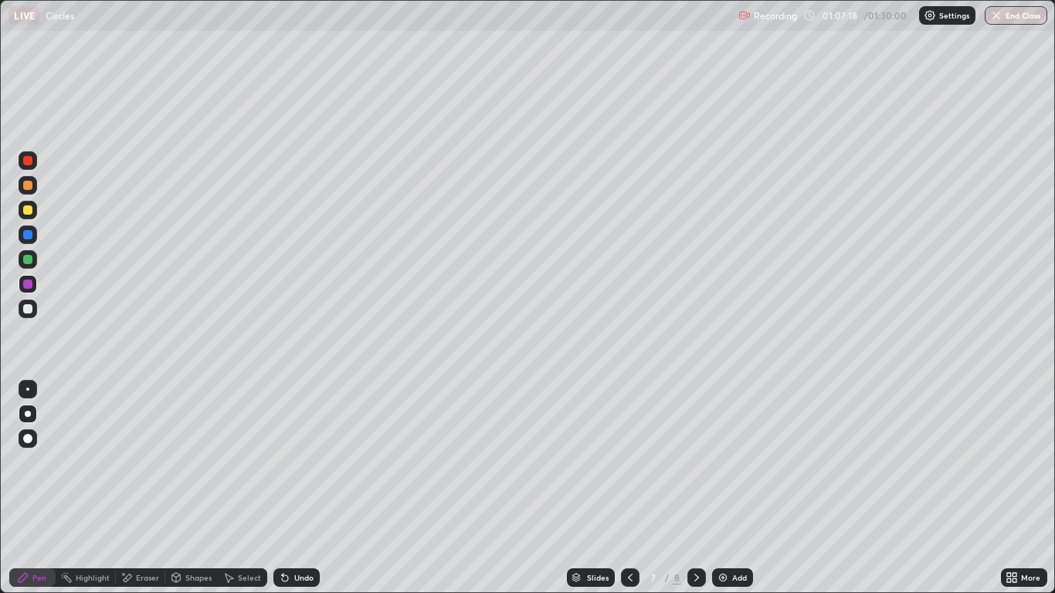
click at [629, 488] on icon at bounding box center [630, 577] width 12 height 12
click at [632, 488] on icon at bounding box center [630, 577] width 12 height 12
click at [698, 488] on icon at bounding box center [696, 577] width 12 height 12
click at [697, 488] on icon at bounding box center [696, 577] width 12 height 12
click at [696, 488] on icon at bounding box center [696, 577] width 12 height 12
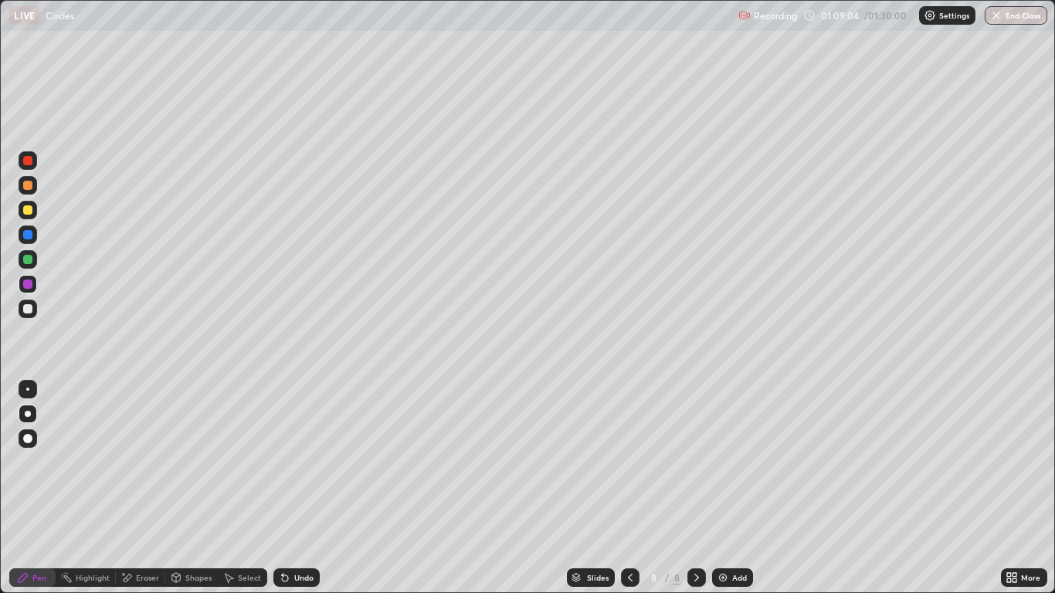
click at [629, 488] on icon at bounding box center [630, 577] width 12 height 12
click at [626, 488] on icon at bounding box center [630, 577] width 12 height 12
click at [704, 488] on div at bounding box center [696, 577] width 19 height 19
click at [632, 488] on icon at bounding box center [630, 577] width 12 height 12
click at [696, 488] on icon at bounding box center [696, 577] width 12 height 12
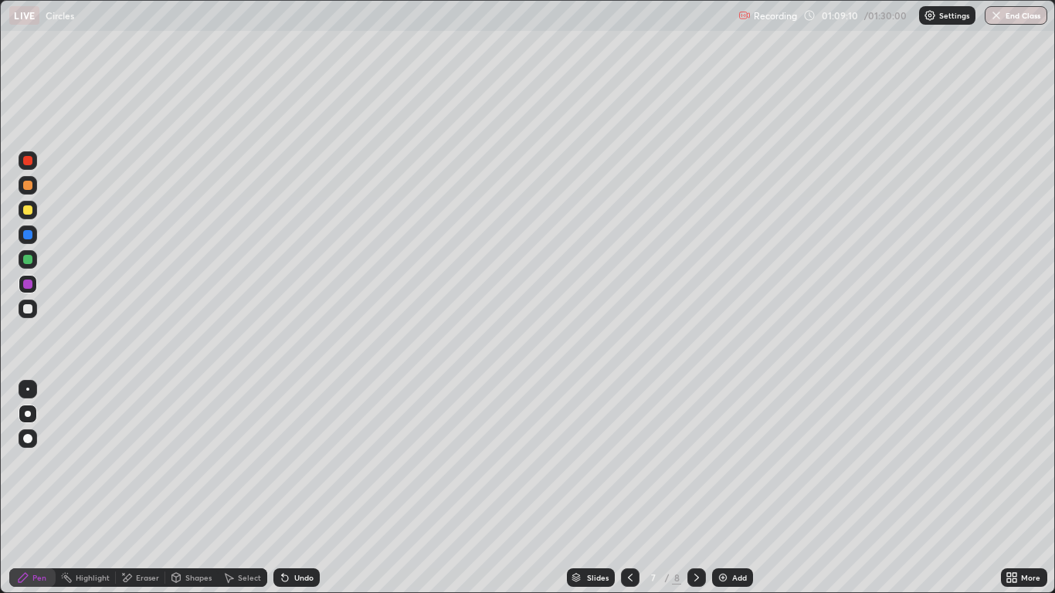
click at [698, 488] on icon at bounding box center [696, 577] width 12 height 12
click at [703, 488] on div at bounding box center [696, 577] width 19 height 19
click at [29, 316] on div at bounding box center [28, 309] width 19 height 19
click at [29, 161] on div at bounding box center [27, 160] width 9 height 9
click at [299, 488] on div "Undo" at bounding box center [296, 577] width 46 height 19
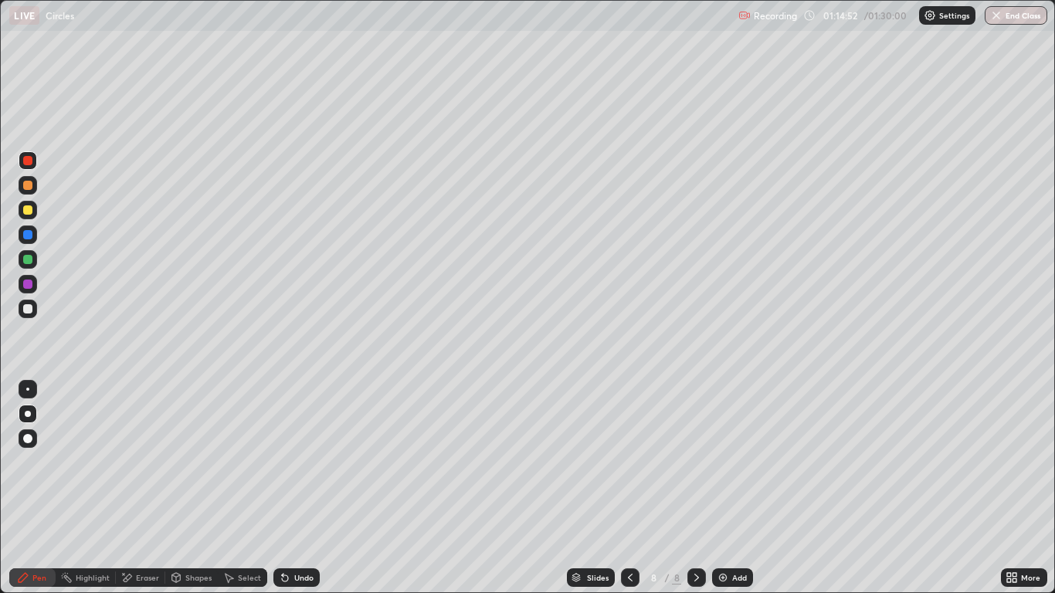
click at [30, 209] on div at bounding box center [27, 209] width 9 height 9
click at [296, 488] on div "Undo" at bounding box center [303, 578] width 19 height 8
click at [734, 488] on div "Add" at bounding box center [739, 578] width 15 height 8
click at [632, 488] on icon at bounding box center [630, 577] width 12 height 12
click at [629, 488] on icon at bounding box center [630, 577] width 12 height 12
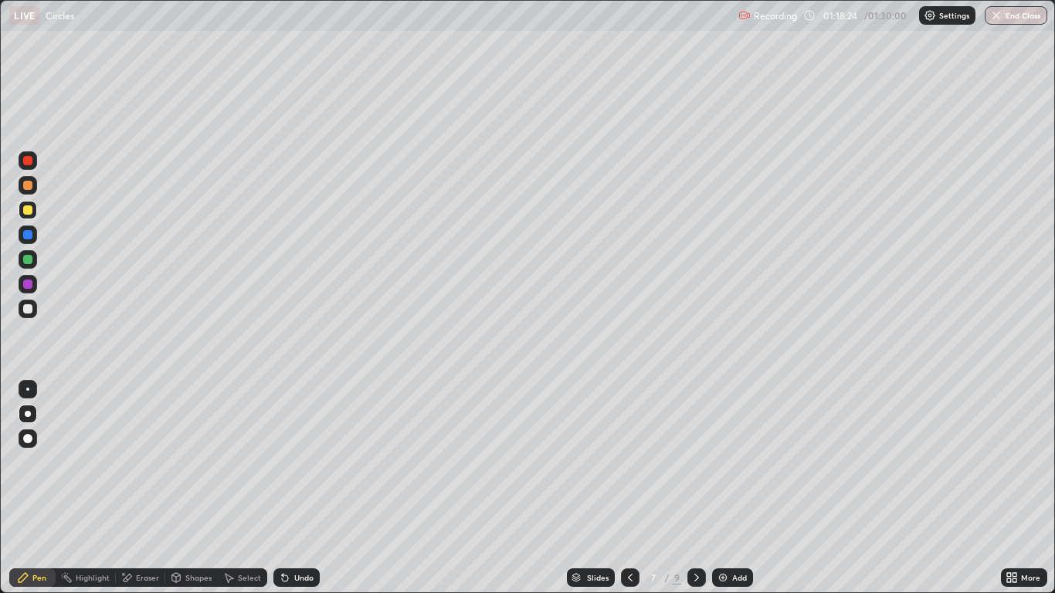
click at [629, 488] on icon at bounding box center [630, 577] width 12 height 12
click at [25, 262] on div at bounding box center [27, 259] width 9 height 9
click at [28, 211] on div at bounding box center [27, 209] width 9 height 9
click at [28, 283] on div at bounding box center [27, 284] width 9 height 9
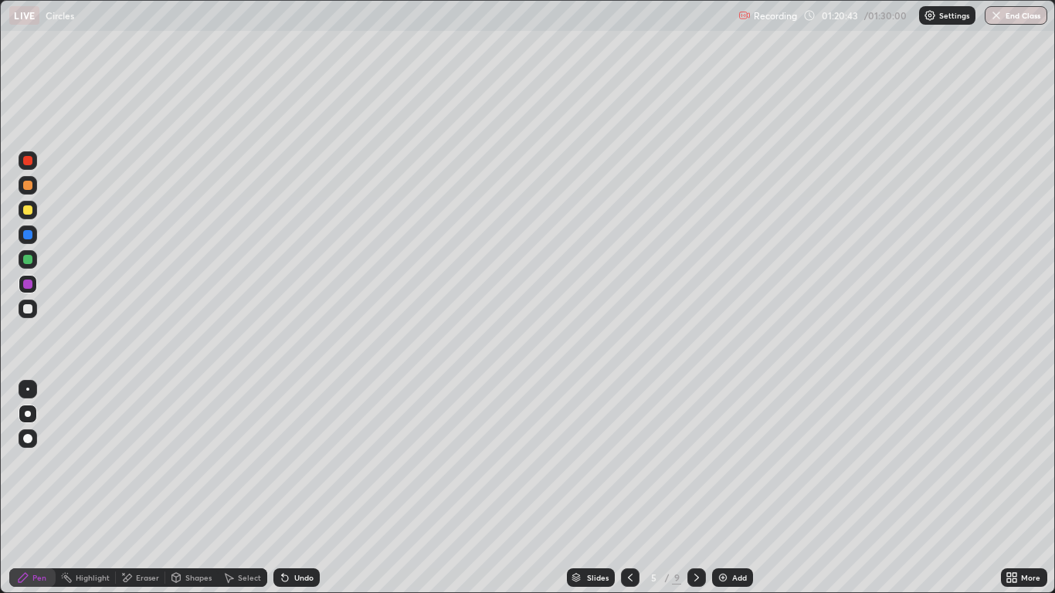
click at [27, 314] on div at bounding box center [28, 309] width 19 height 19
click at [744, 488] on div "Add" at bounding box center [739, 578] width 15 height 8
click at [36, 256] on div at bounding box center [28, 259] width 19 height 19
click at [1016, 15] on button "End Class" at bounding box center [1016, 15] width 63 height 19
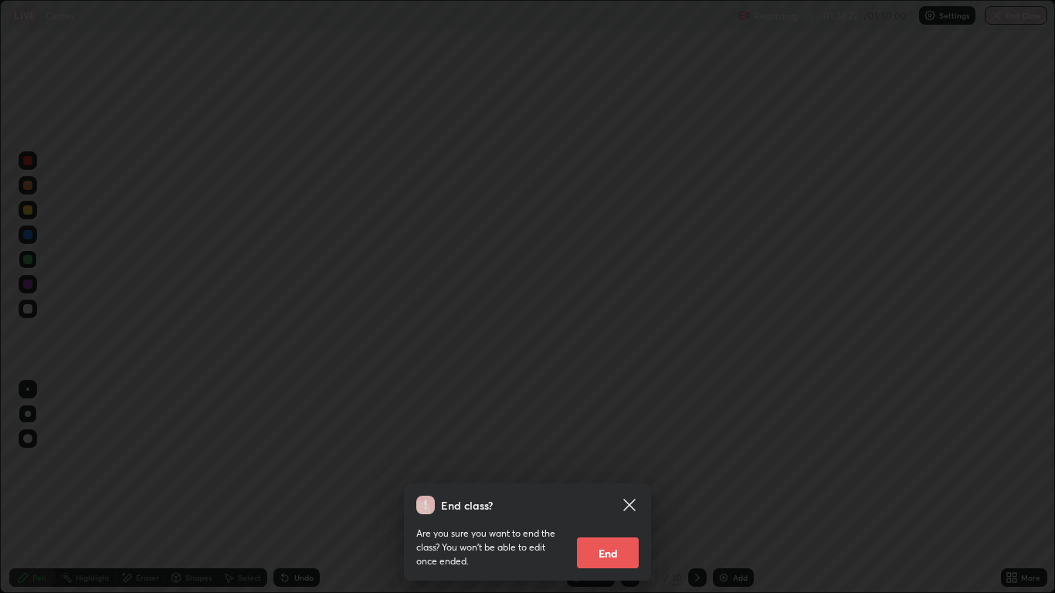
click at [618, 488] on button "End" at bounding box center [608, 552] width 62 height 31
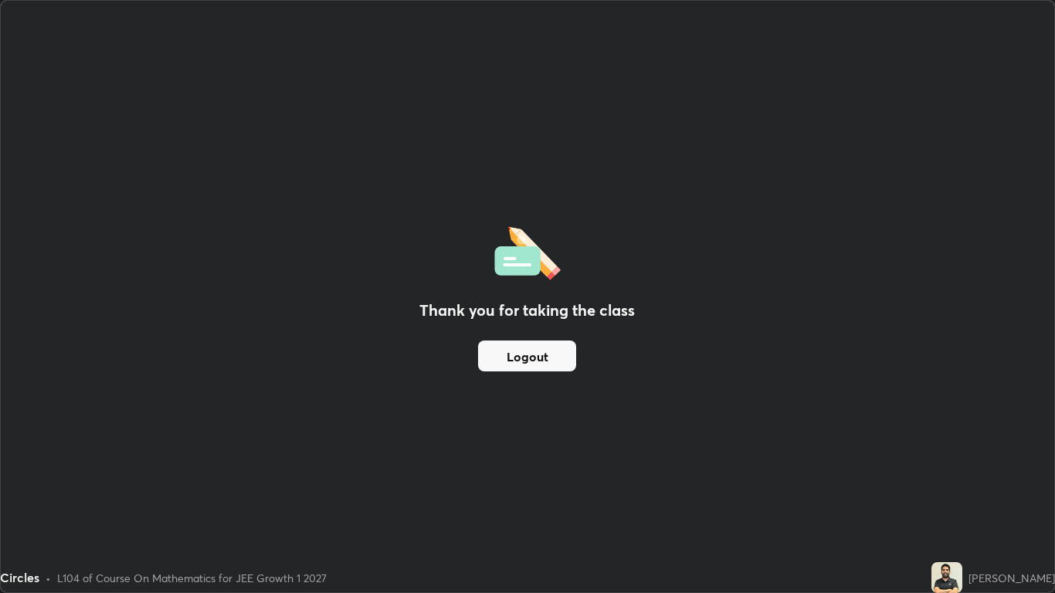
click at [555, 358] on button "Logout" at bounding box center [527, 356] width 98 height 31
click at [544, 365] on button "Logout" at bounding box center [527, 356] width 98 height 31
click at [520, 358] on button "Logout" at bounding box center [527, 356] width 98 height 31
click at [511, 348] on button "Logout" at bounding box center [527, 356] width 98 height 31
